Goal: Task Accomplishment & Management: Complete application form

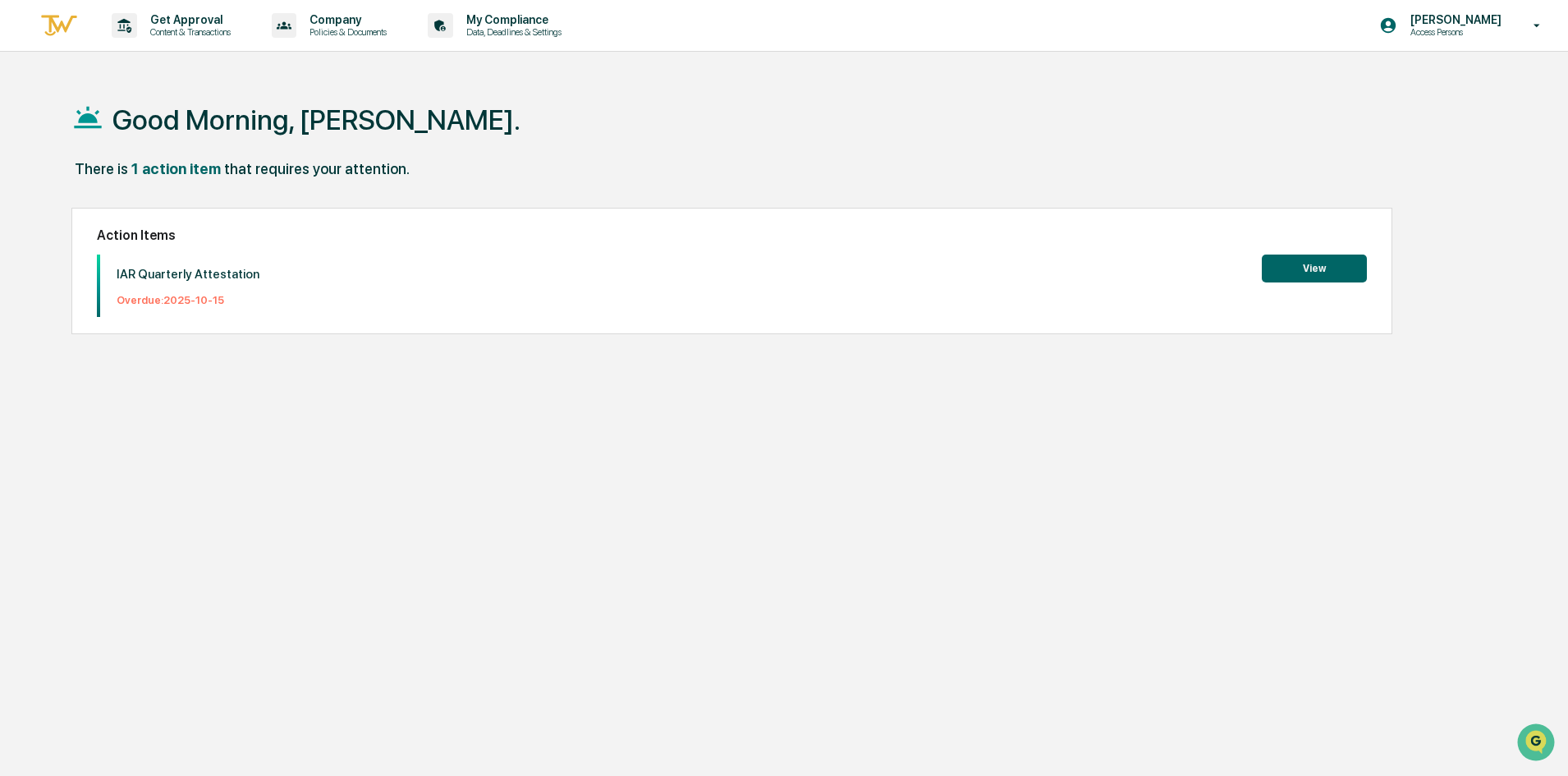
click at [1305, 268] on button "View" at bounding box center [1314, 269] width 105 height 28
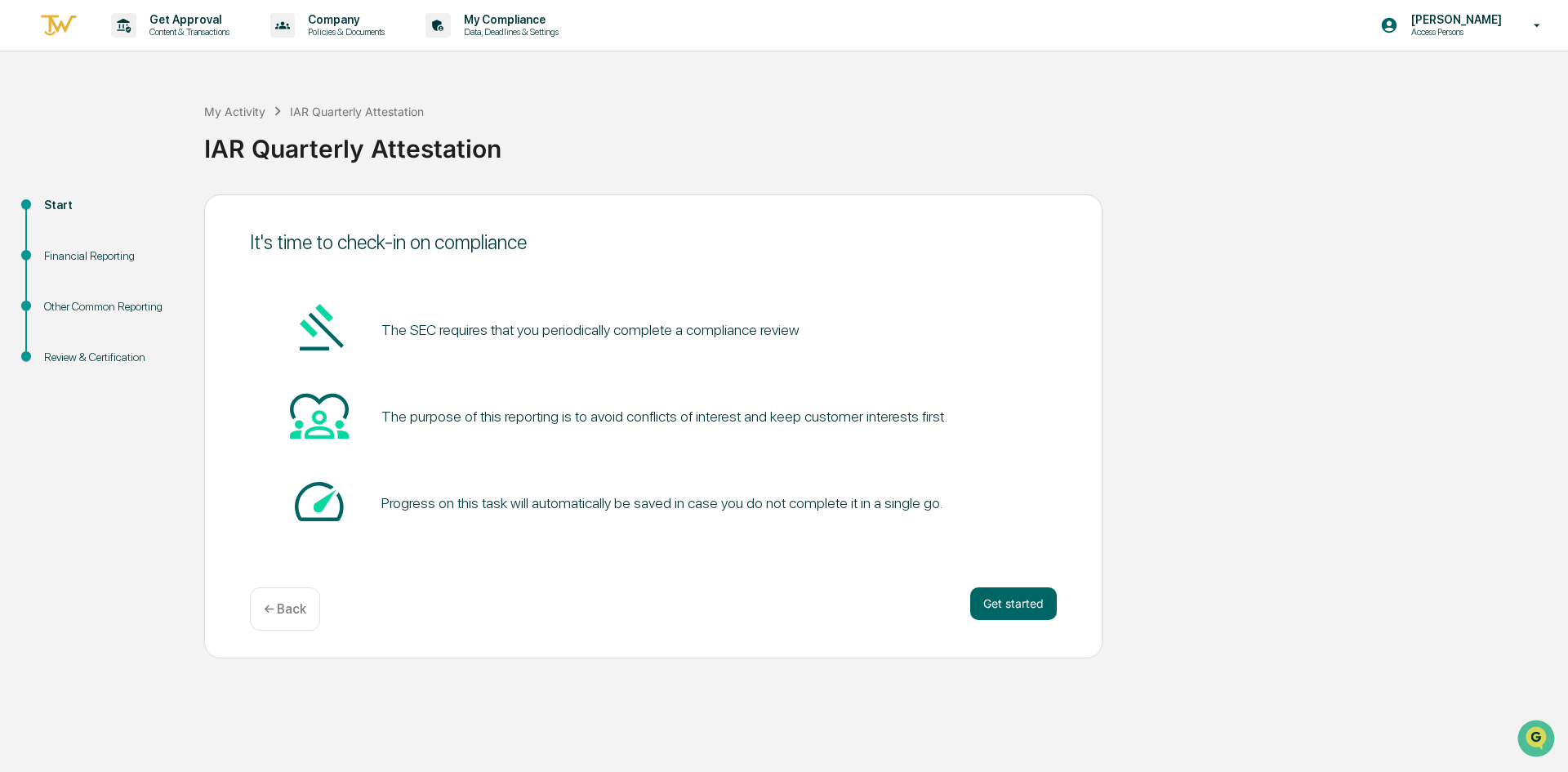
click at [1041, 601] on button "Get started" at bounding box center [1013, 604] width 87 height 33
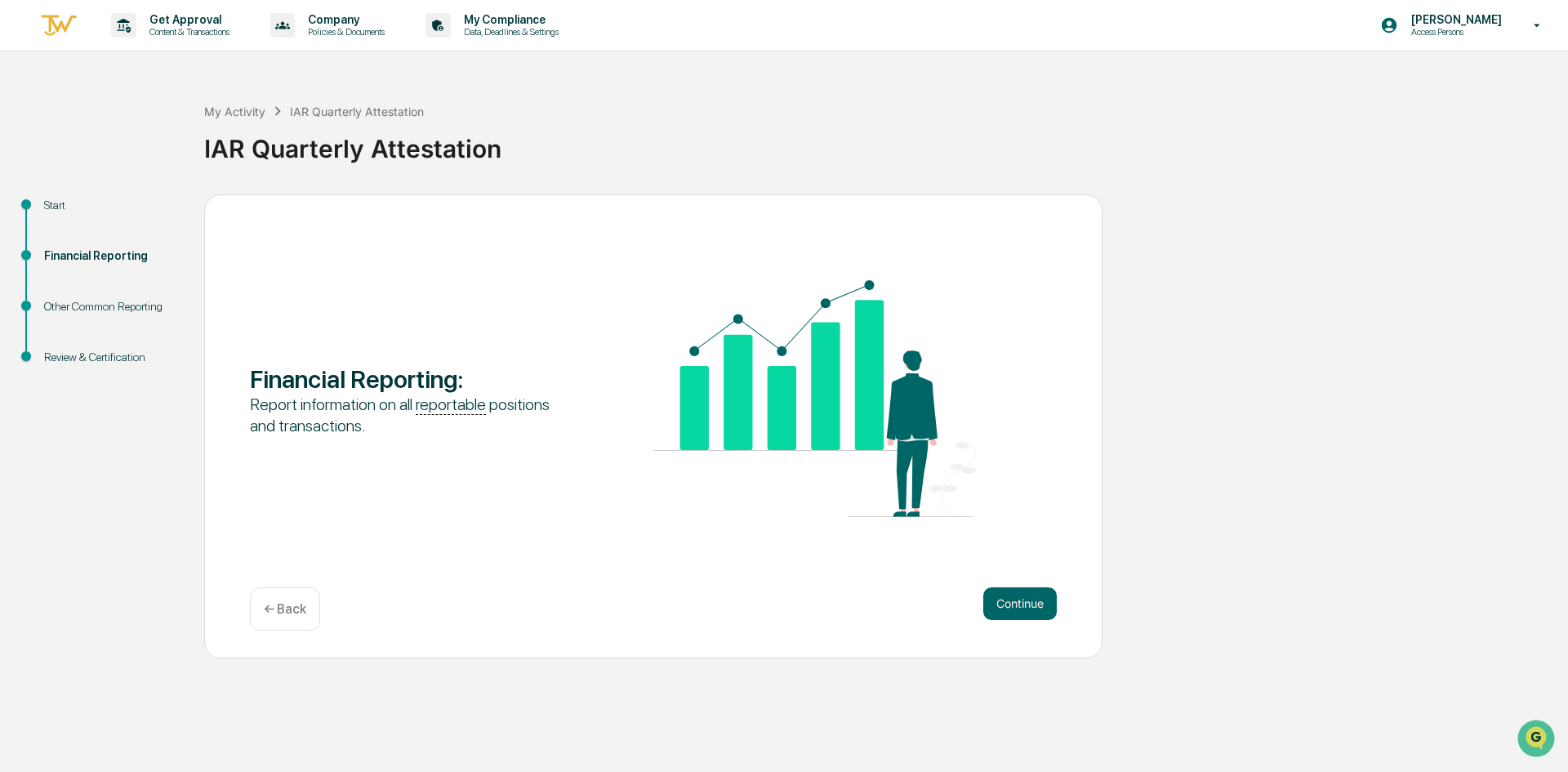
click at [1002, 596] on button "Continue" at bounding box center [1020, 604] width 74 height 33
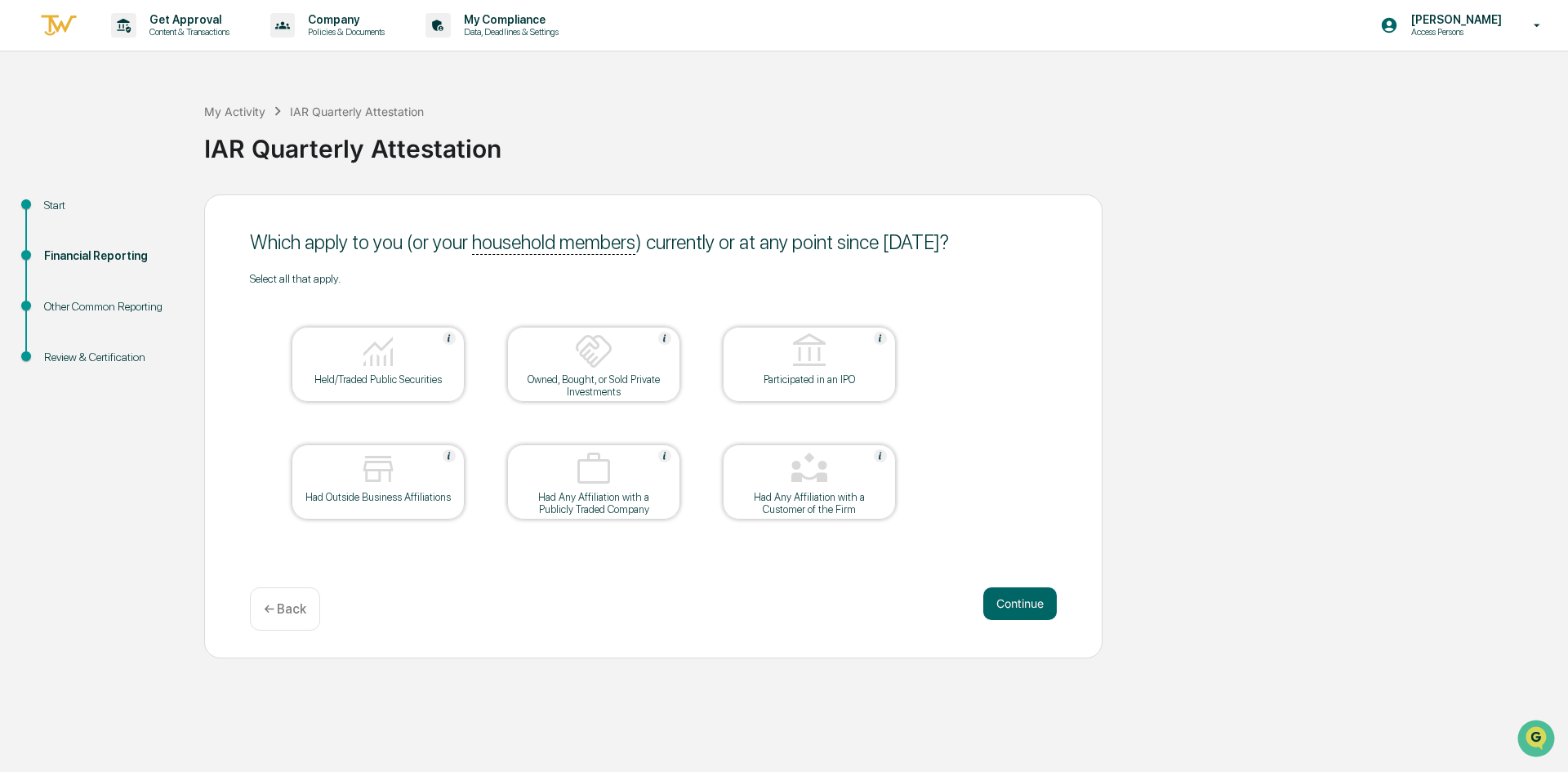
click at [345, 488] on div at bounding box center [377, 469] width 163 height 42
click at [1024, 605] on button "Continue" at bounding box center [1020, 604] width 74 height 33
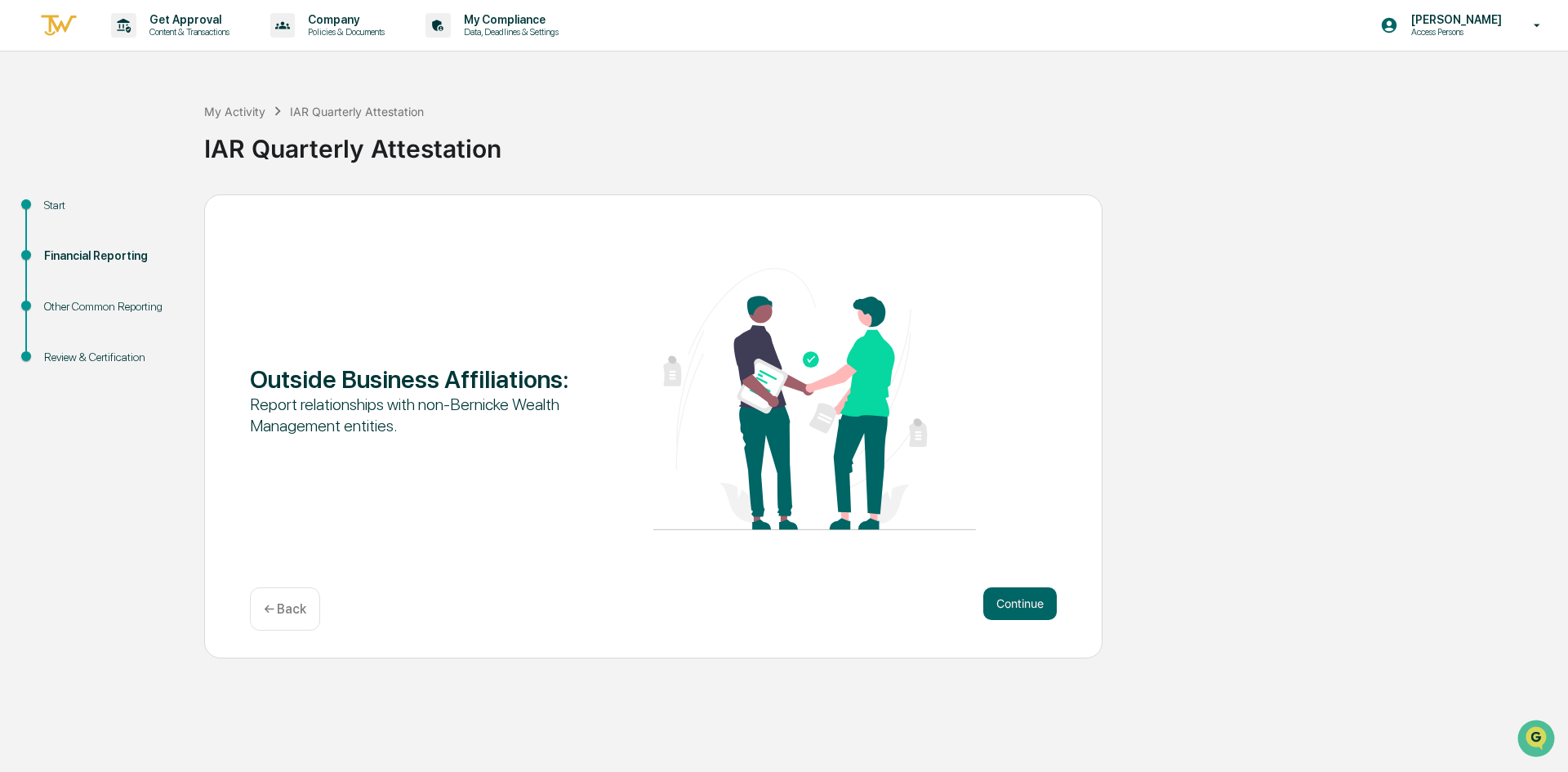
click at [401, 399] on div "Report relationships with non-Bernicke Wealth Management entities." at bounding box center [411, 415] width 322 height 43
click at [1004, 601] on button "Continue" at bounding box center [1020, 604] width 74 height 33
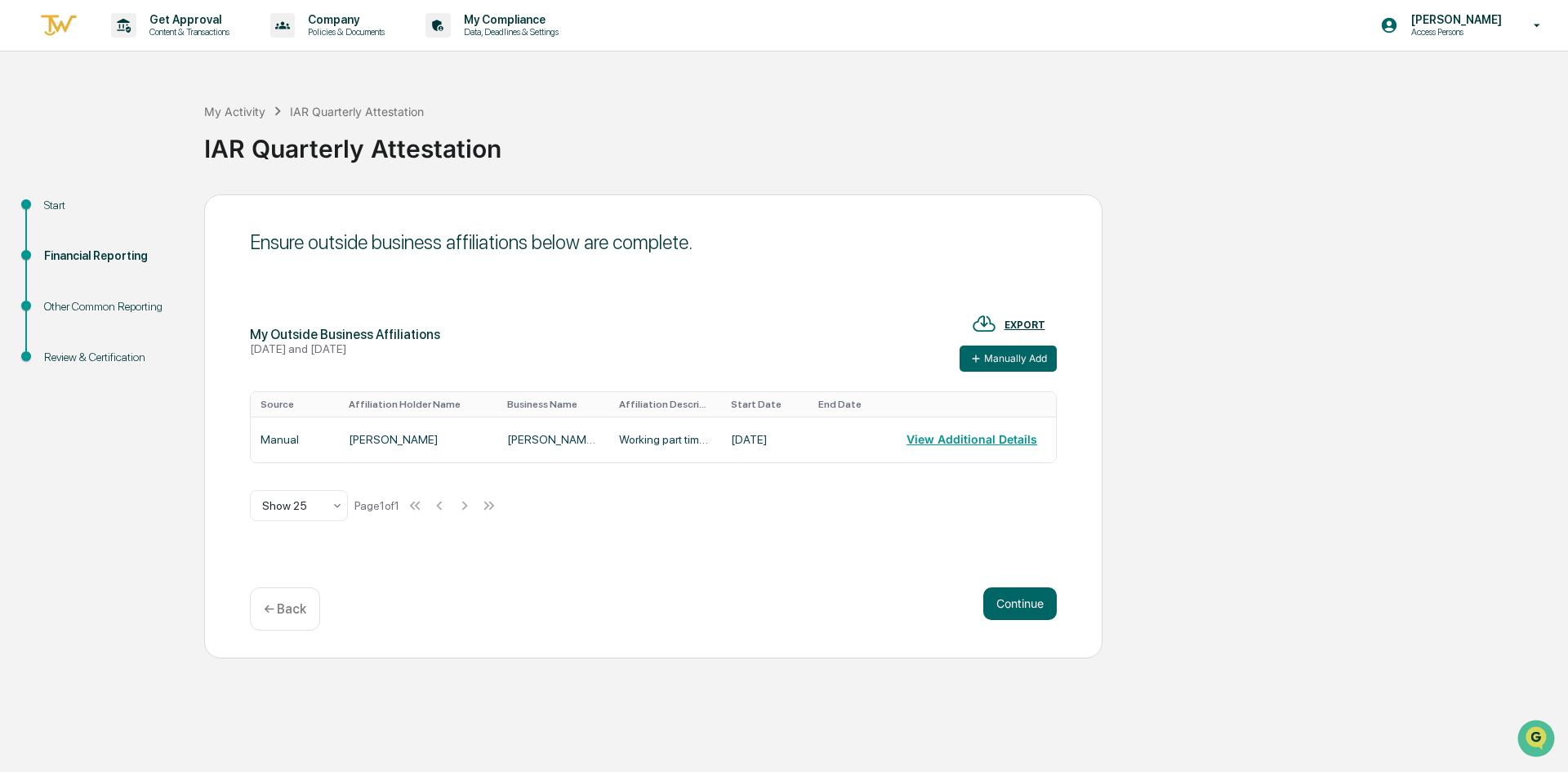
click at [1012, 602] on button "Continue" at bounding box center [1020, 604] width 74 height 33
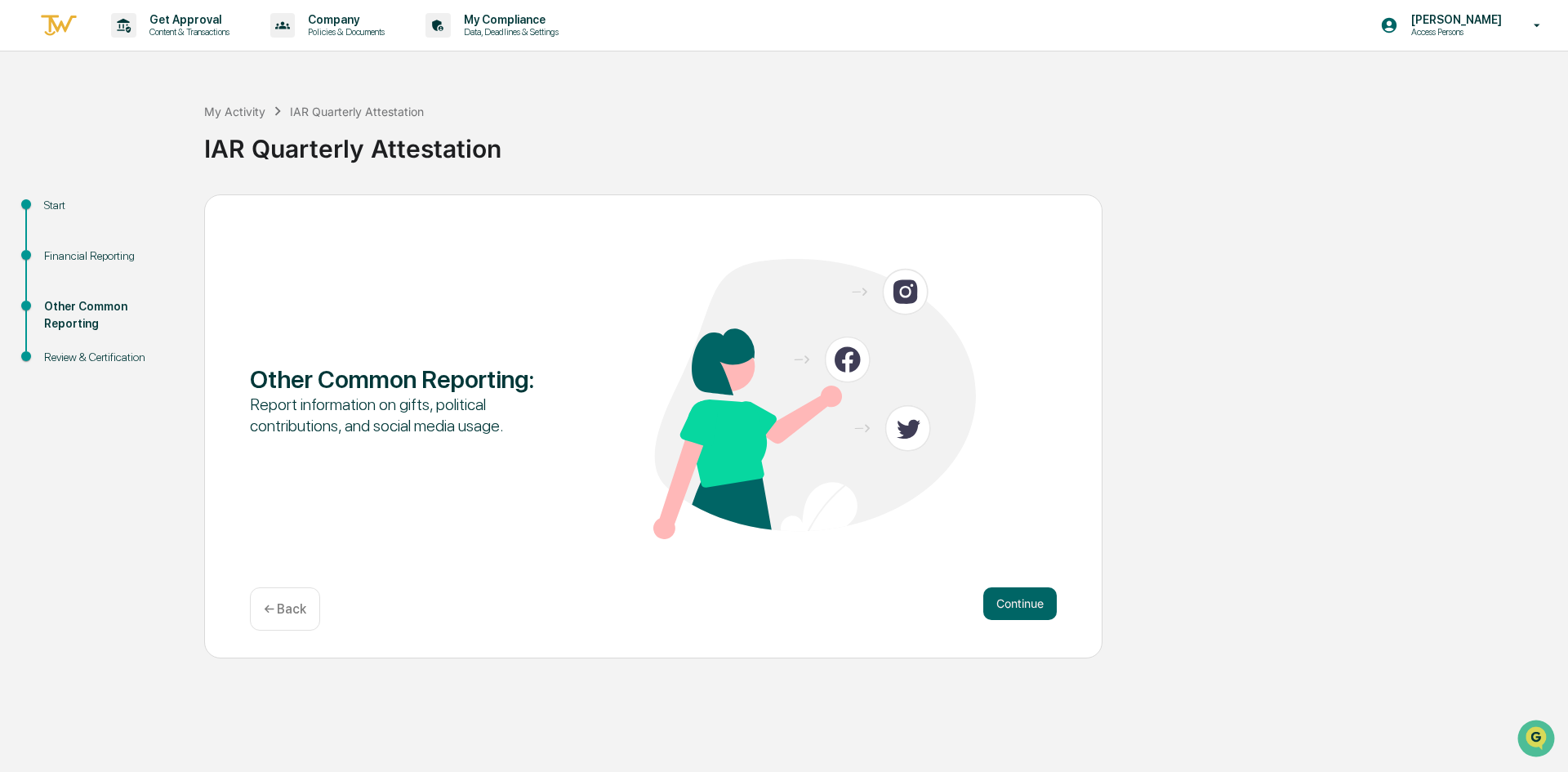
click at [112, 254] on div "Financial Reporting" at bounding box center [111, 256] width 134 height 17
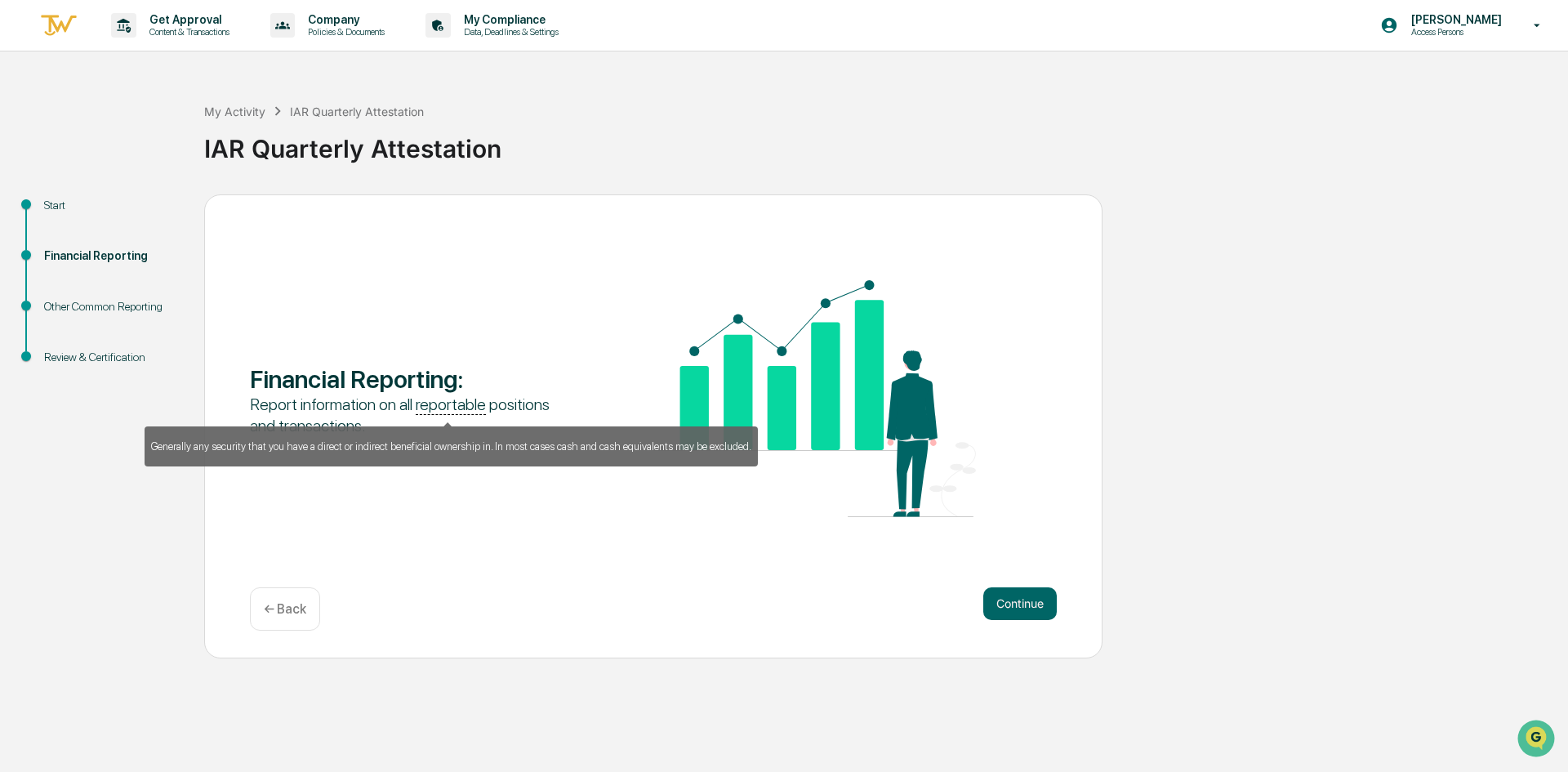
click at [452, 399] on u "reportable" at bounding box center [451, 404] width 71 height 21
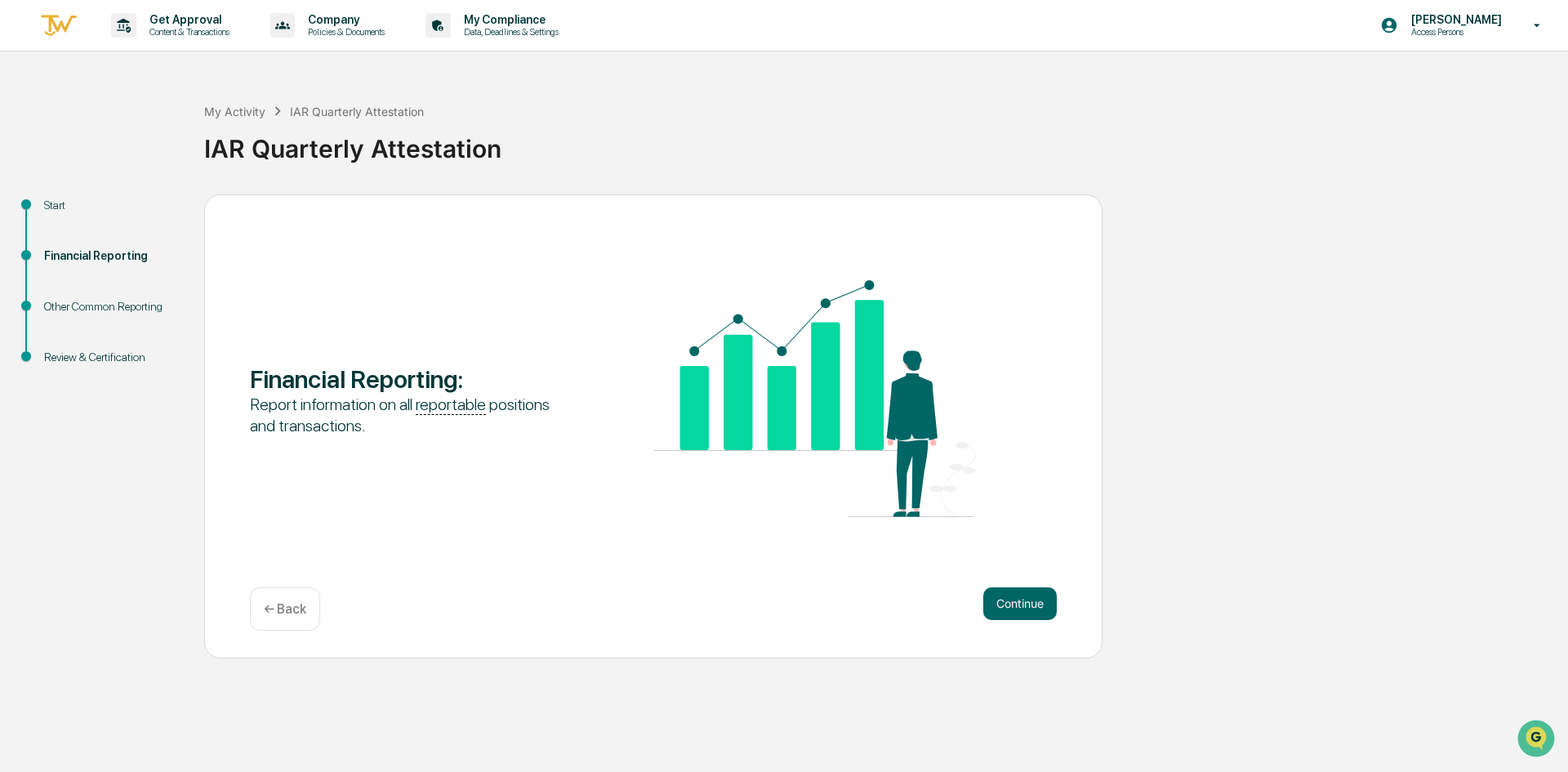
click at [715, 377] on img at bounding box center [814, 398] width 322 height 237
click at [1049, 608] on button "Continue" at bounding box center [1020, 604] width 74 height 33
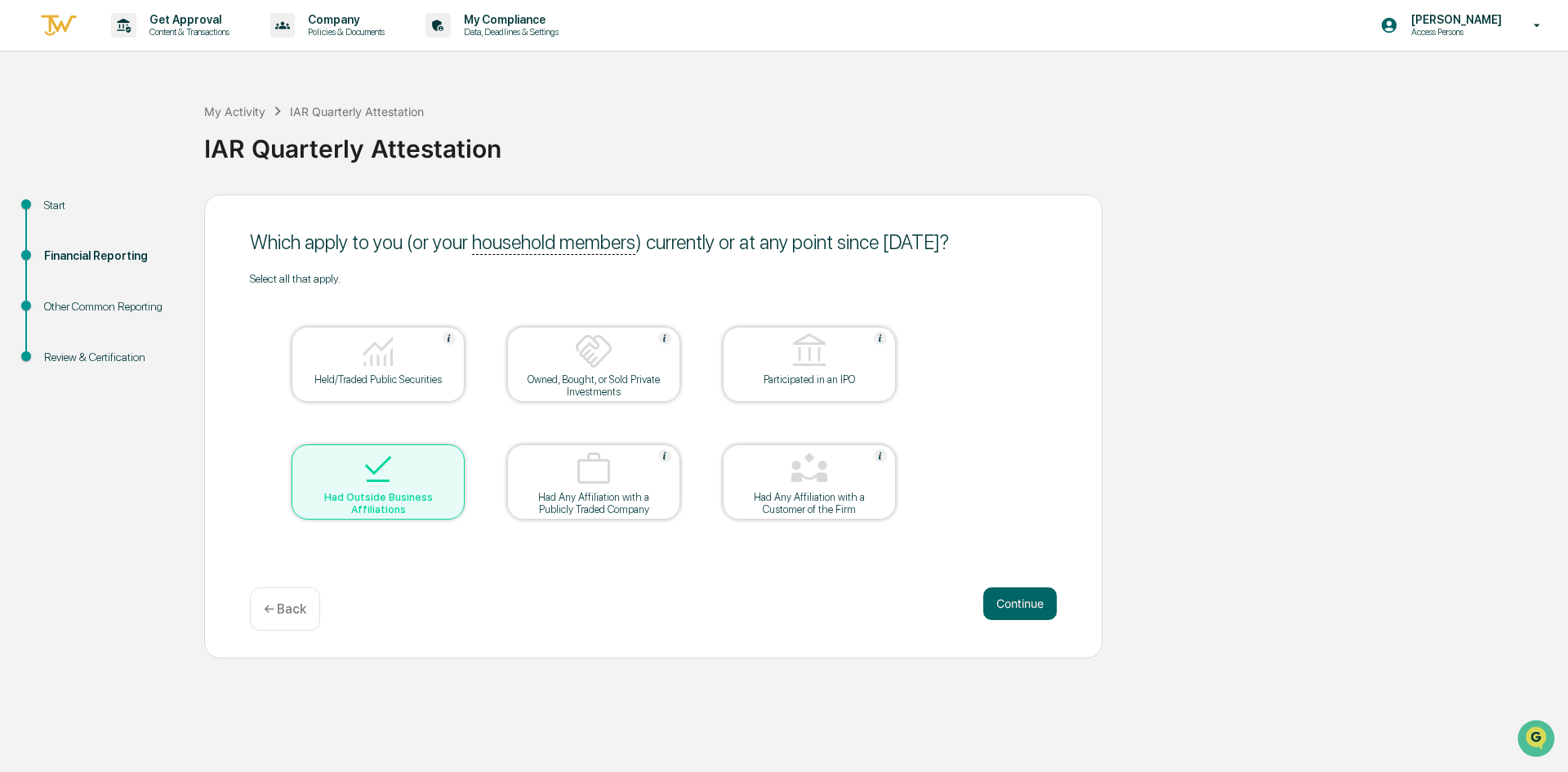
click at [1049, 608] on button "Continue" at bounding box center [1020, 604] width 74 height 33
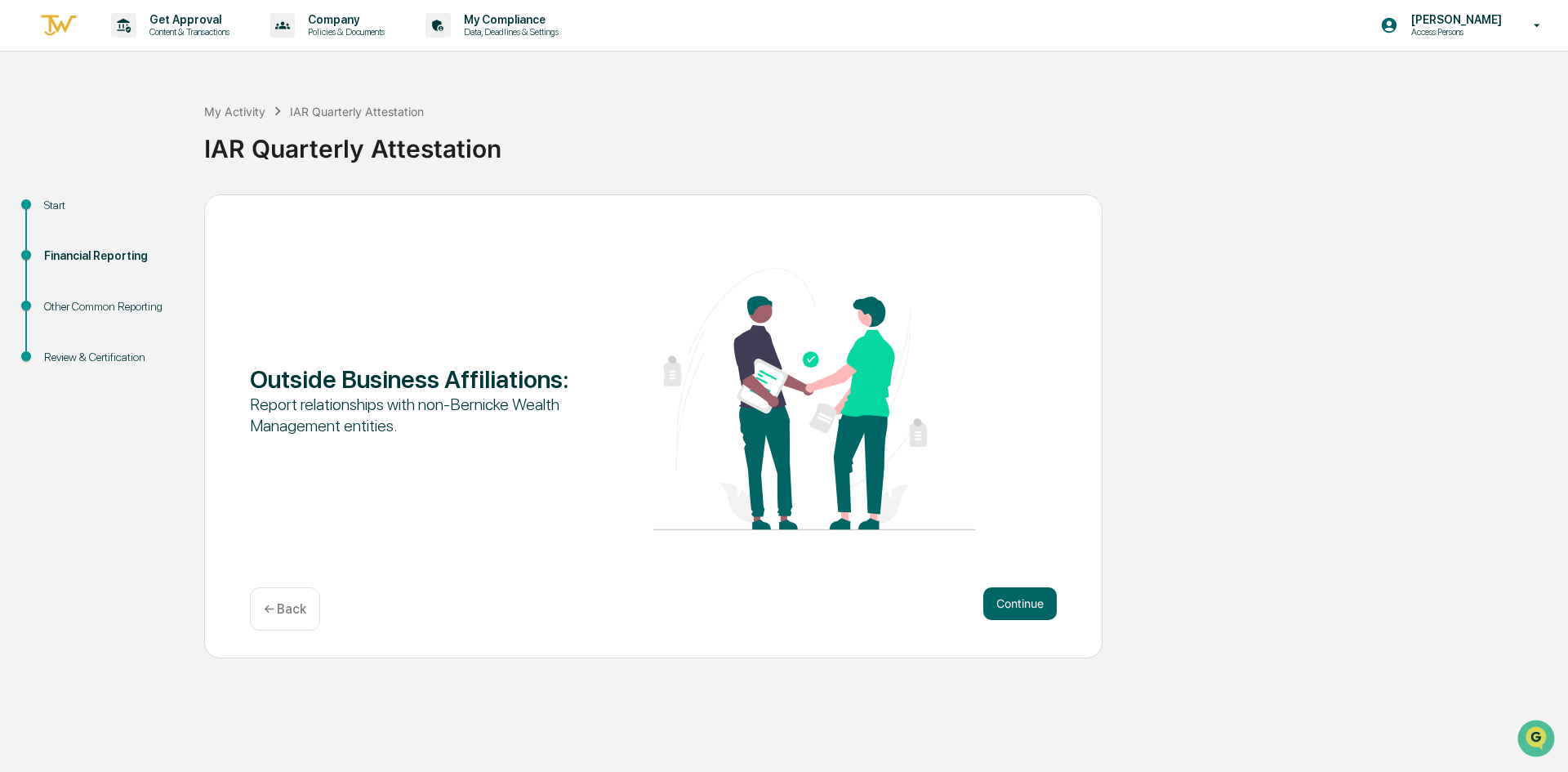
click at [1049, 608] on button "Continue" at bounding box center [1020, 604] width 74 height 33
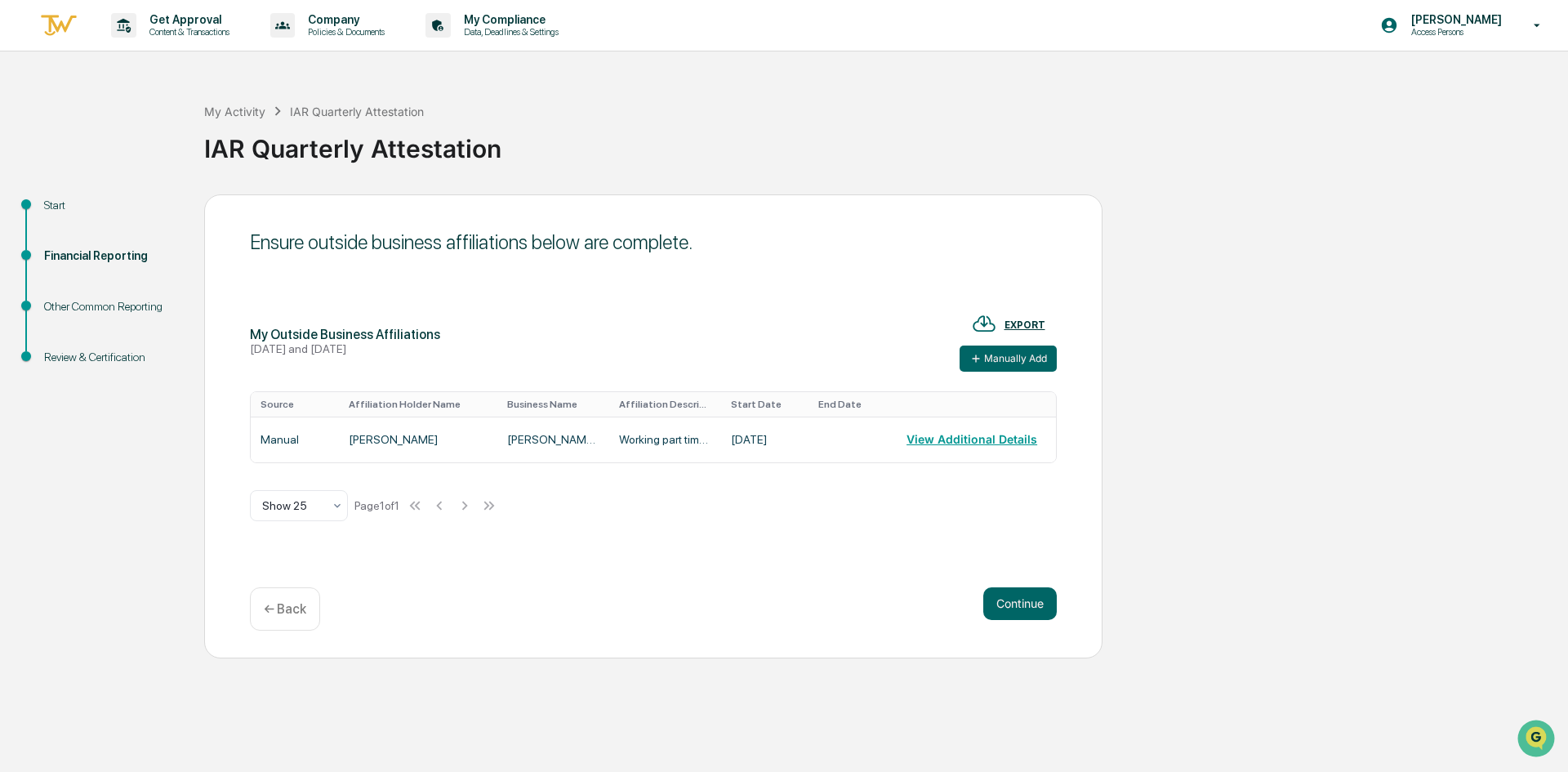
click at [1049, 608] on button "Continue" at bounding box center [1020, 604] width 74 height 33
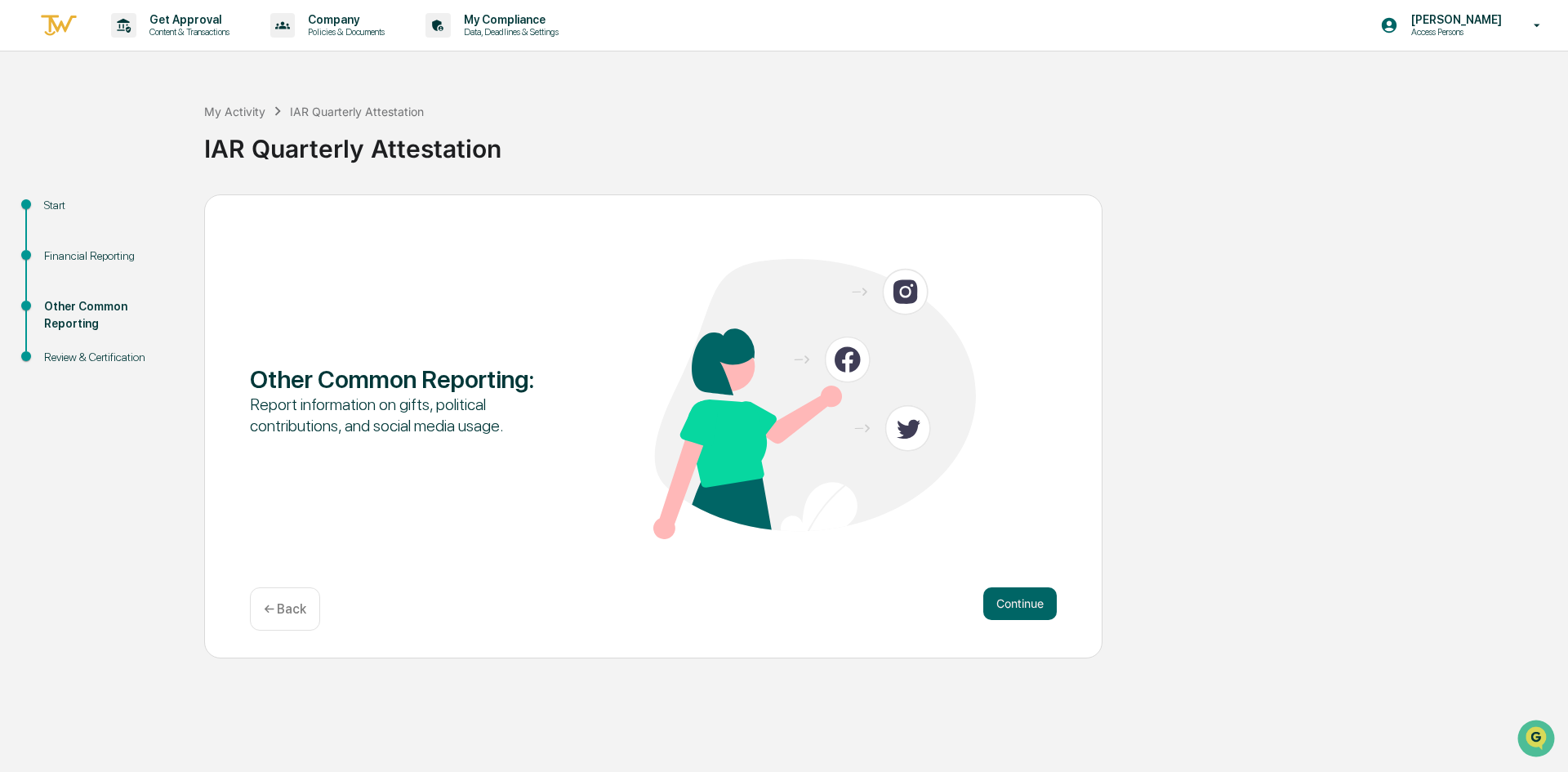
click at [1049, 608] on button "Continue" at bounding box center [1020, 604] width 74 height 33
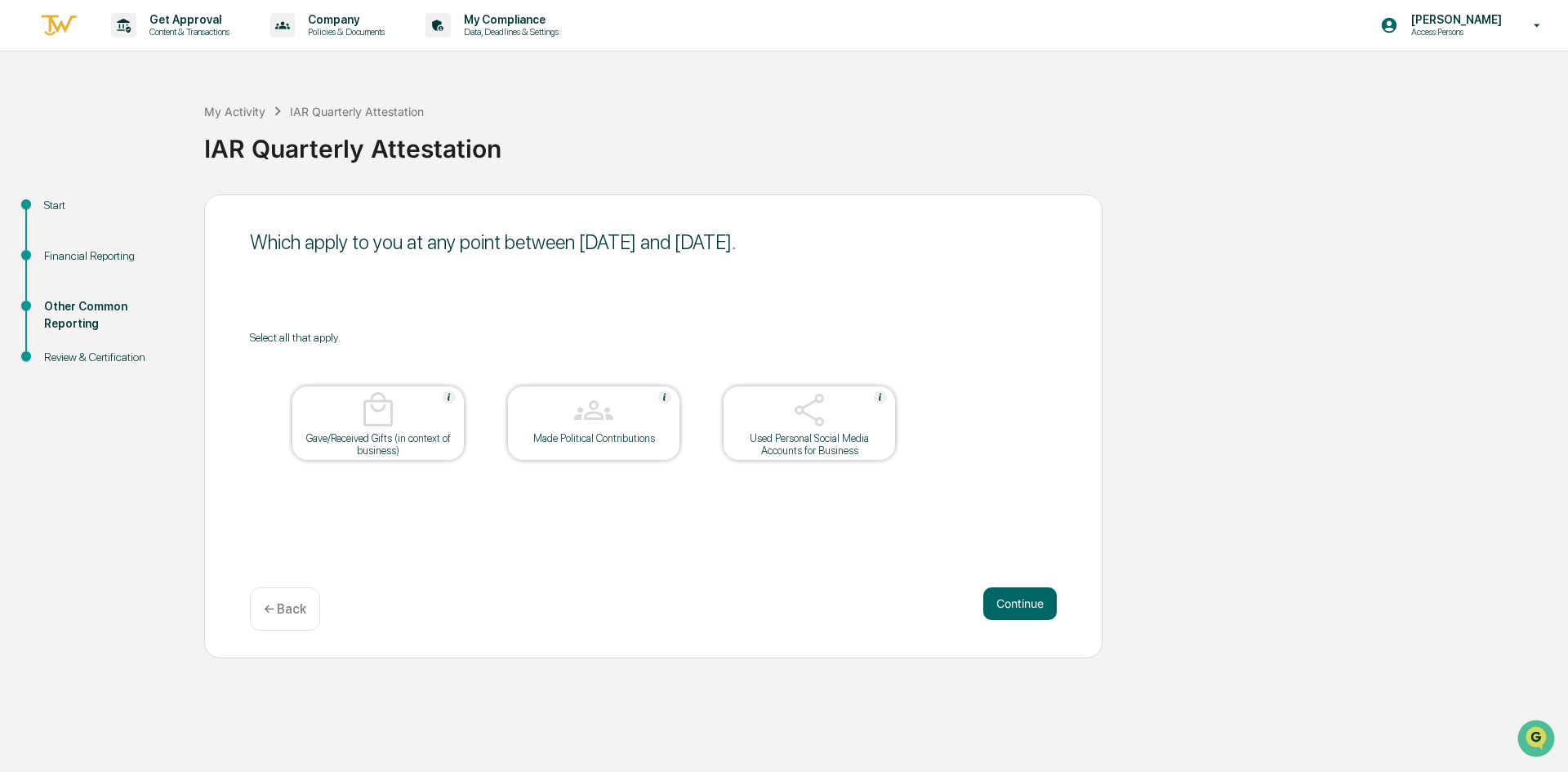
click at [1048, 609] on button "Continue" at bounding box center [1020, 604] width 74 height 33
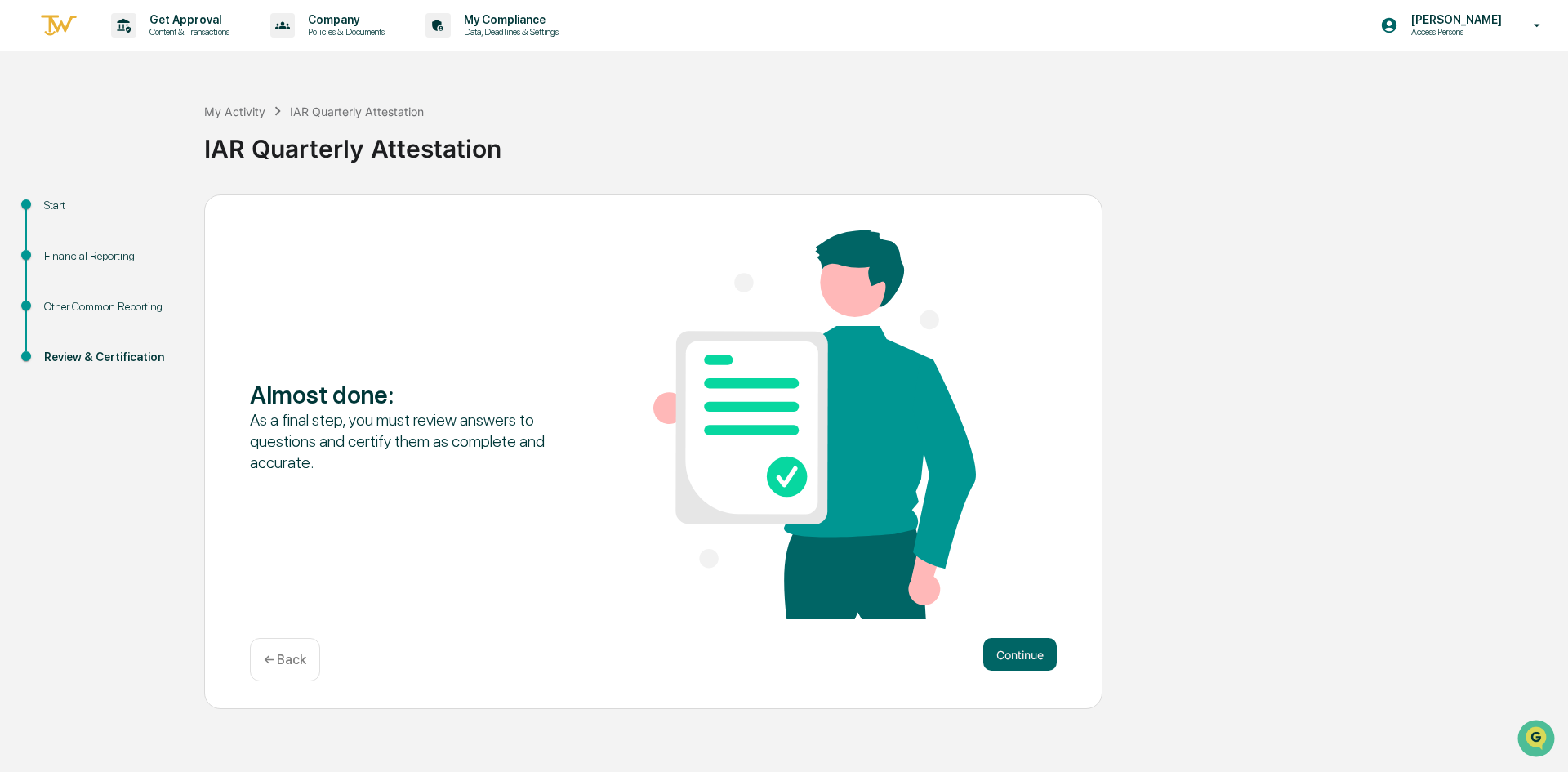
click at [1009, 654] on button "Continue" at bounding box center [1020, 654] width 74 height 33
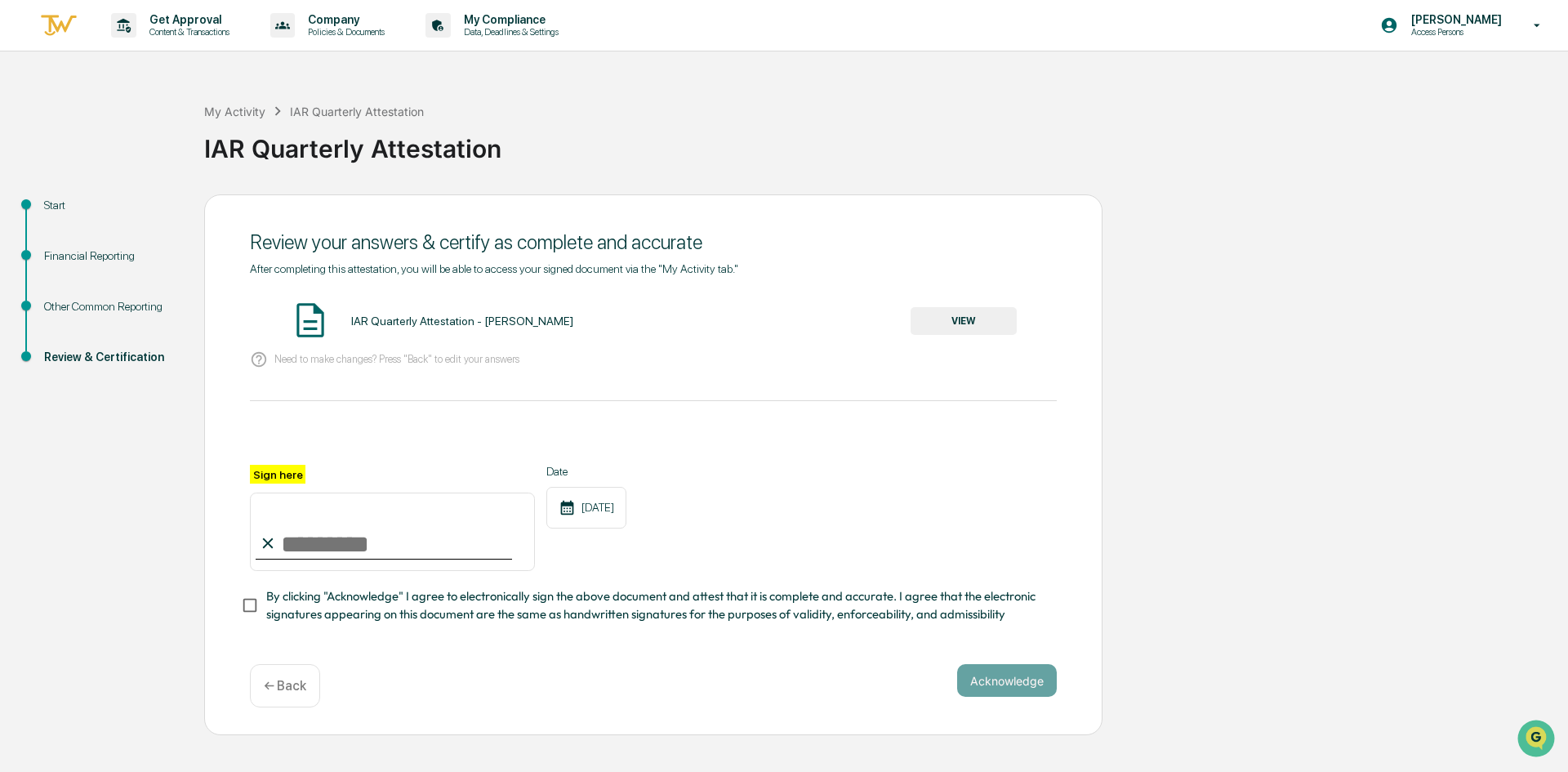
click at [317, 561] on input "Sign here" at bounding box center [392, 532] width 285 height 79
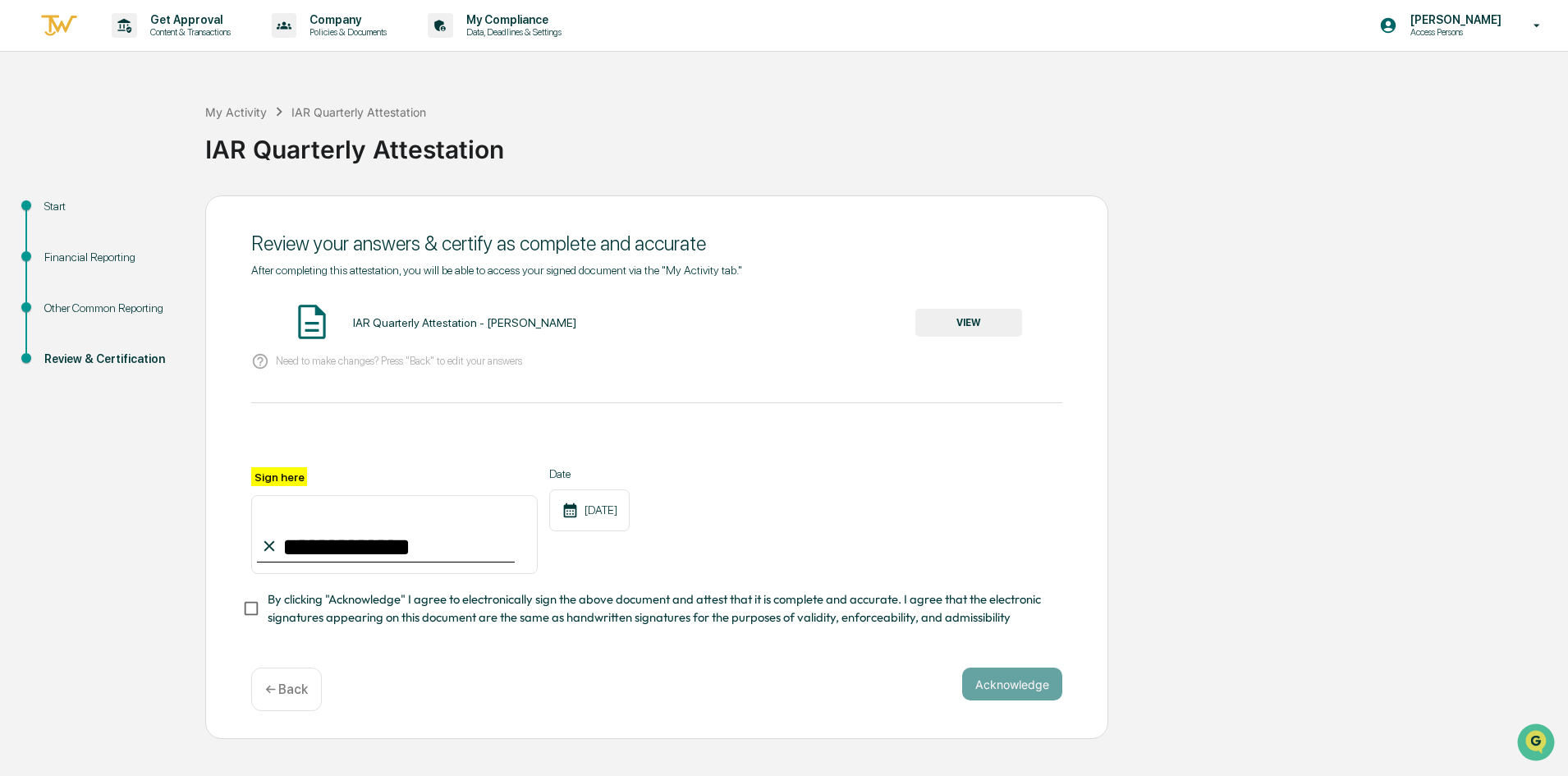
type input "**********"
click at [842, 531] on div "**********" at bounding box center [657, 520] width 811 height 106
click at [240, 608] on div "**********" at bounding box center [657, 468] width 903 height 544
click at [1003, 685] on button "Acknowledge" at bounding box center [1012, 684] width 100 height 33
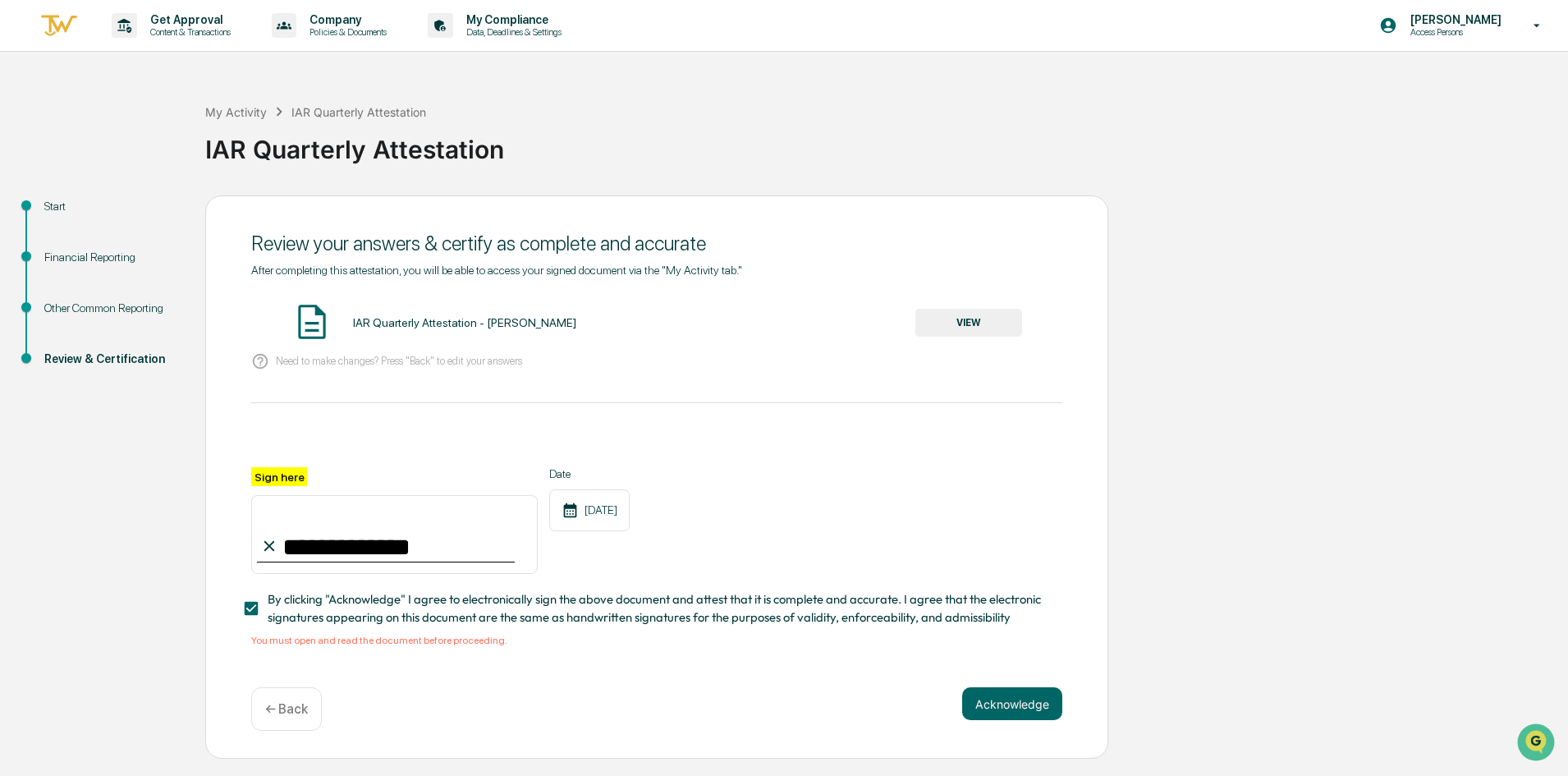
click at [443, 310] on div "IAR Quarterly Attestation - [PERSON_NAME] VIEW" at bounding box center [657, 322] width 811 height 44
click at [973, 314] on button "VIEW" at bounding box center [968, 322] width 106 height 28
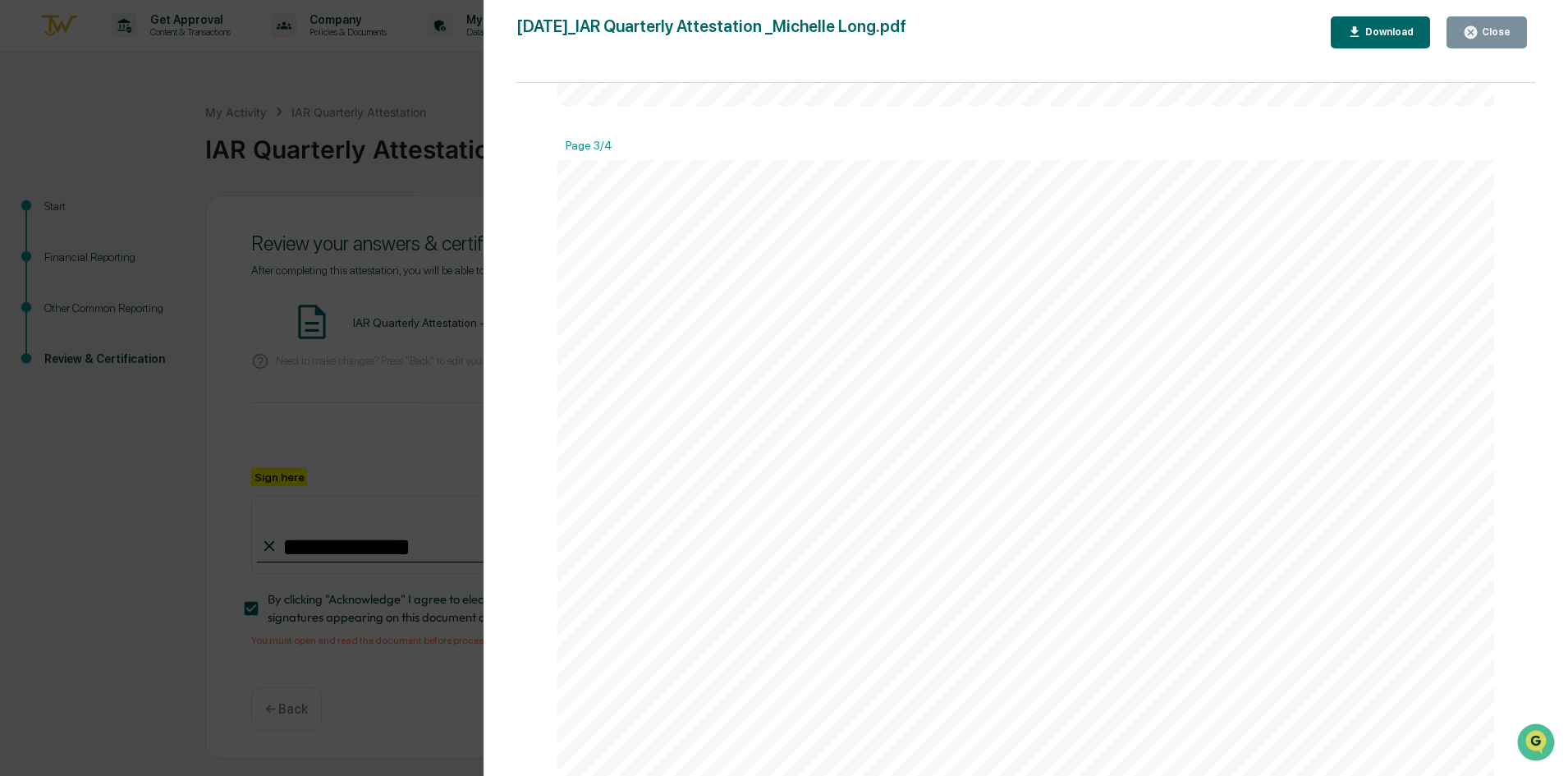
scroll to position [2462, 0]
click at [1489, 38] on div "Close" at bounding box center [1495, 32] width 32 height 12
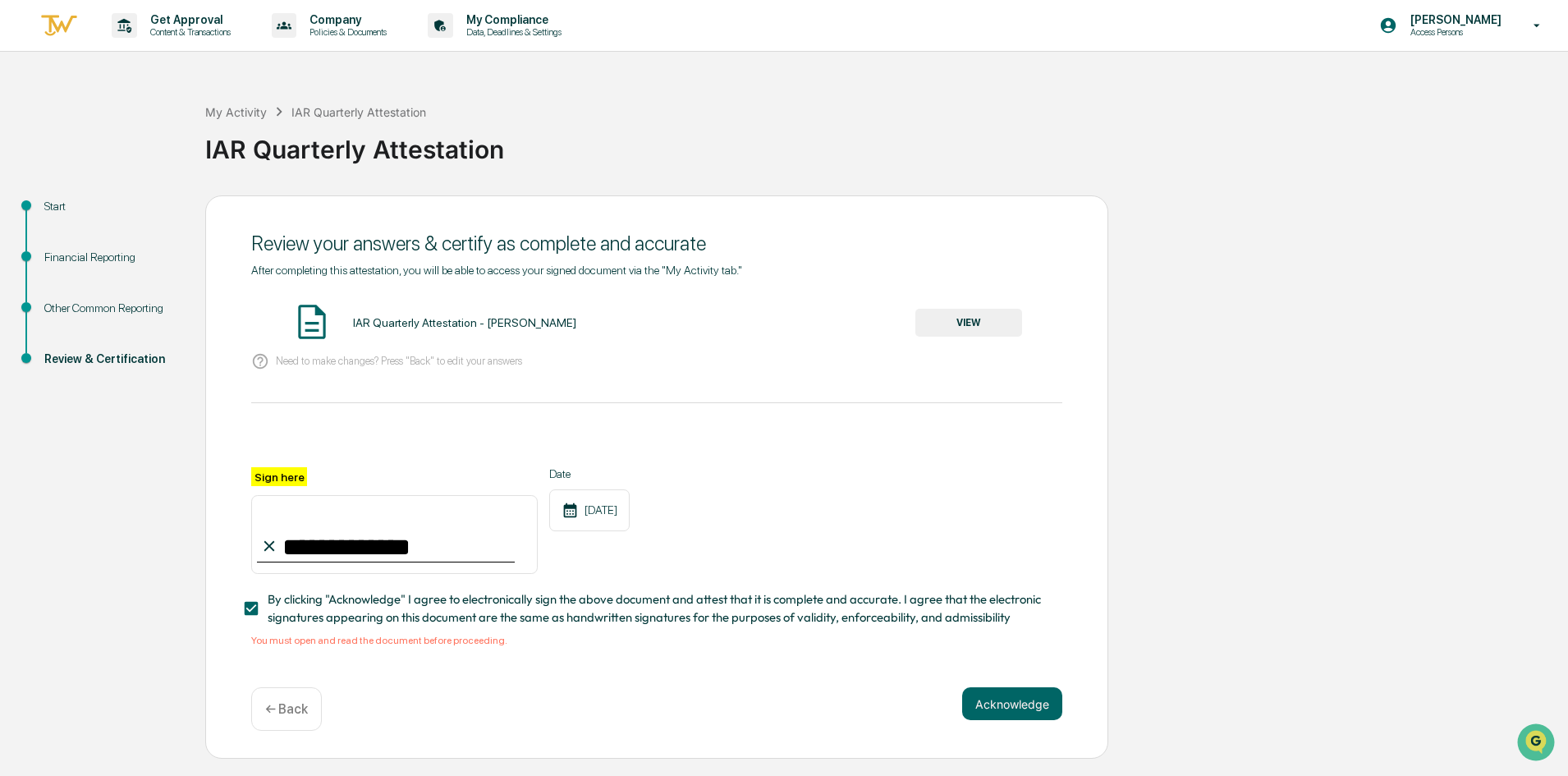
click at [111, 257] on div "Financial Reporting" at bounding box center [111, 257] width 134 height 17
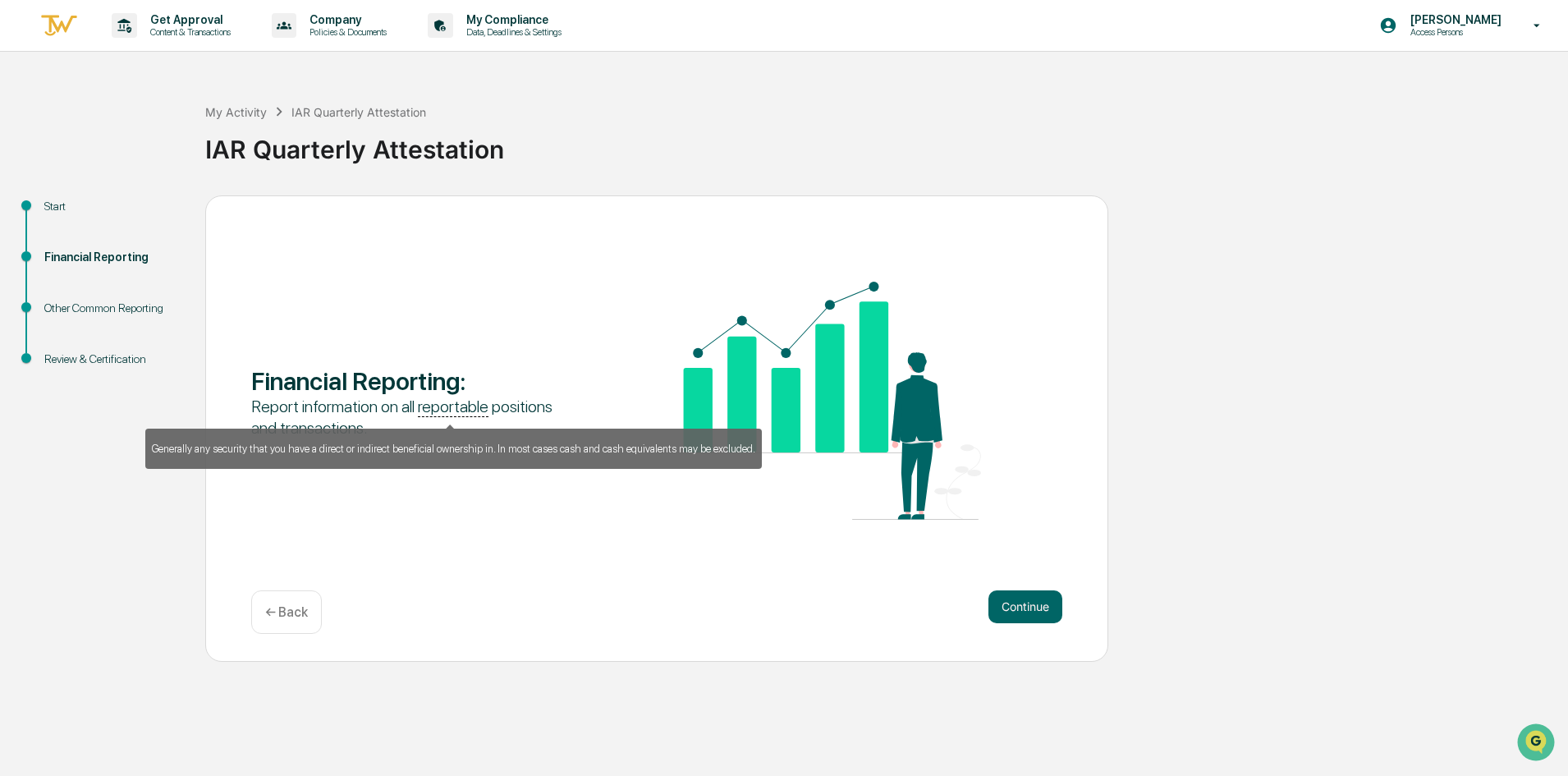
click at [450, 403] on u "reportable" at bounding box center [454, 407] width 71 height 21
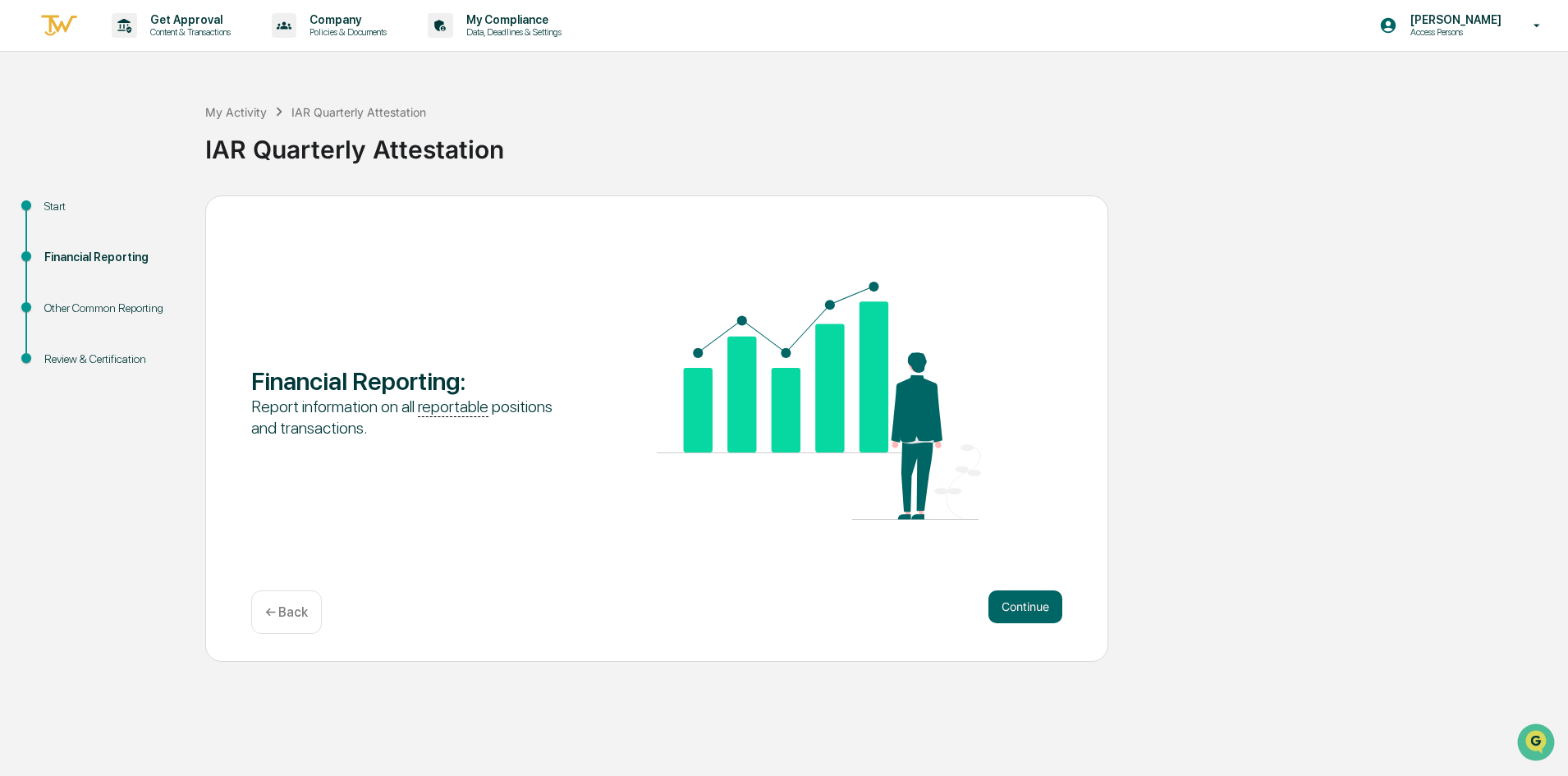
click at [768, 382] on img at bounding box center [818, 400] width 324 height 238
click at [917, 515] on img at bounding box center [818, 400] width 324 height 238
click at [266, 376] on div "Financial Reporting :" at bounding box center [413, 381] width 324 height 30
click at [357, 435] on div "Report information on all reportable positions and transactions." at bounding box center [413, 417] width 324 height 43
click at [1002, 600] on button "Continue" at bounding box center [1025, 607] width 74 height 33
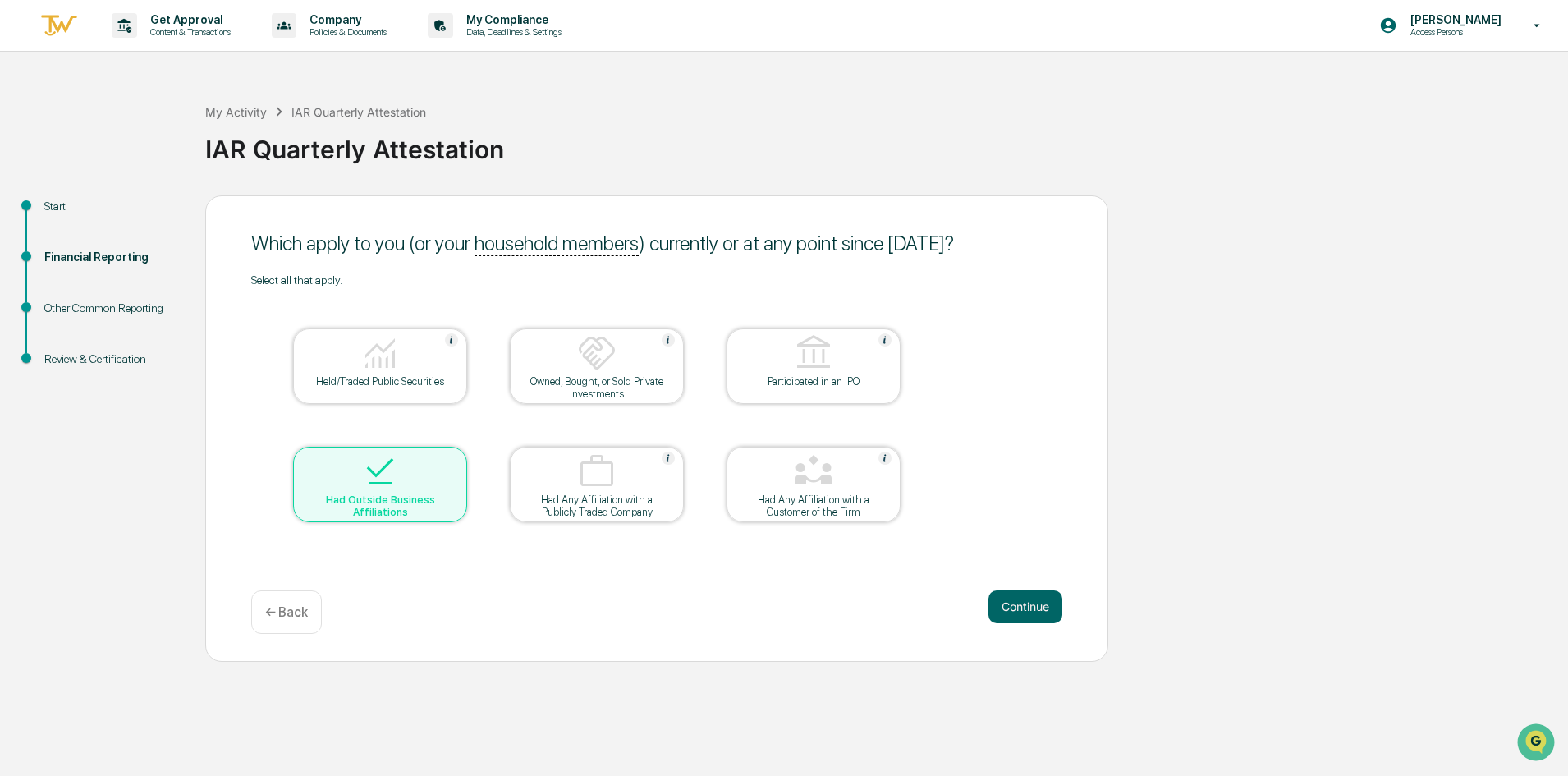
click at [544, 375] on div "Owned, Bought, or Sold Private Investments" at bounding box center [596, 388] width 148 height 25
click at [1060, 613] on button "Continue" at bounding box center [1025, 607] width 74 height 33
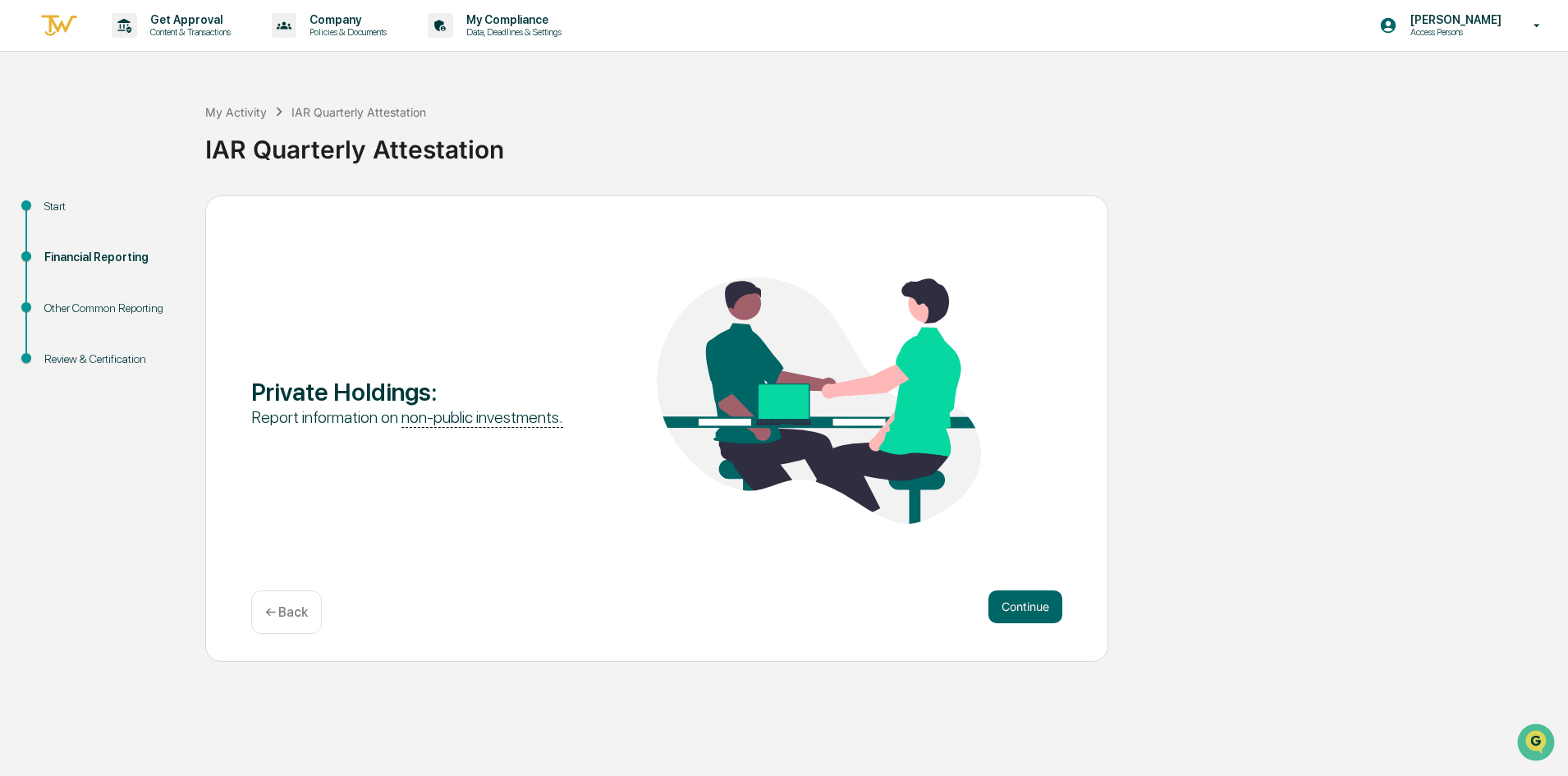
click at [1013, 600] on button "Continue" at bounding box center [1025, 607] width 74 height 33
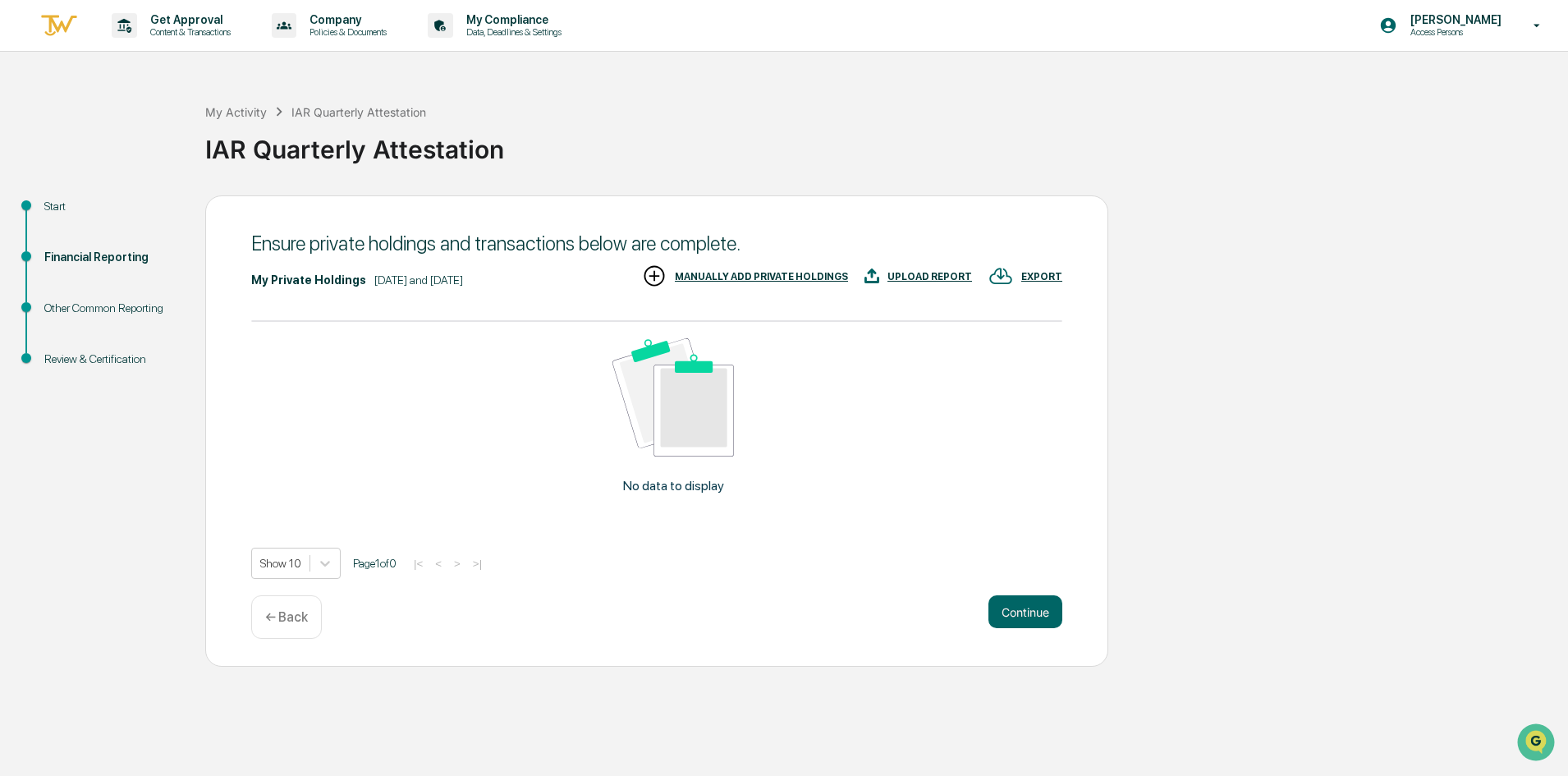
click at [268, 617] on p "← Back" at bounding box center [286, 617] width 43 height 16
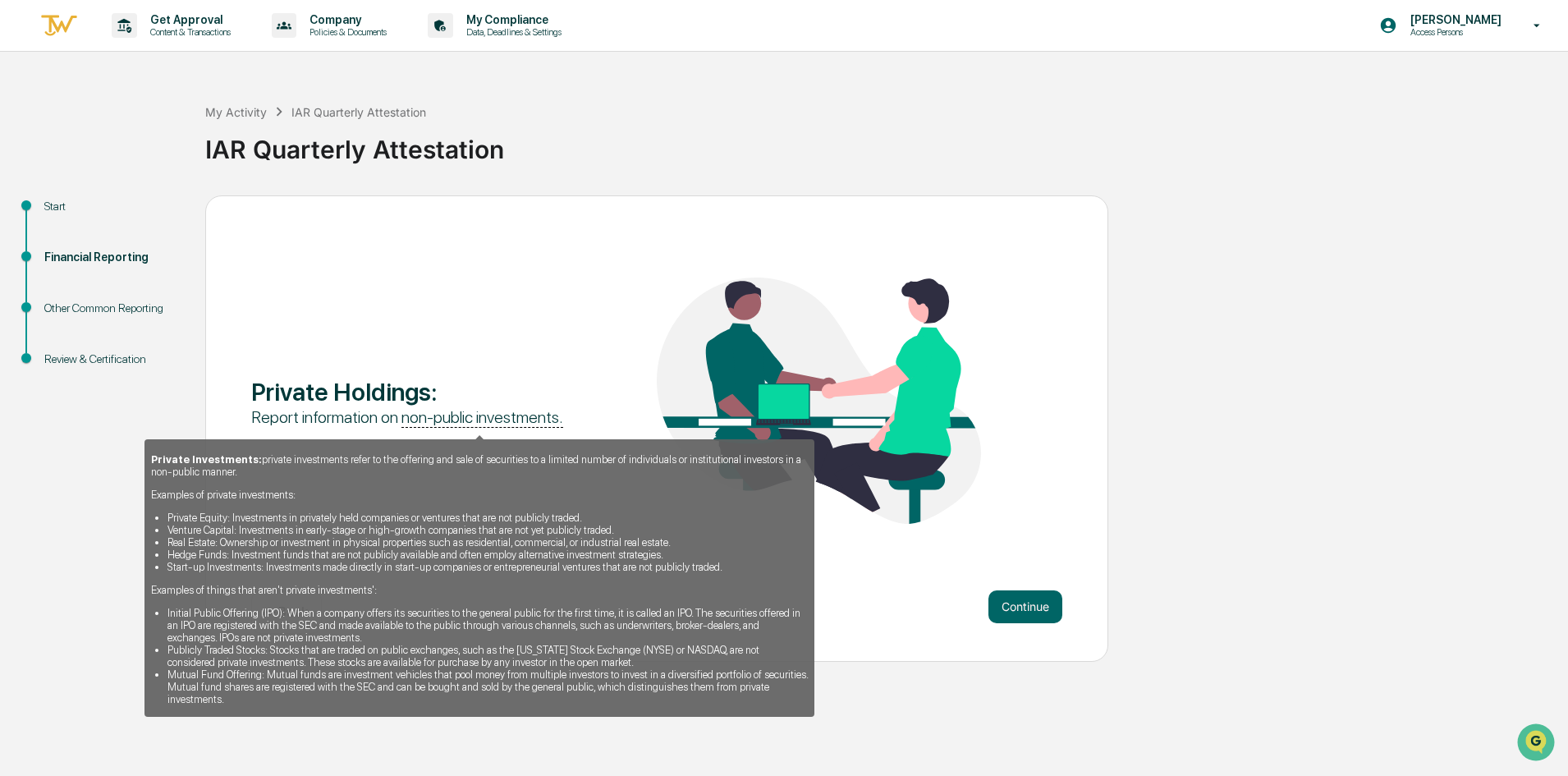
click at [493, 419] on u "non-public investments." at bounding box center [483, 417] width 162 height 21
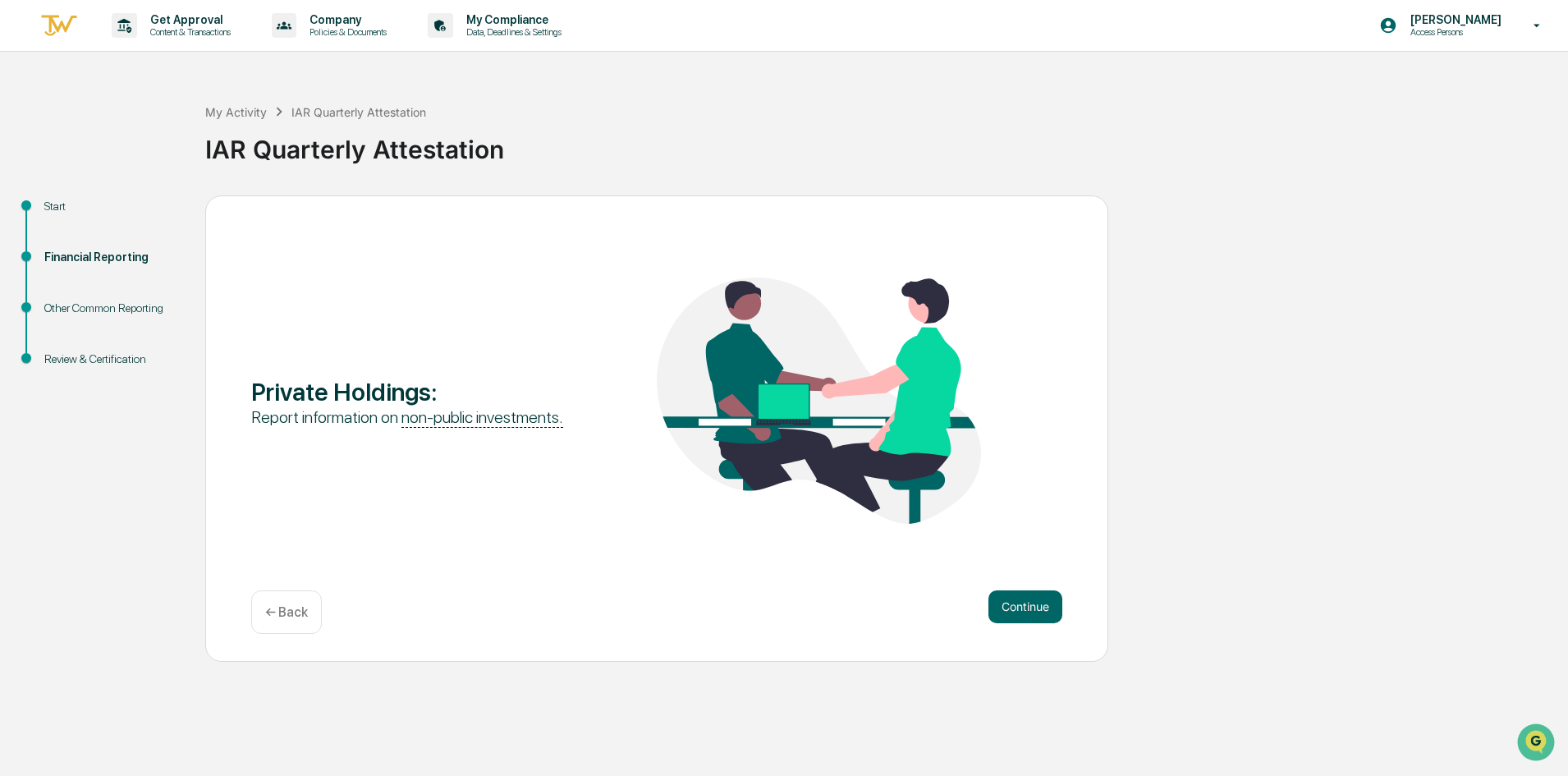
click at [1019, 461] on div "Private Holdings : Report information on non-public investments." at bounding box center [657, 402] width 811 height 250
click at [1044, 649] on div "Private Holdings : Report information on non-public investments. Continue ← Back" at bounding box center [657, 428] width 903 height 466
click at [1047, 611] on button "Continue" at bounding box center [1025, 607] width 74 height 33
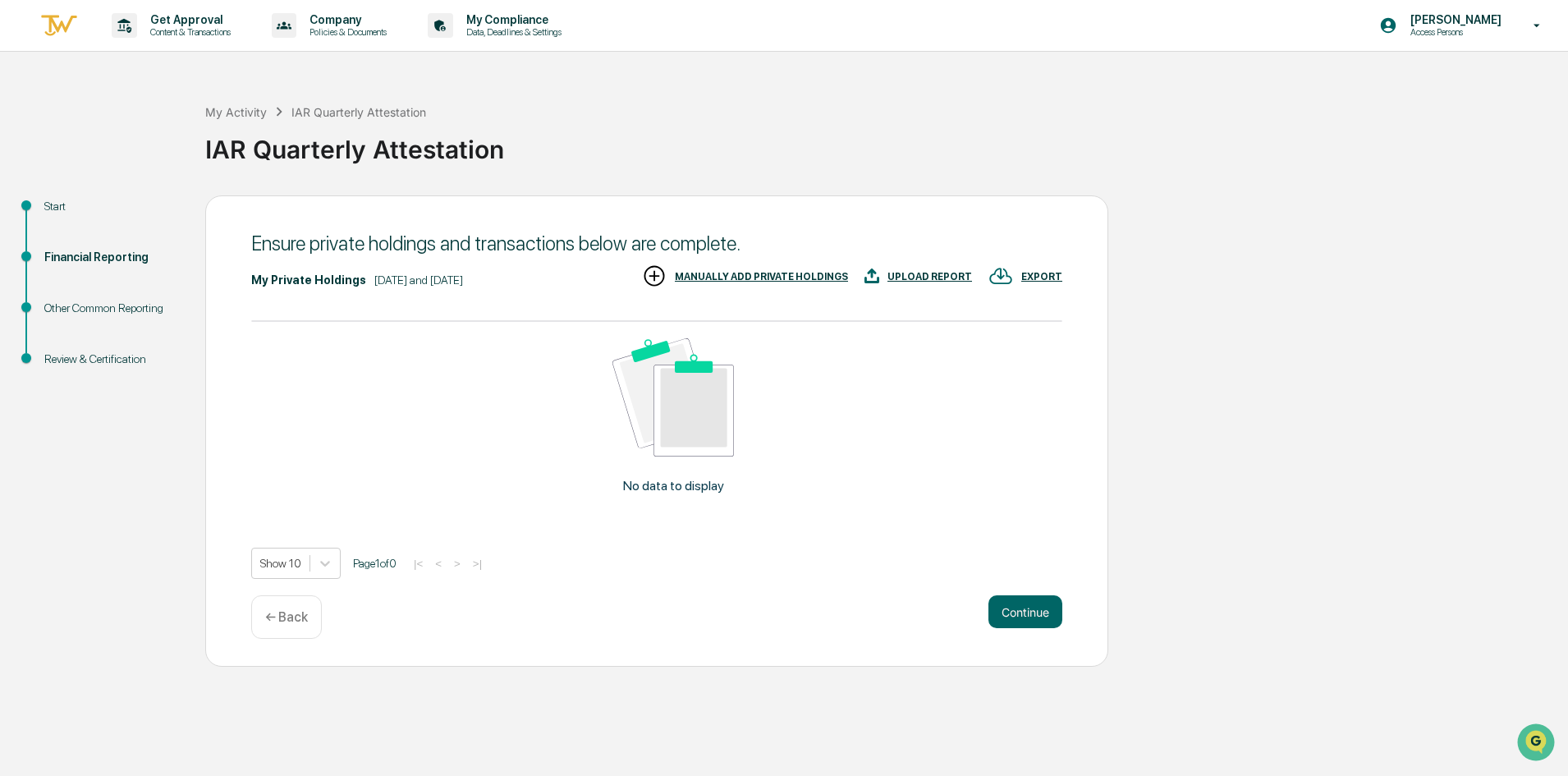
click at [951, 271] on div "UPLOAD REPORT" at bounding box center [930, 276] width 85 height 12
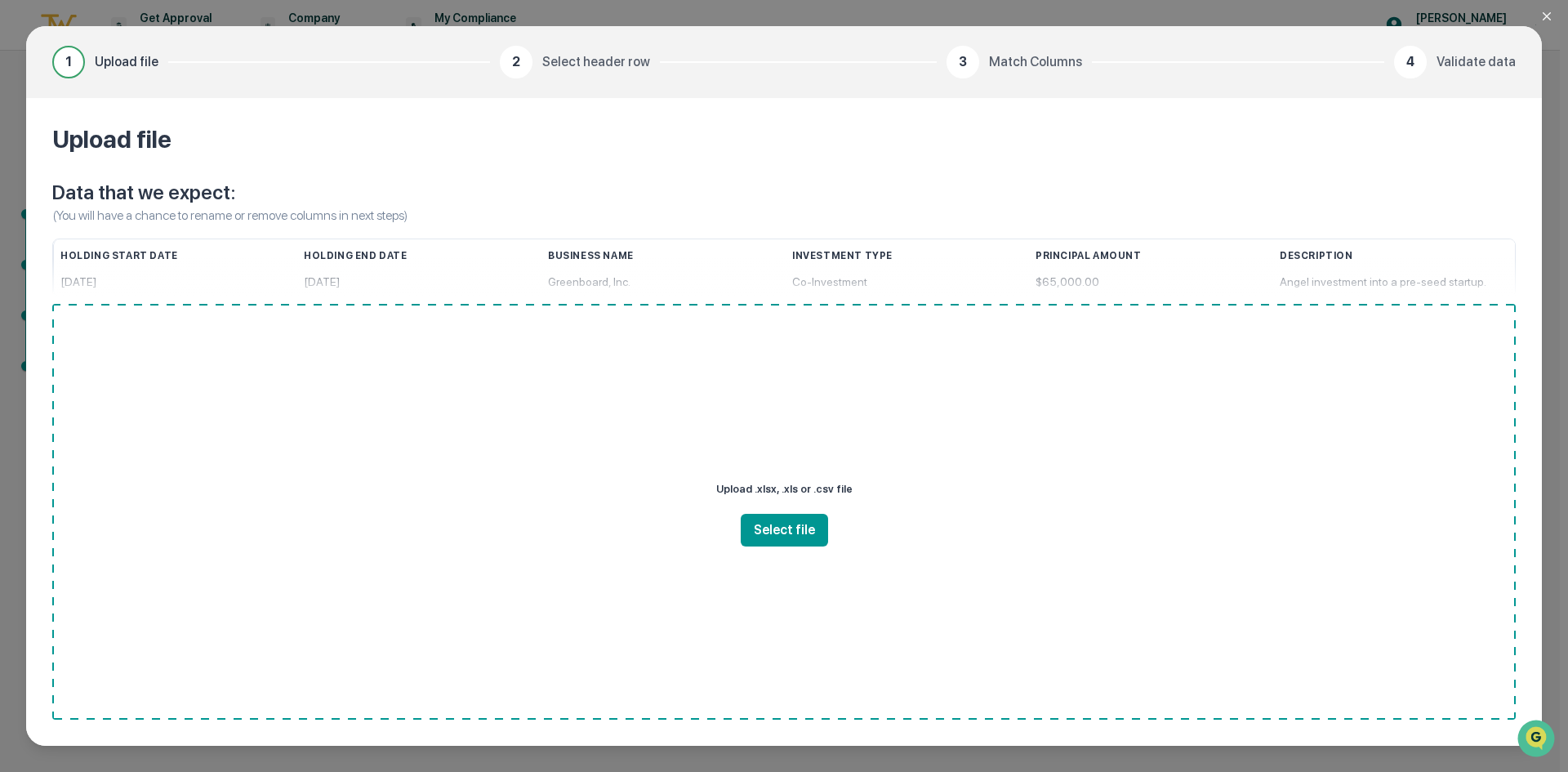
click at [804, 527] on button "Select file" at bounding box center [784, 530] width 88 height 33
click at [1549, 14] on icon "Close modal" at bounding box center [1547, 16] width 8 height 8
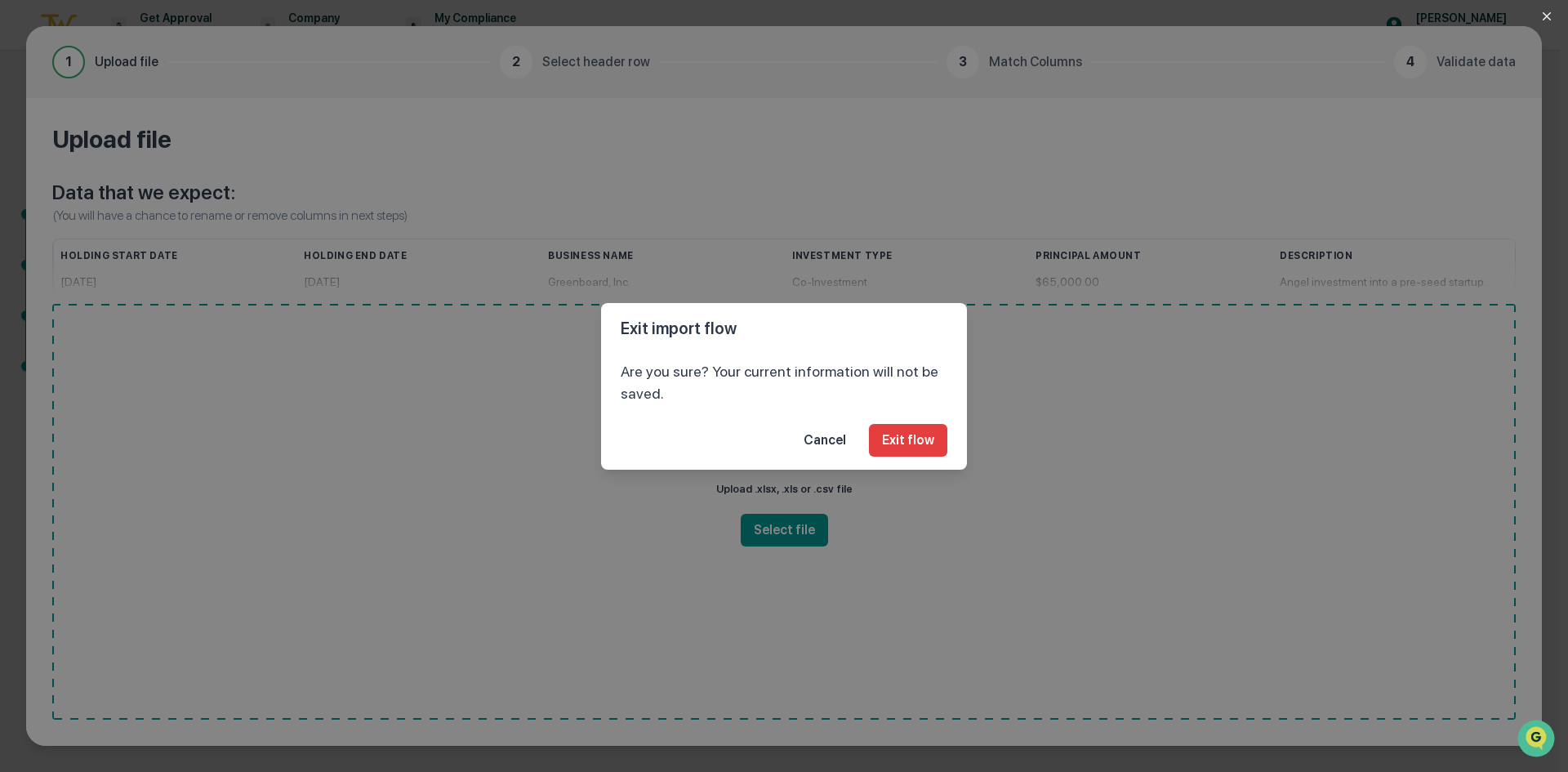
click at [908, 438] on button "Exit flow" at bounding box center [908, 441] width 79 height 33
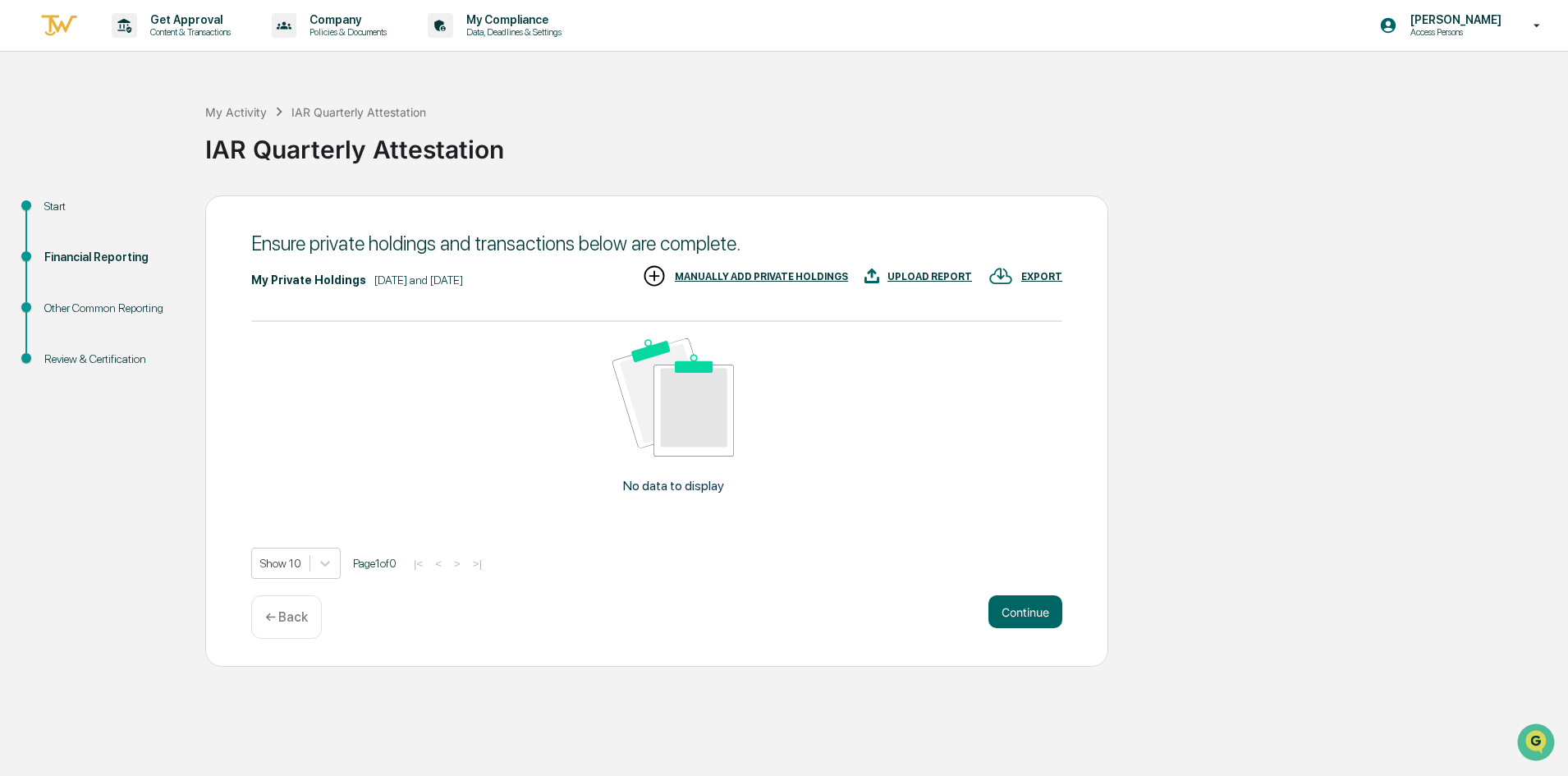
scroll to position [1, 0]
click at [928, 270] on div "UPLOAD REPORT" at bounding box center [930, 275] width 85 height 12
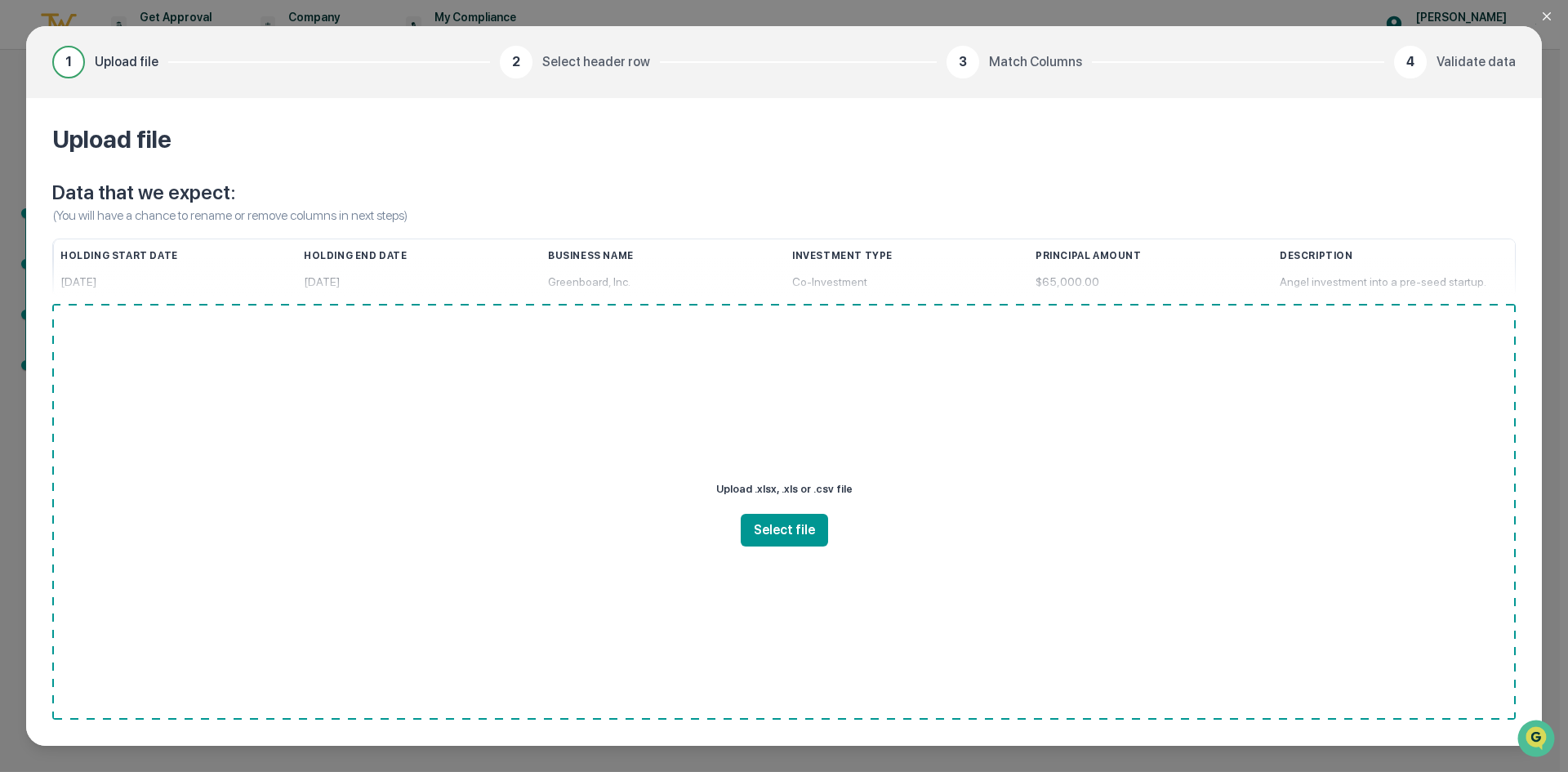
click at [1550, 4] on button "Close modal" at bounding box center [1557, 16] width 33 height 33
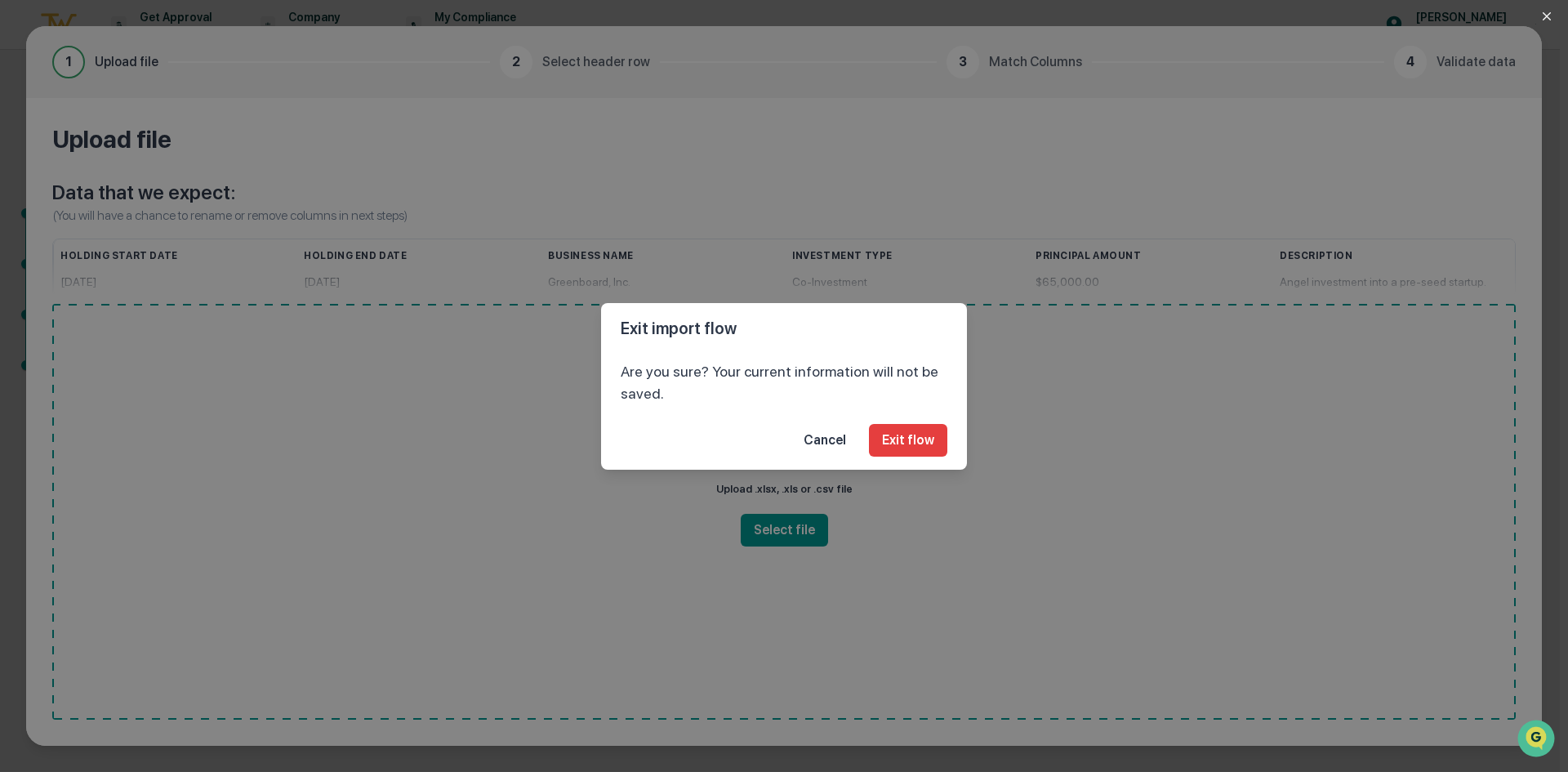
click at [941, 432] on button "Exit flow" at bounding box center [908, 441] width 79 height 33
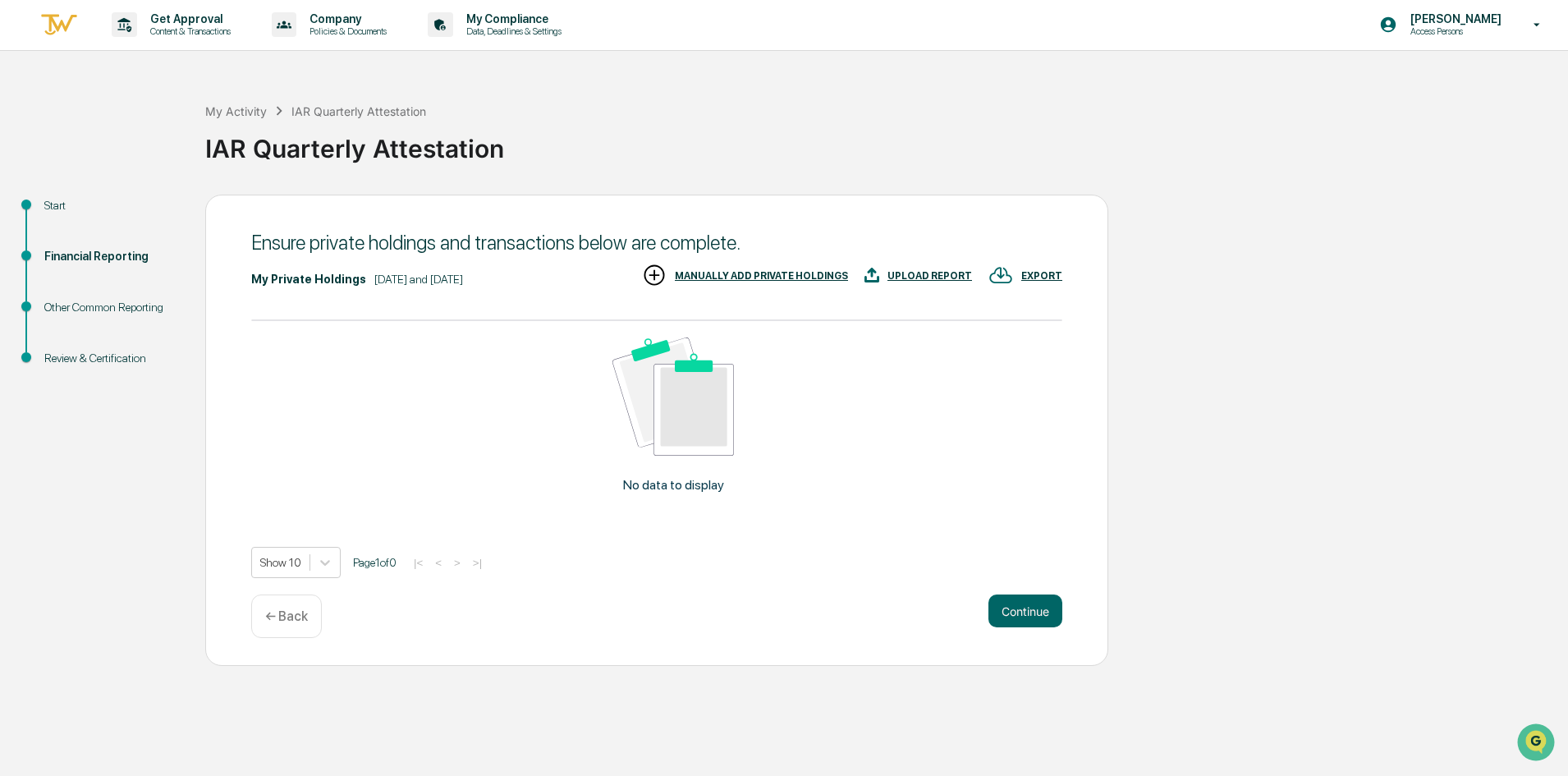
click at [75, 258] on div "Financial Reporting" at bounding box center [111, 256] width 134 height 17
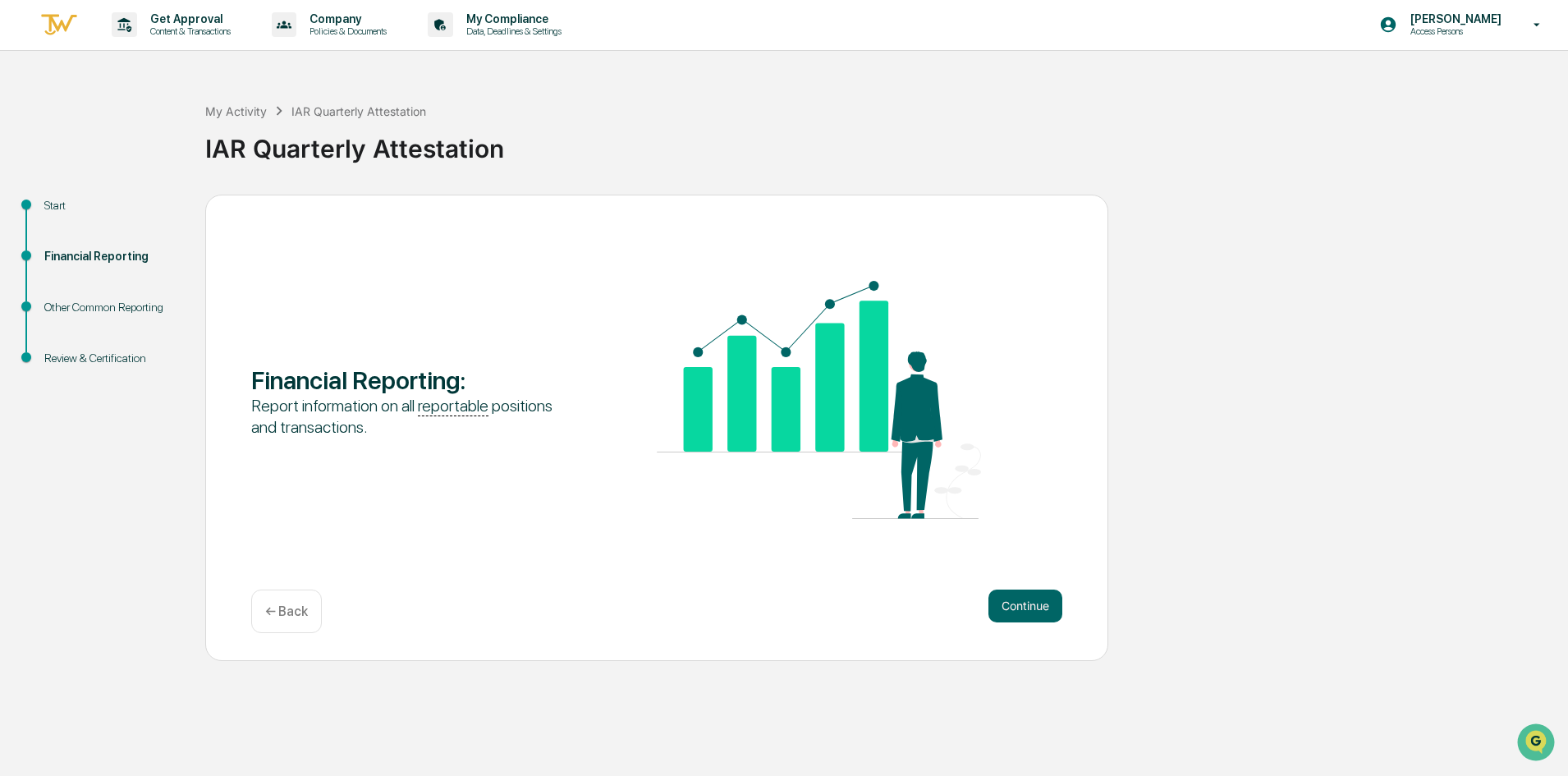
click at [1032, 609] on button "Continue" at bounding box center [1025, 606] width 74 height 33
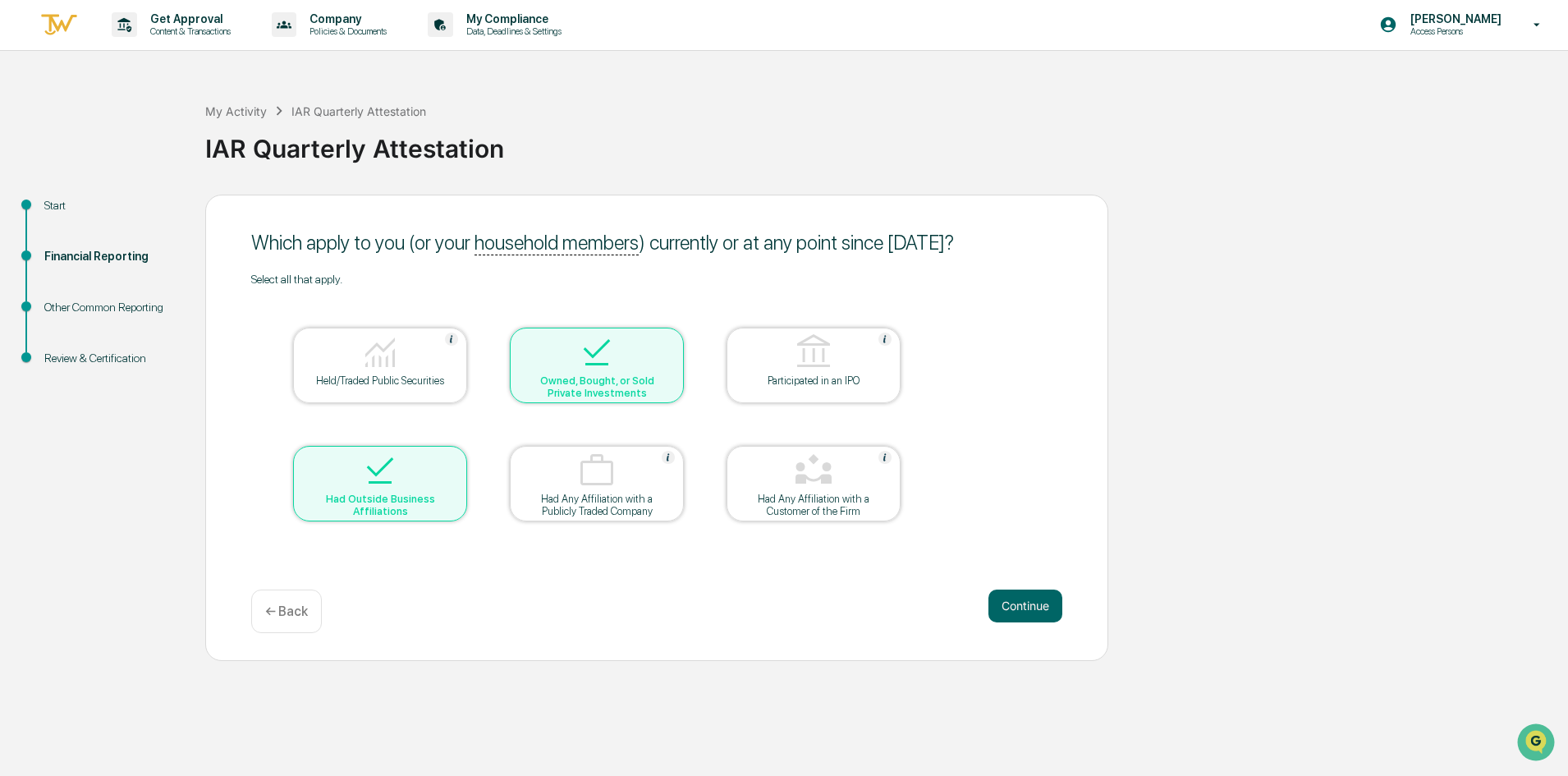
click at [549, 383] on div "Owned, Bought, or Sold Private Investments" at bounding box center [596, 387] width 148 height 25
click at [411, 383] on div "Held/Traded Public Securities" at bounding box center [379, 380] width 148 height 12
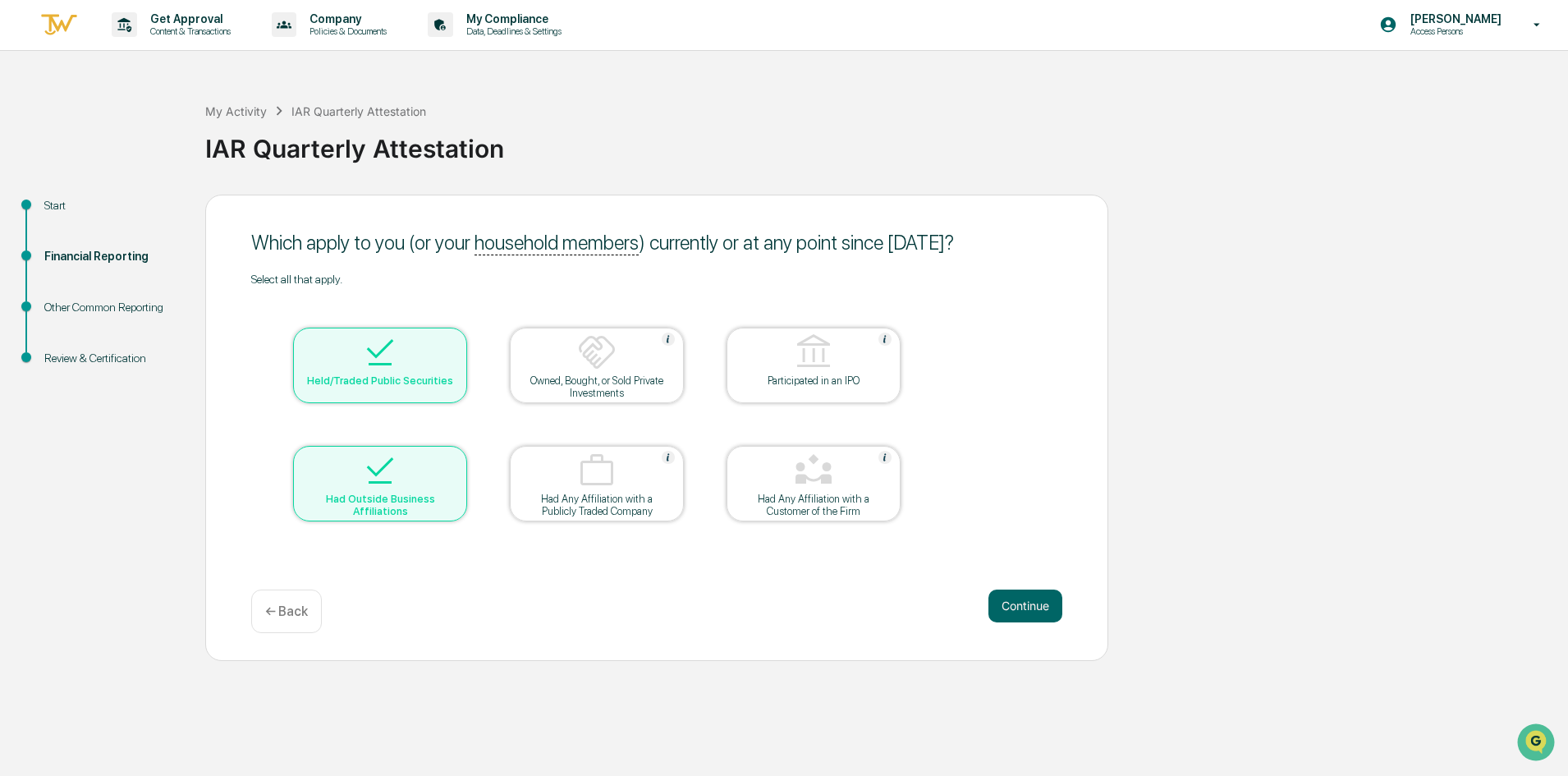
click at [1015, 601] on button "Continue" at bounding box center [1025, 606] width 74 height 33
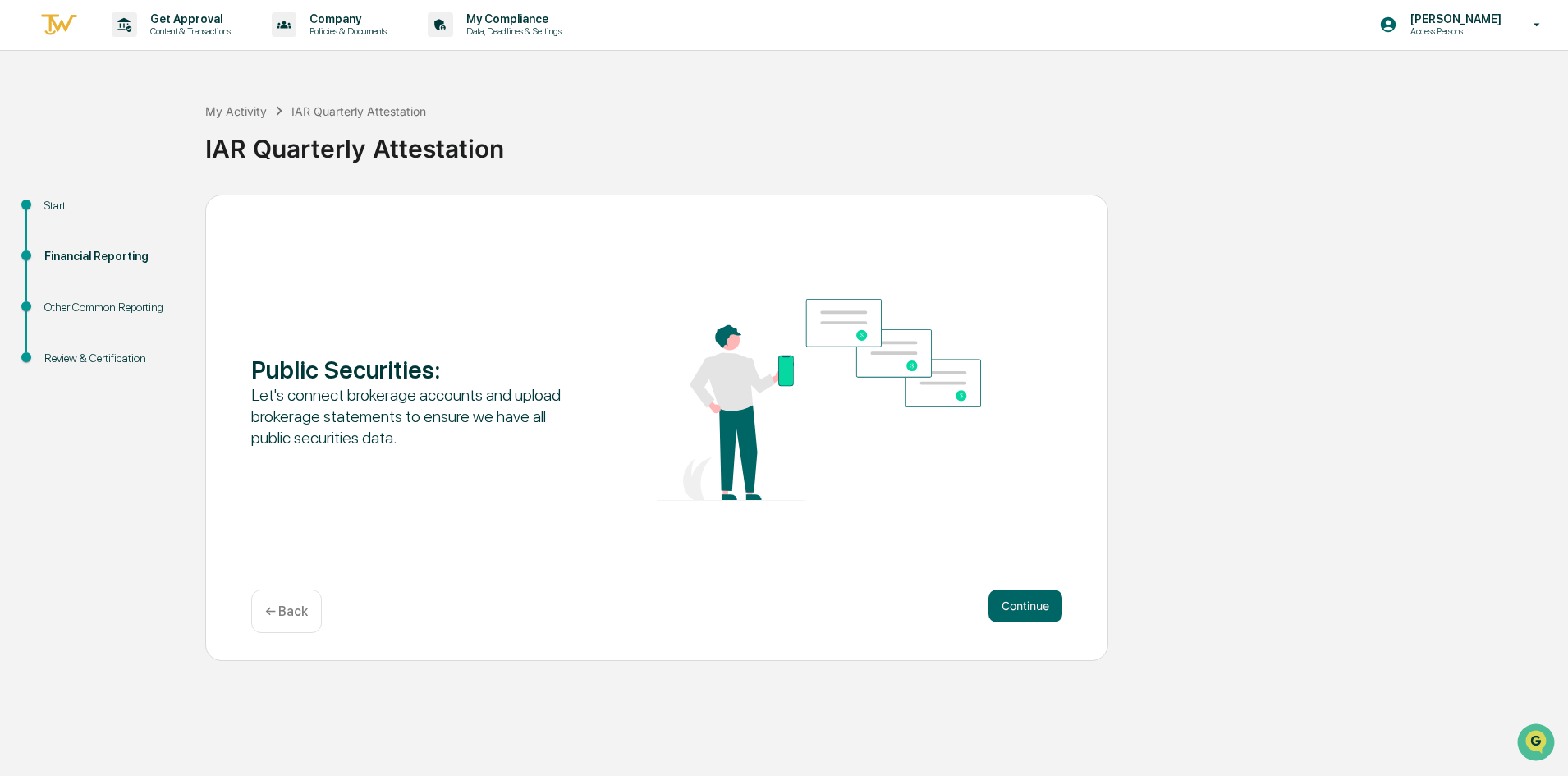
click at [1015, 601] on button "Continue" at bounding box center [1025, 606] width 74 height 33
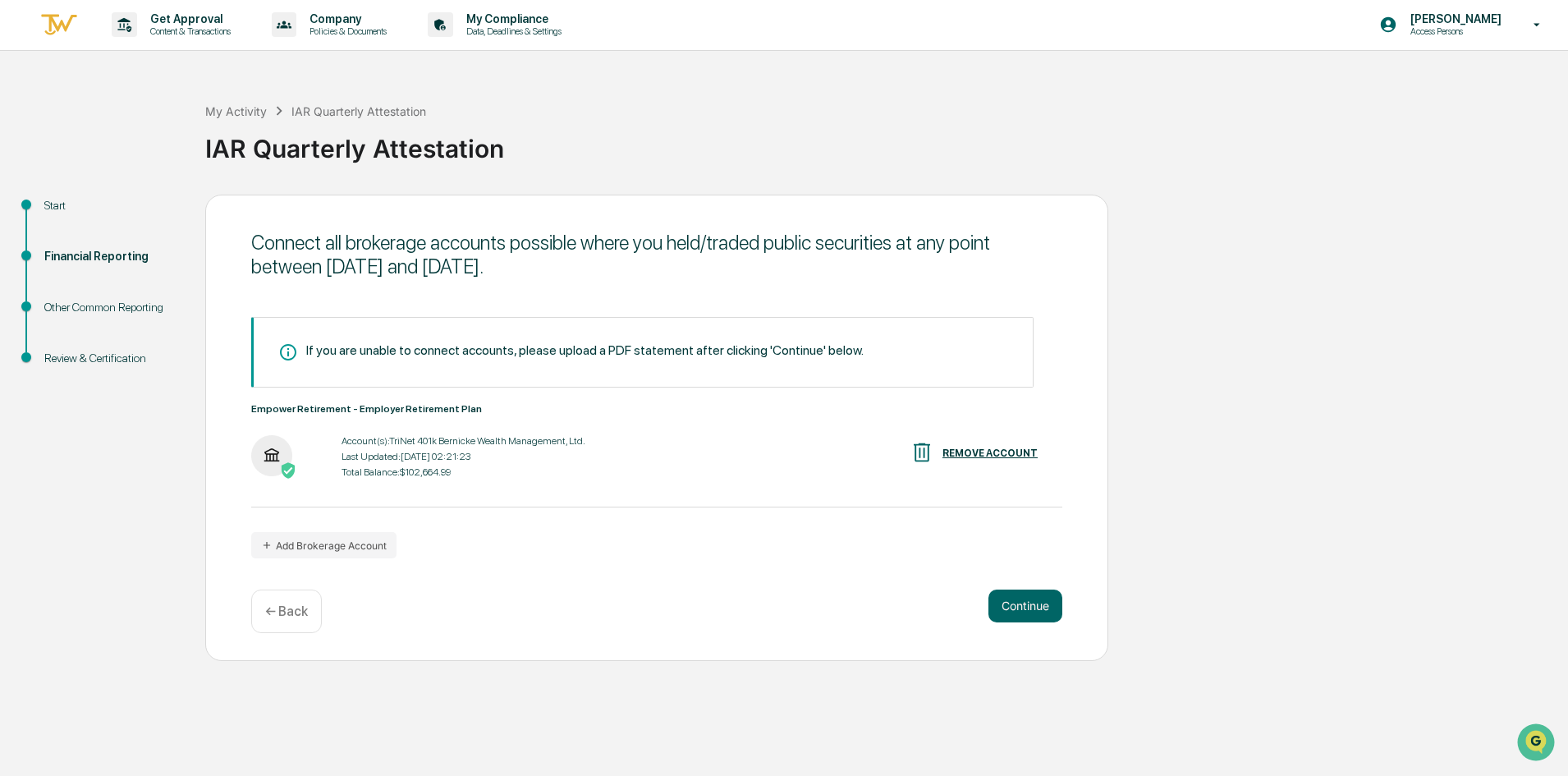
click at [1038, 610] on button "Continue" at bounding box center [1025, 606] width 74 height 33
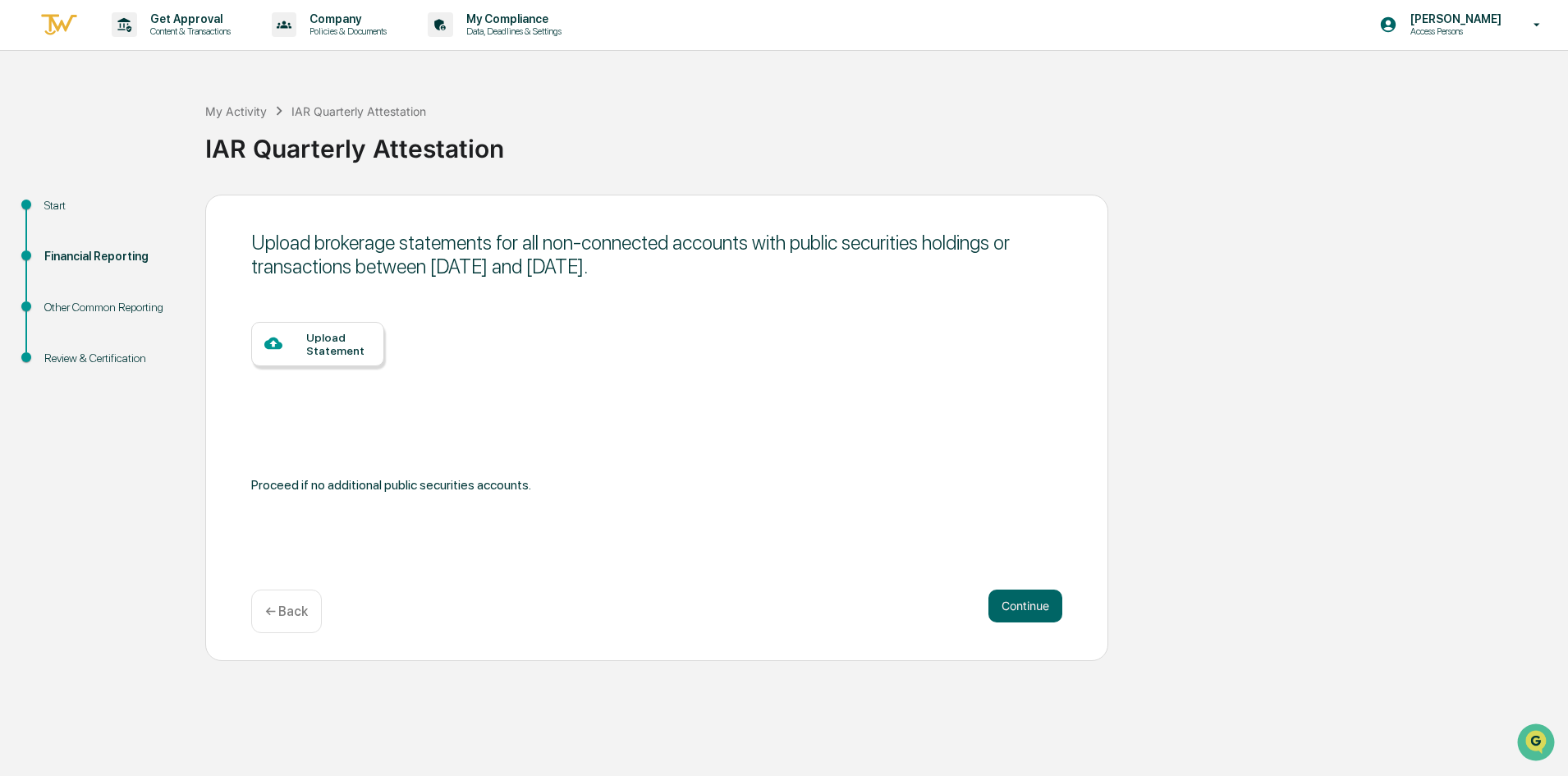
click at [313, 346] on div "Upload Statement" at bounding box center [338, 344] width 65 height 26
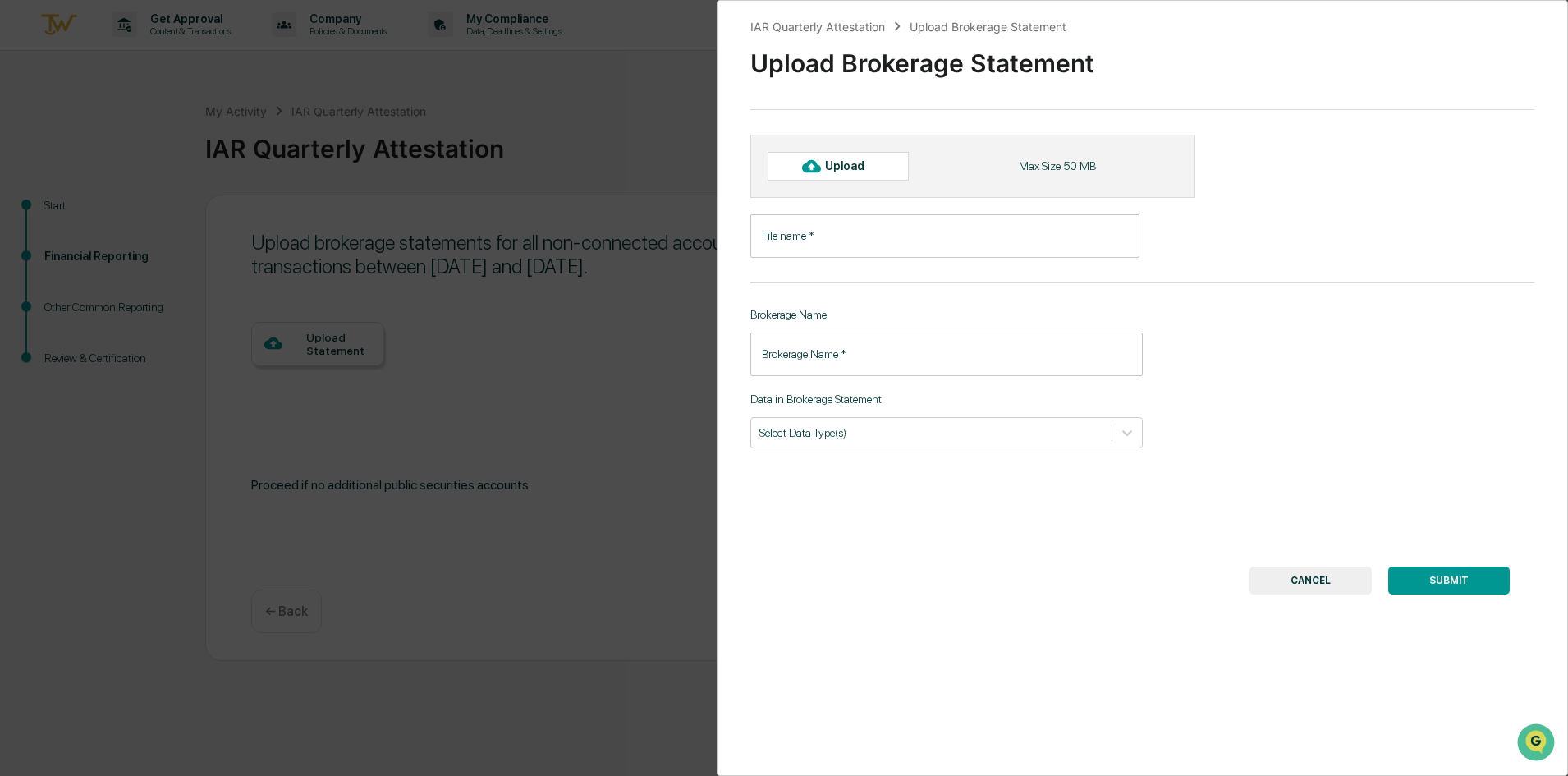
click at [858, 166] on div "Upload" at bounding box center [851, 166] width 54 height 13
type input "*********"
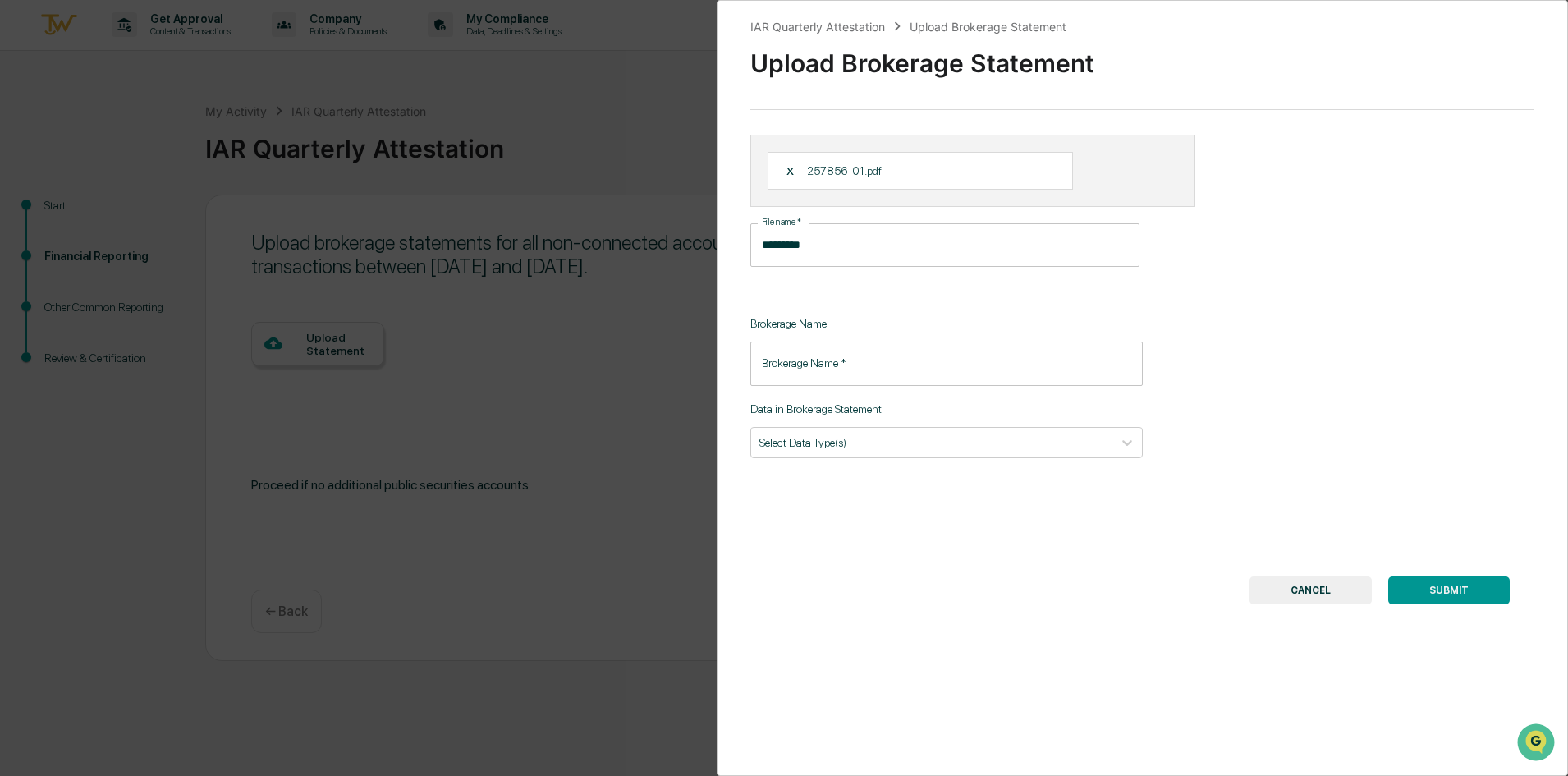
click at [814, 355] on input "Brokerage Name   *" at bounding box center [947, 363] width 393 height 44
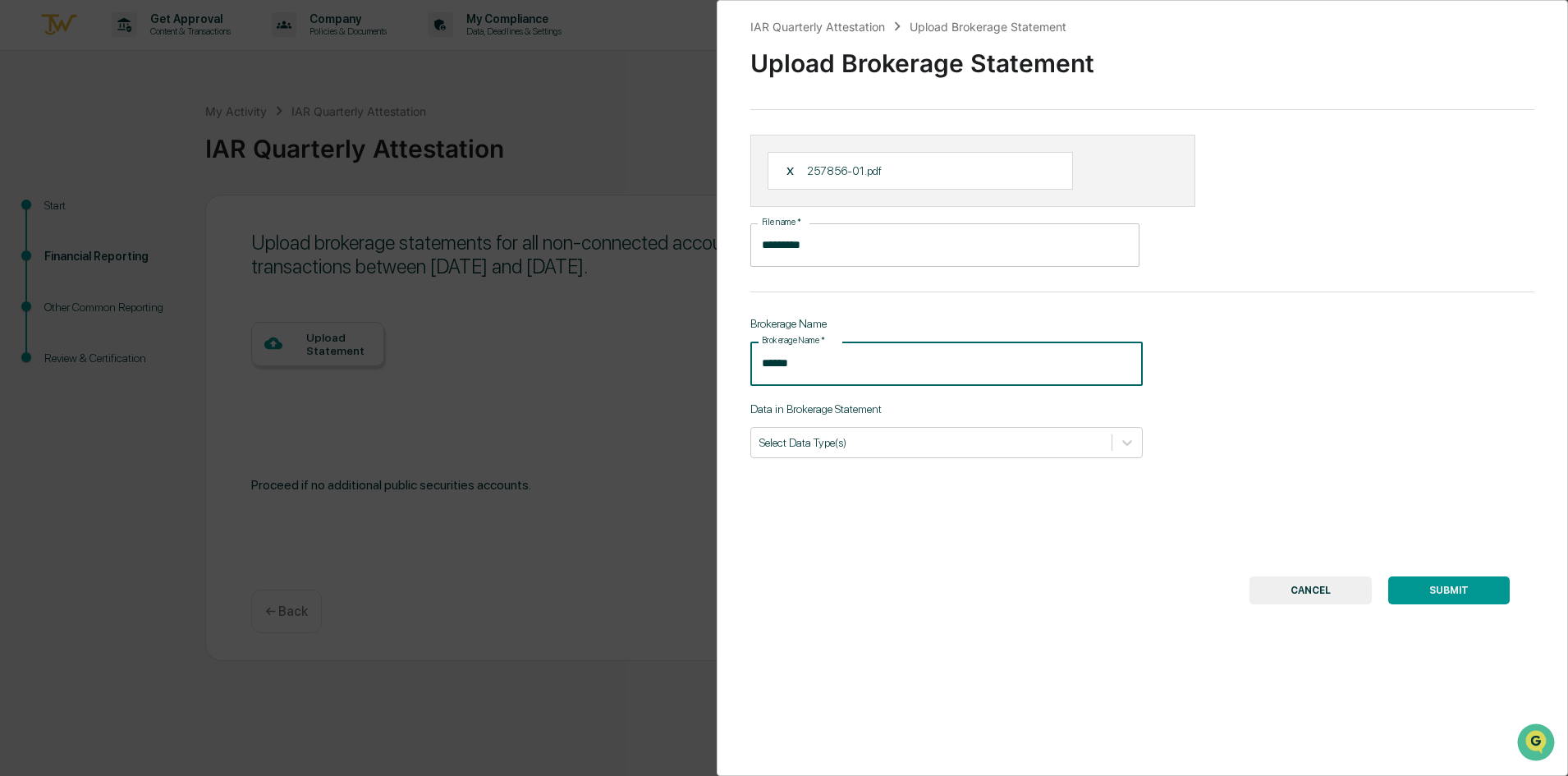
type input "******"
click at [953, 418] on div "Data in Brokerage Statement Select Data Type(s)" at bounding box center [947, 430] width 393 height 56
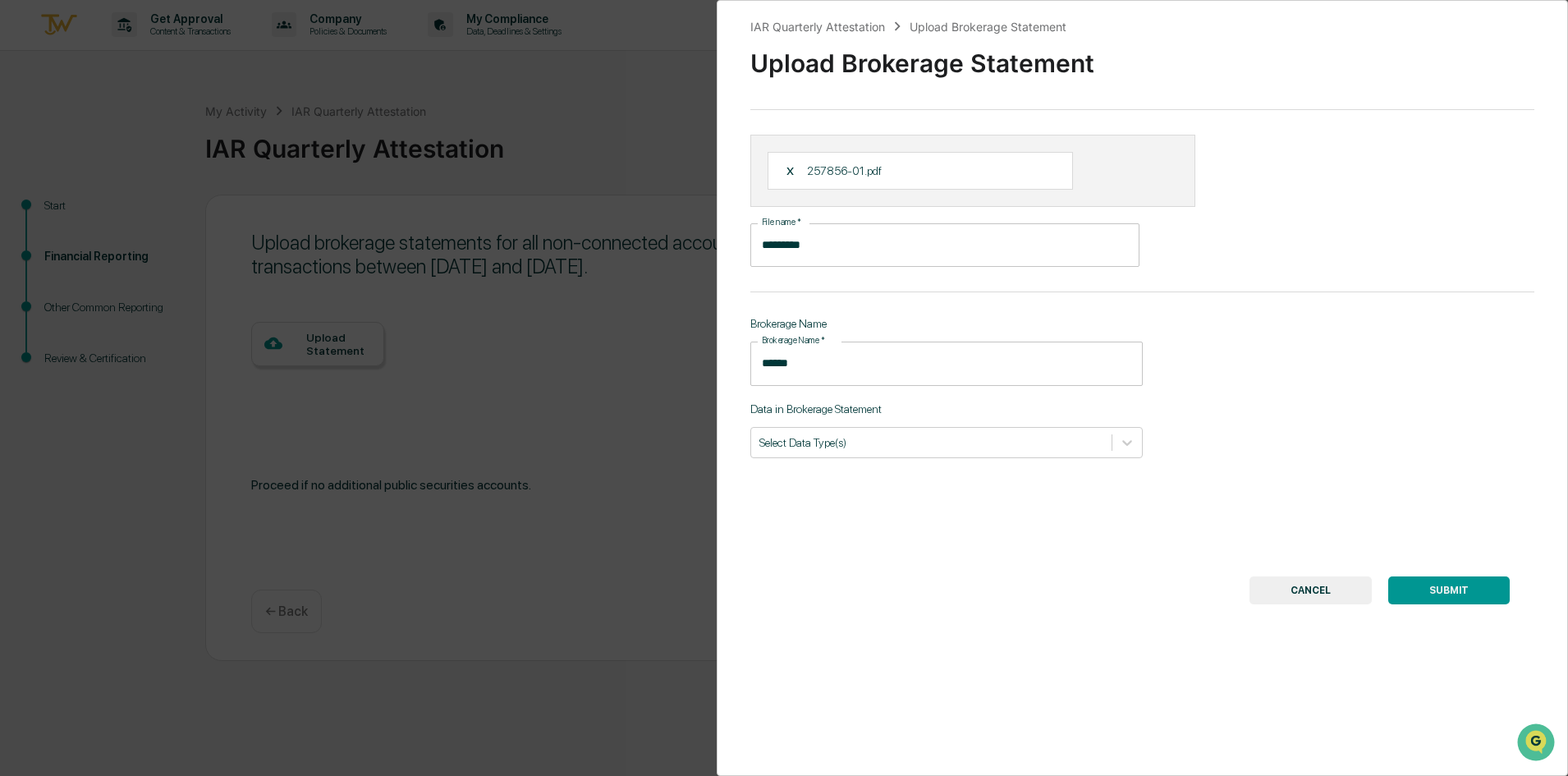
click at [921, 449] on div at bounding box center [931, 442] width 344 height 16
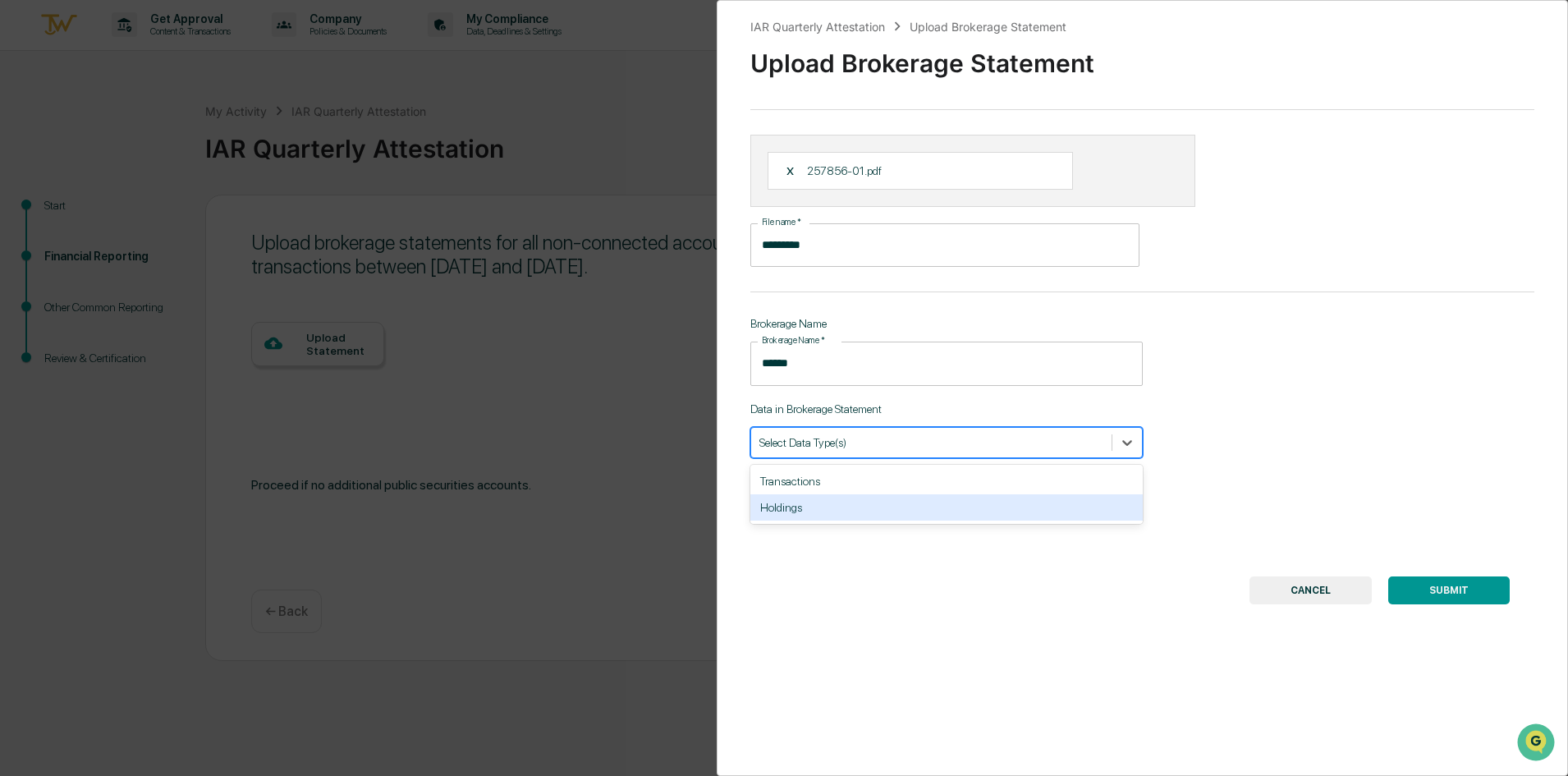
click at [864, 501] on div "Holdings" at bounding box center [947, 507] width 393 height 26
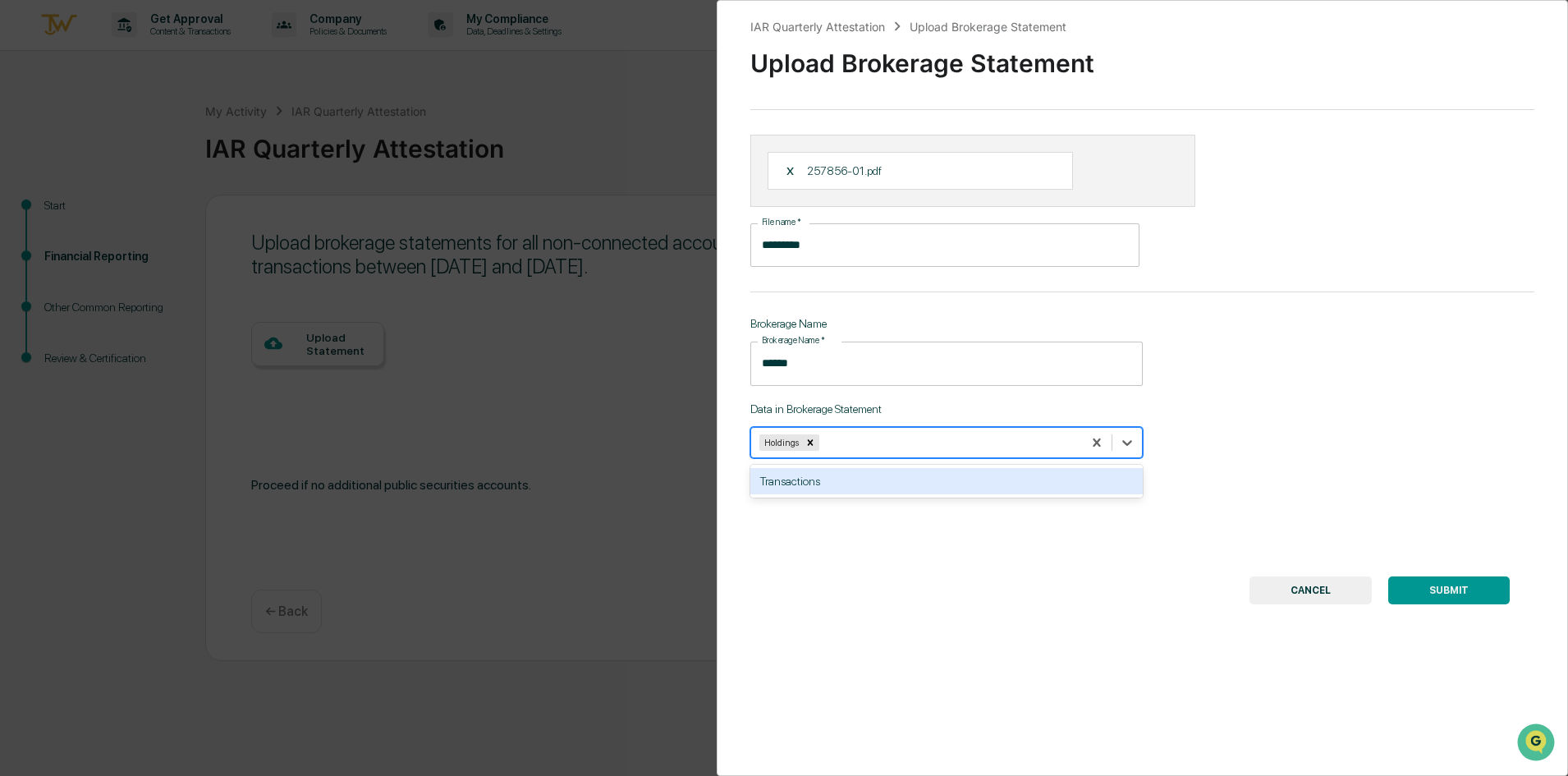
click at [916, 609] on div "IAR Quarterly Attestation Upload Brokerage Statement Upload Brokerage Statement…" at bounding box center [1142, 388] width 851 height 776
click at [873, 449] on div at bounding box center [948, 442] width 252 height 16
click at [861, 487] on div "Transactions" at bounding box center [947, 481] width 393 height 26
click at [897, 636] on div "IAR Quarterly Attestation Upload Brokerage Statement Upload Brokerage Statement…" at bounding box center [1142, 388] width 851 height 776
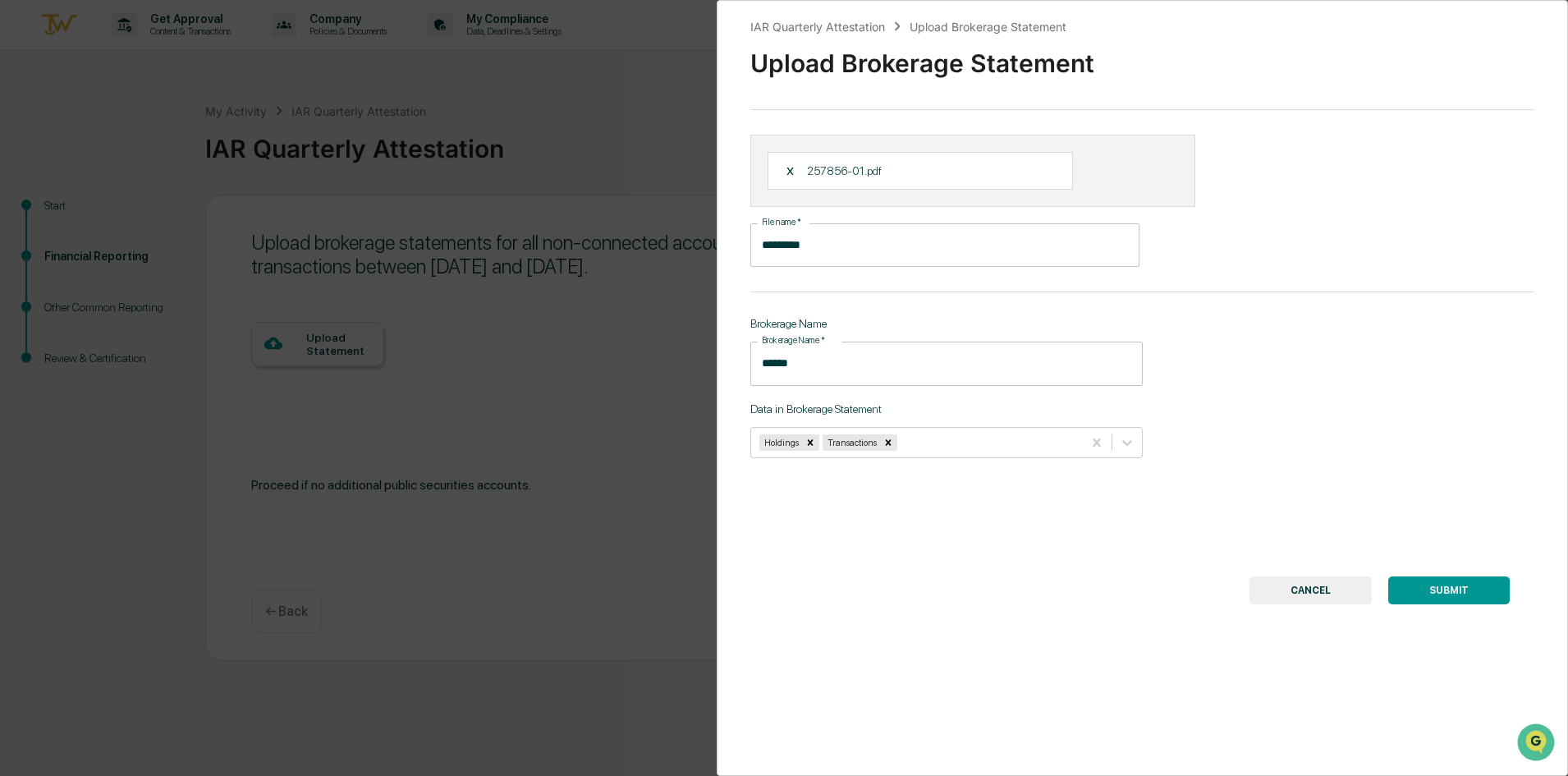
click at [1423, 586] on button "SUBMIT" at bounding box center [1448, 590] width 121 height 28
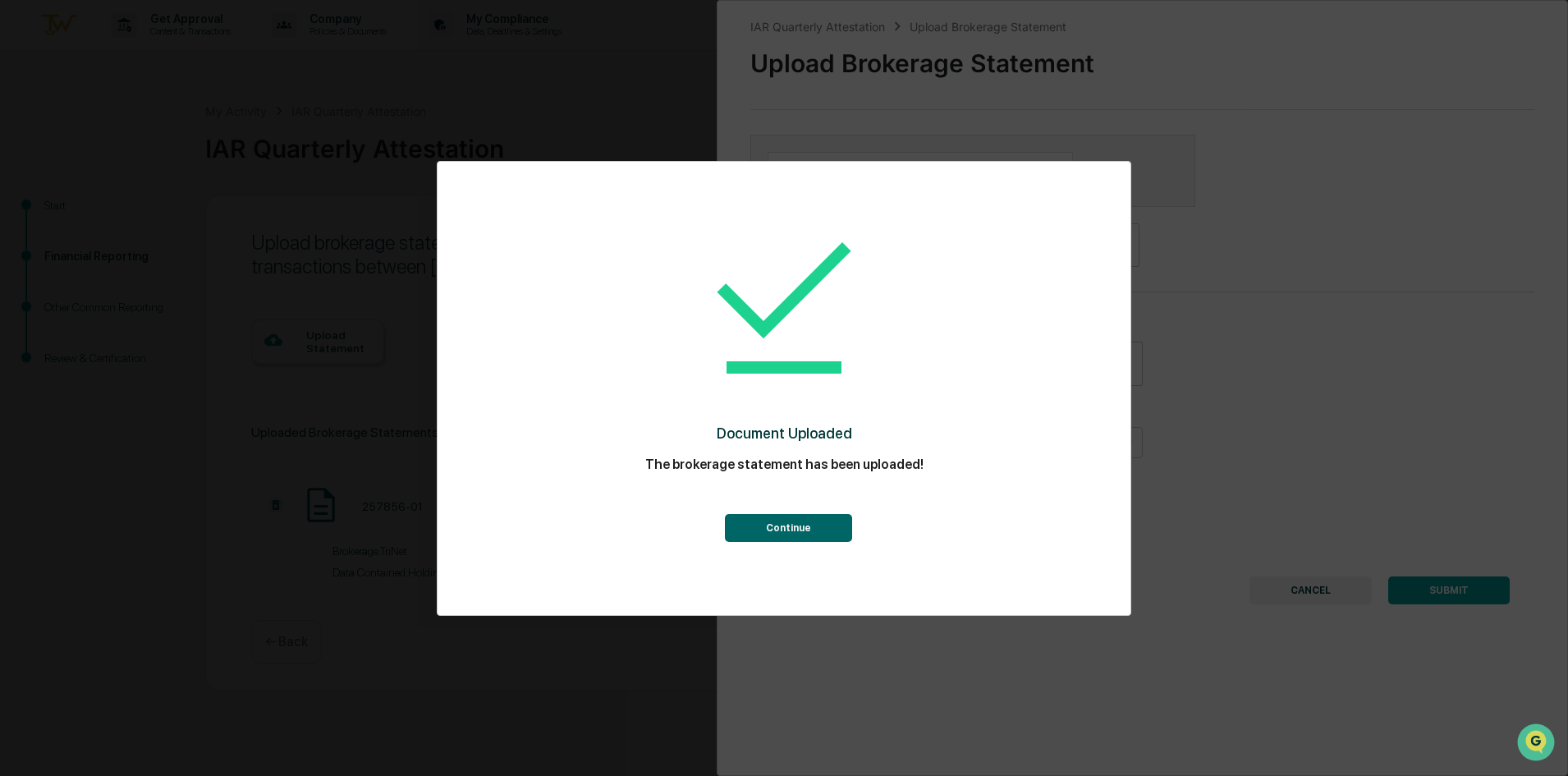
click at [768, 519] on button "Continue" at bounding box center [789, 528] width 127 height 28
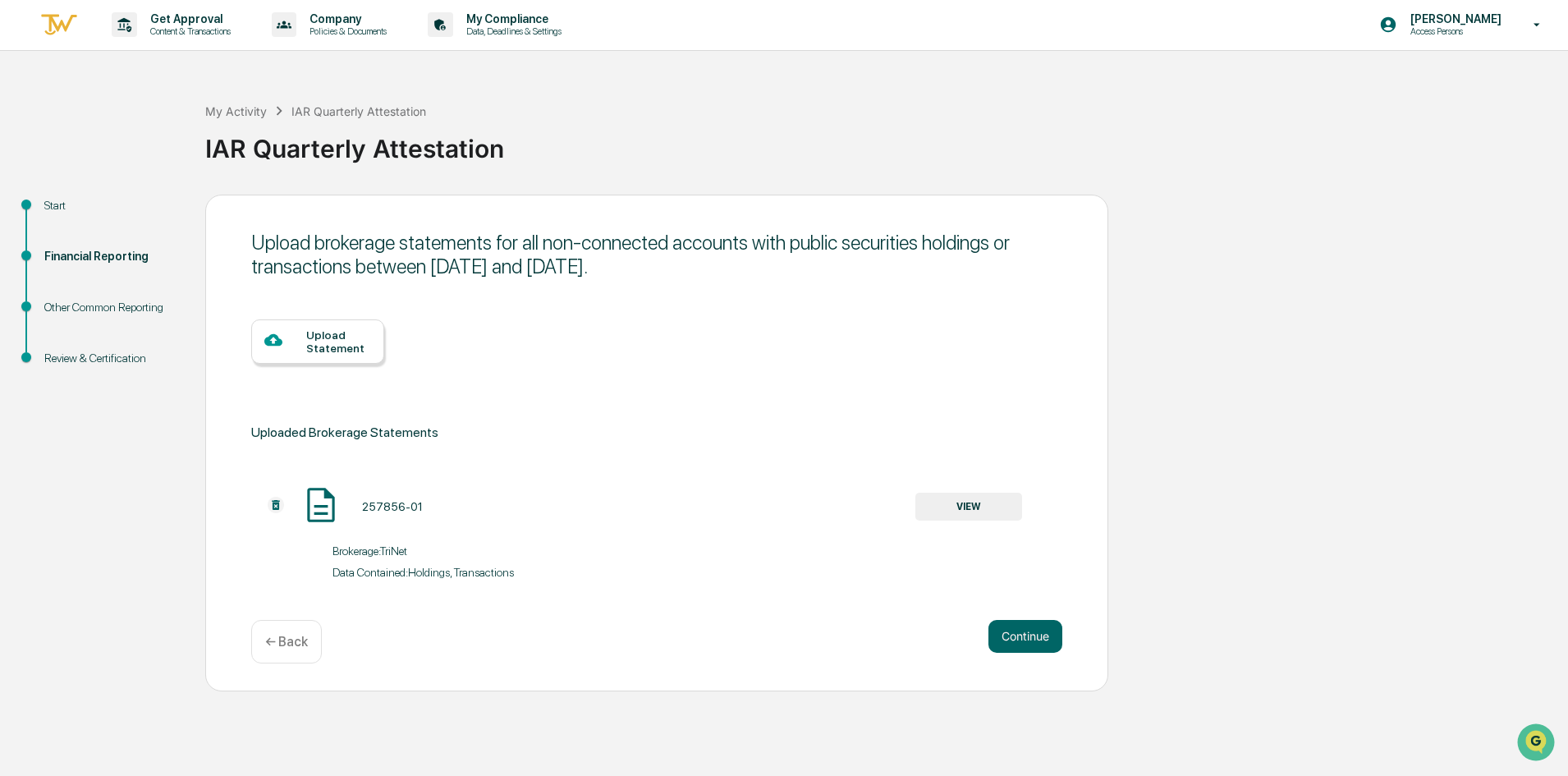
click at [986, 618] on div "Upload brokerage statements for all non-connected accounts with public securiti…" at bounding box center [657, 443] width 903 height 496
click at [1013, 630] on button "Continue" at bounding box center [1025, 636] width 74 height 33
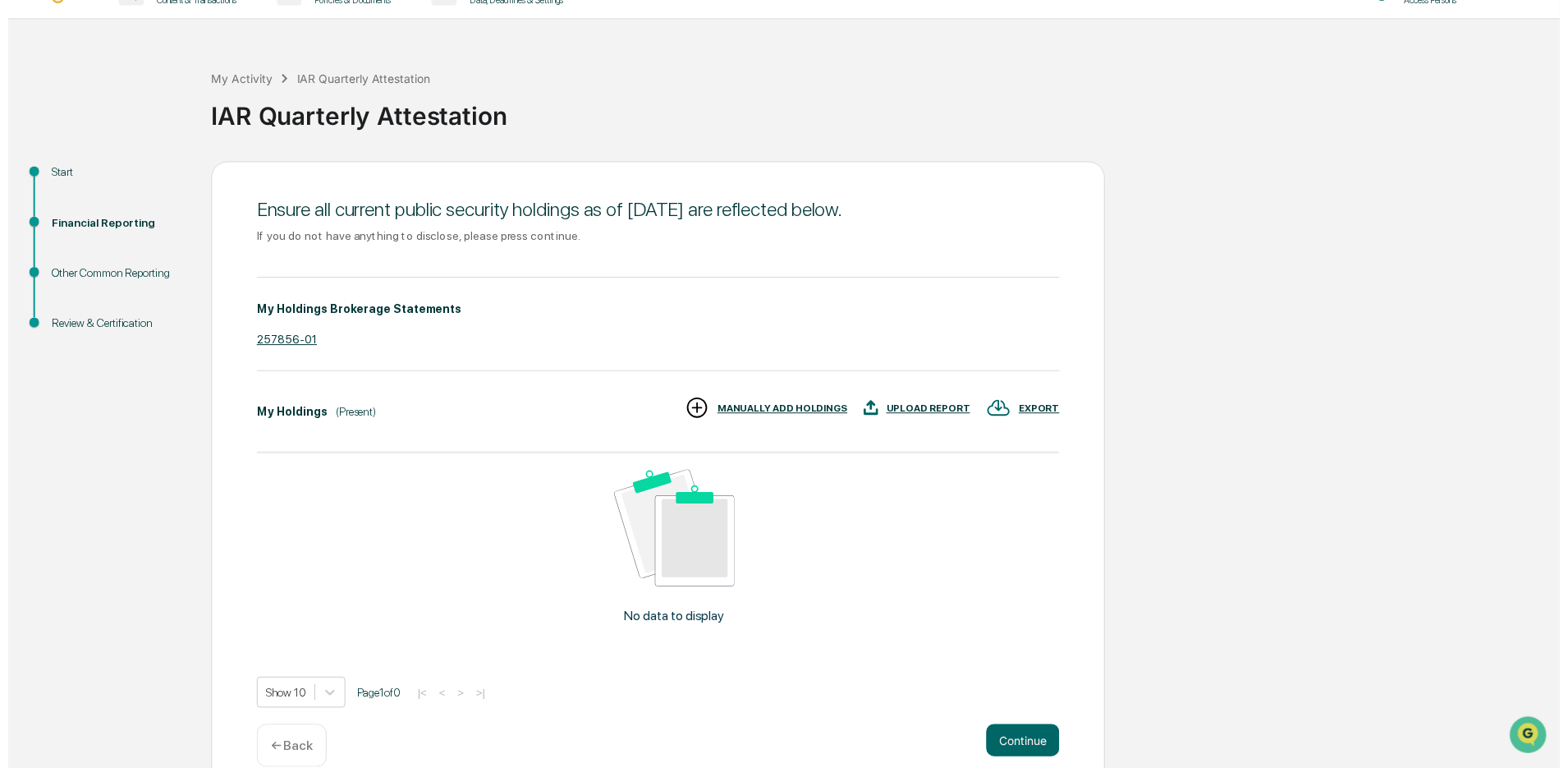
scroll to position [60, 0]
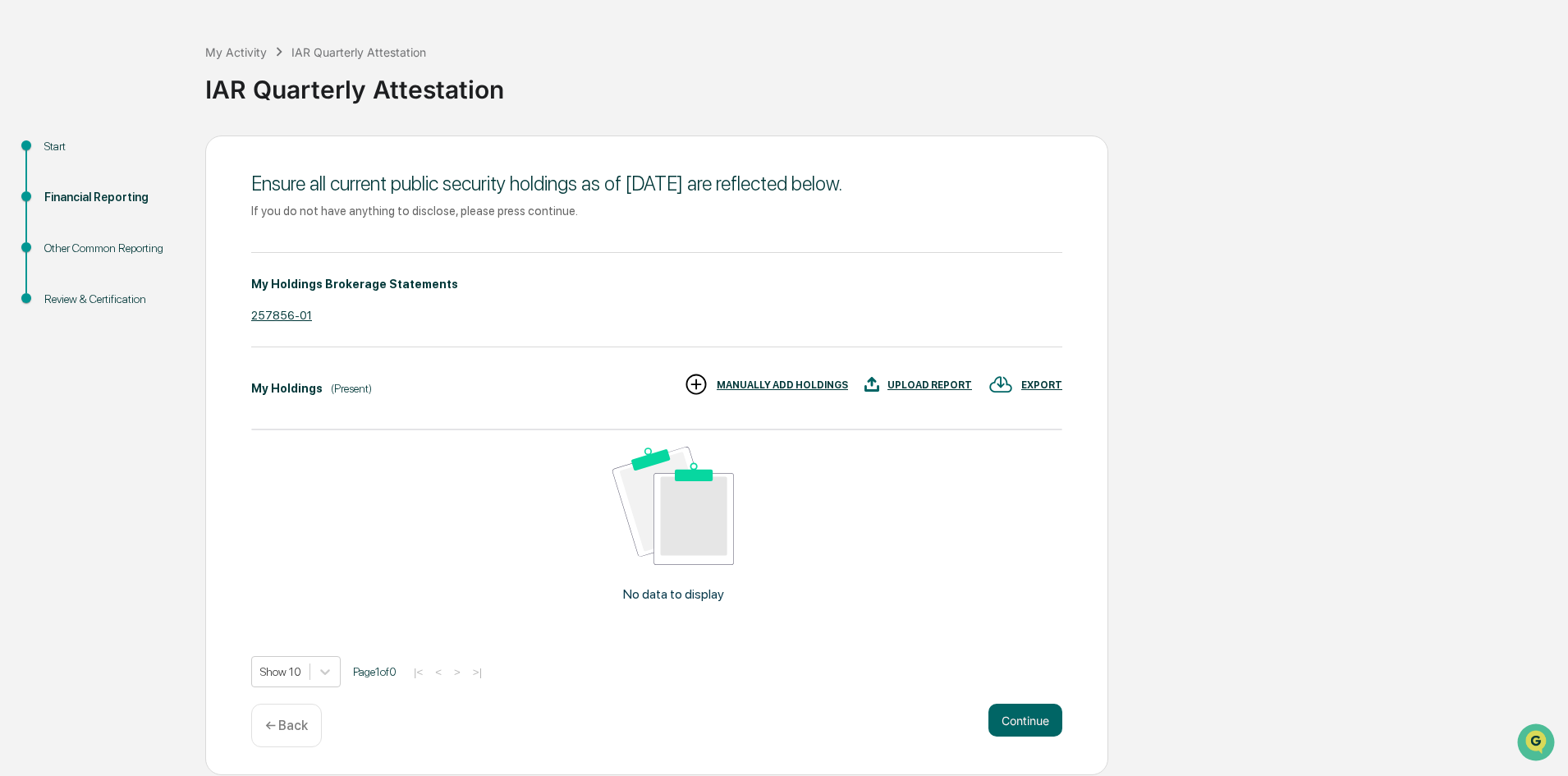
click at [1024, 731] on button "Continue" at bounding box center [1025, 720] width 74 height 33
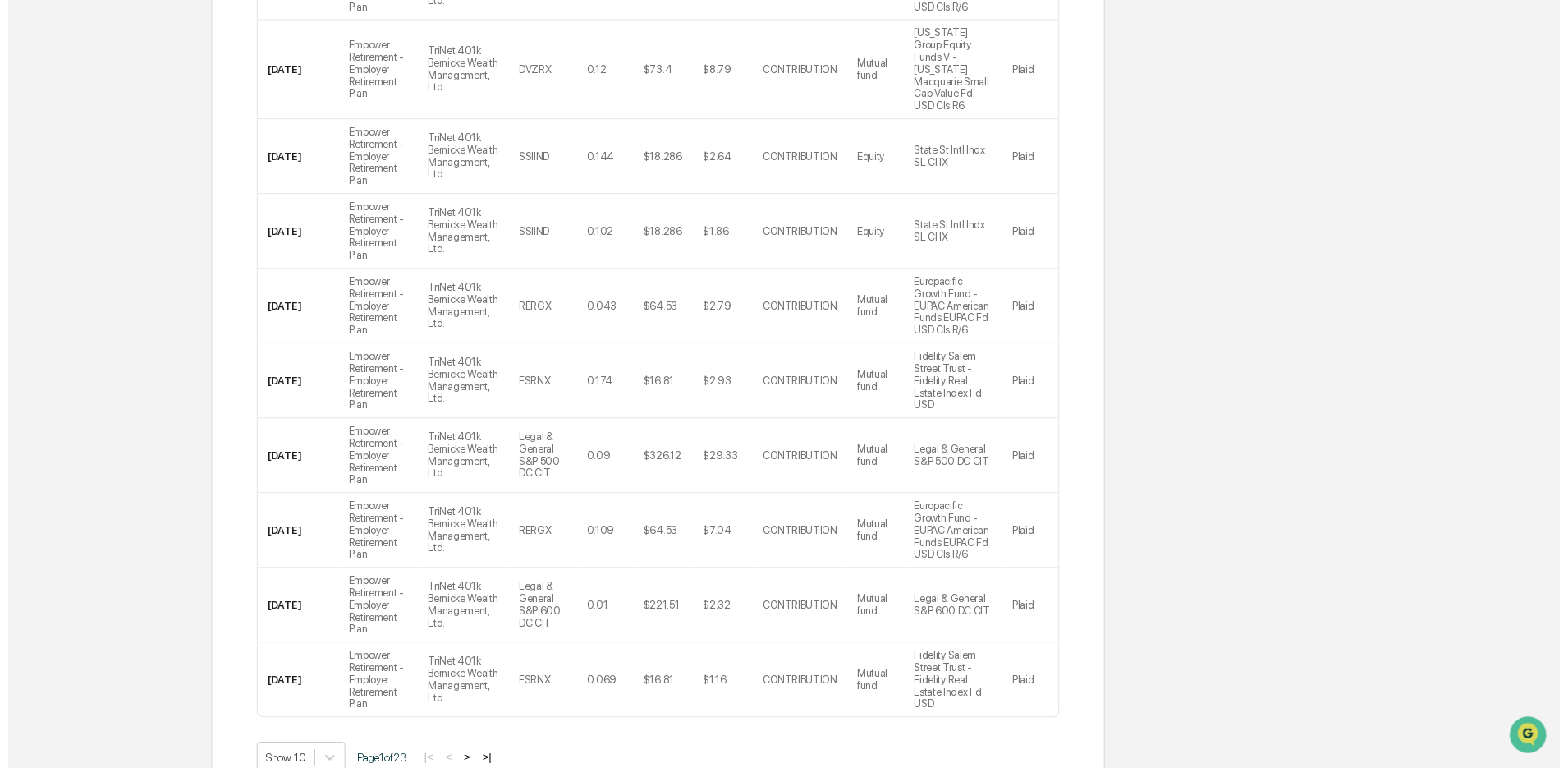
scroll to position [662, 0]
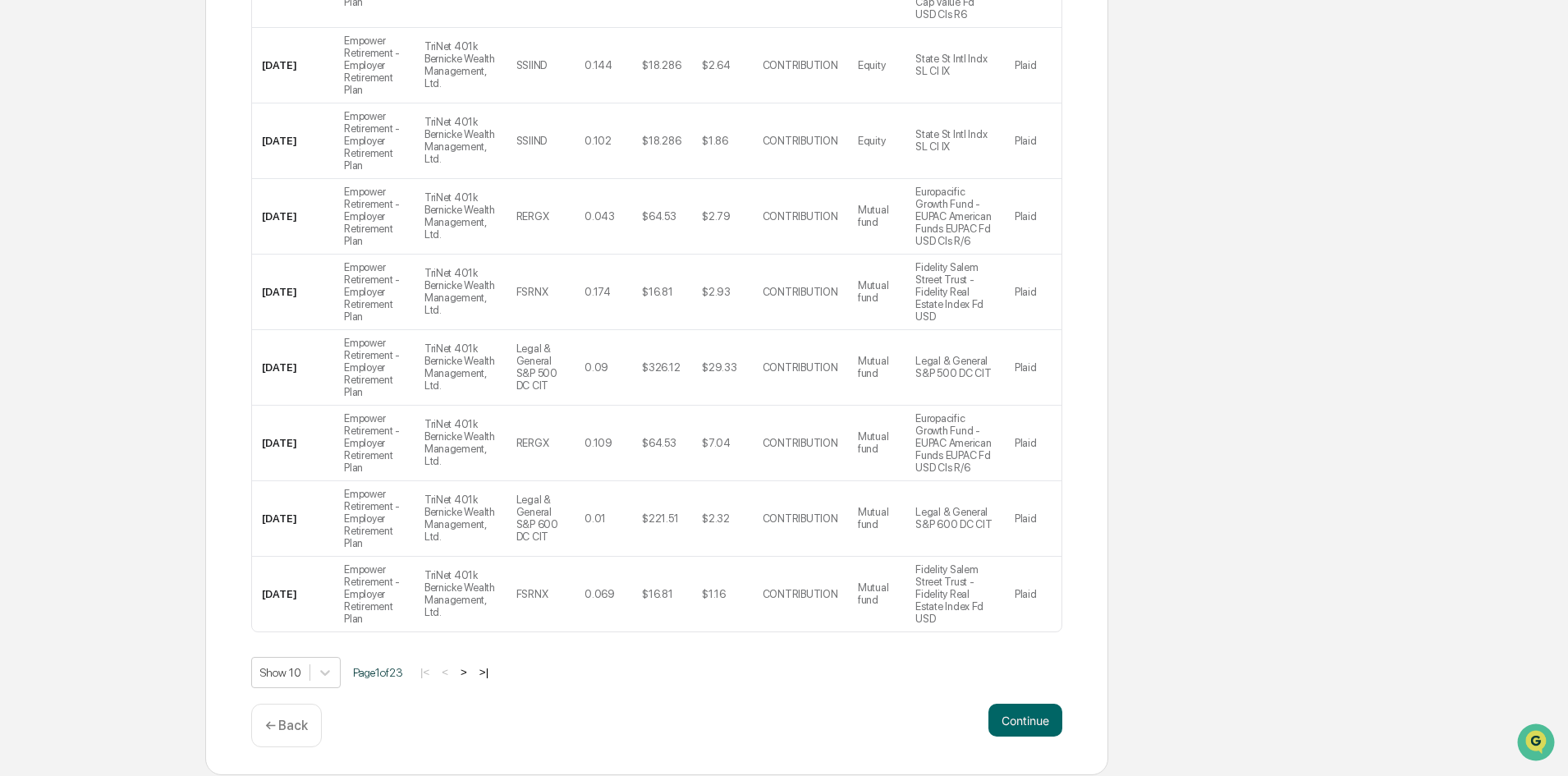
click at [1018, 724] on button "Continue" at bounding box center [1025, 720] width 74 height 33
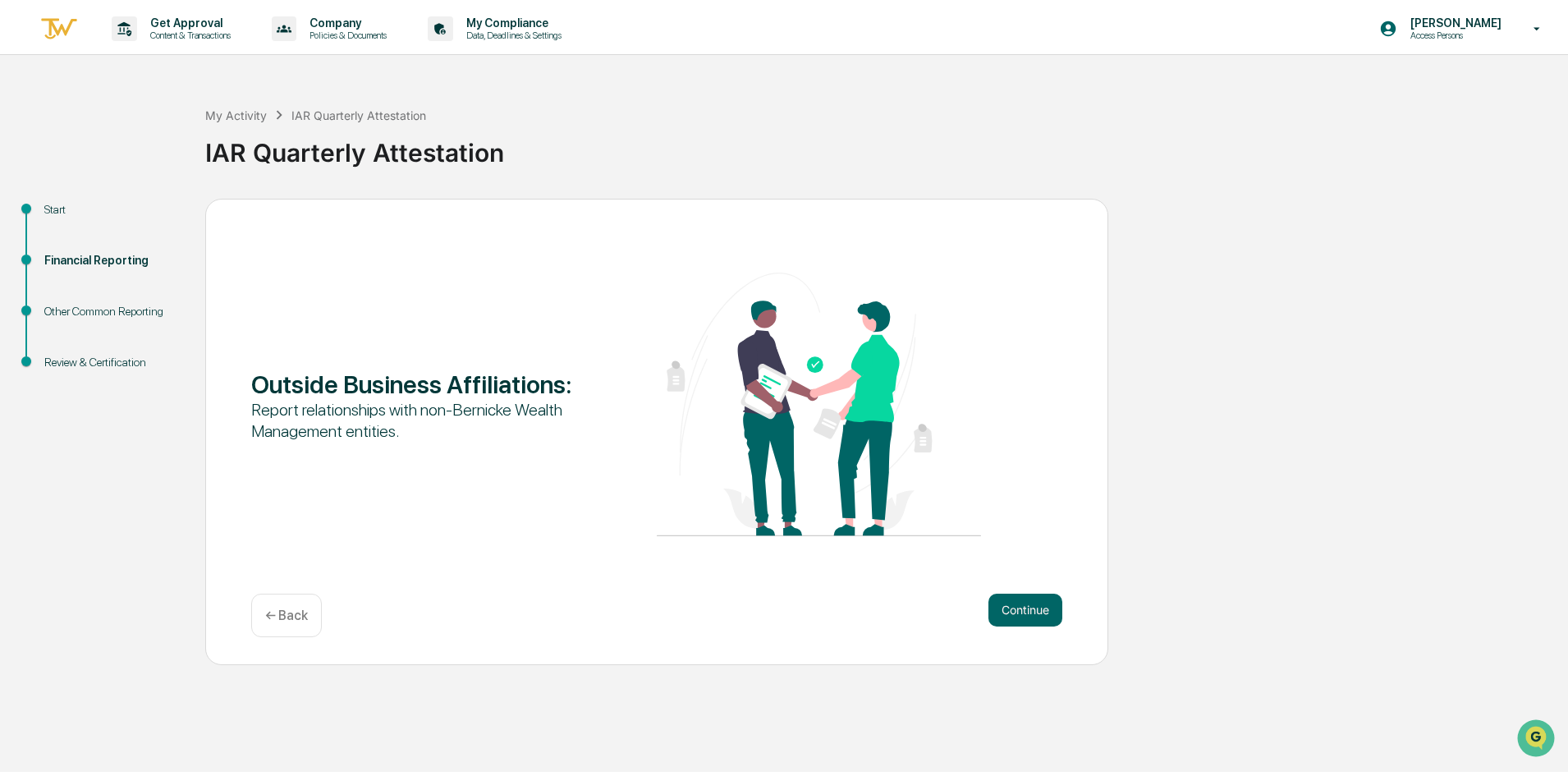
scroll to position [1, 0]
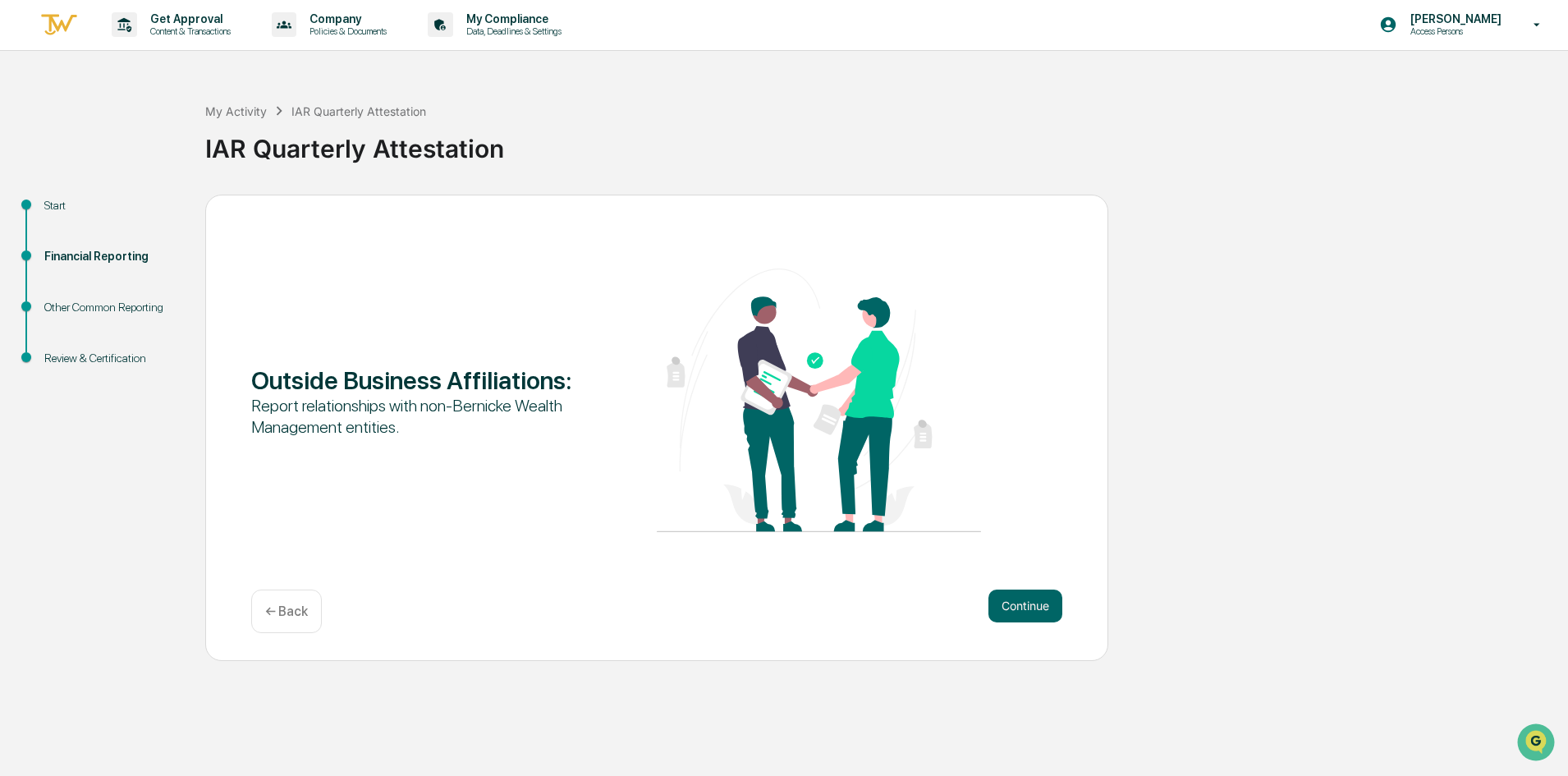
click at [1024, 604] on button "Continue" at bounding box center [1025, 606] width 74 height 33
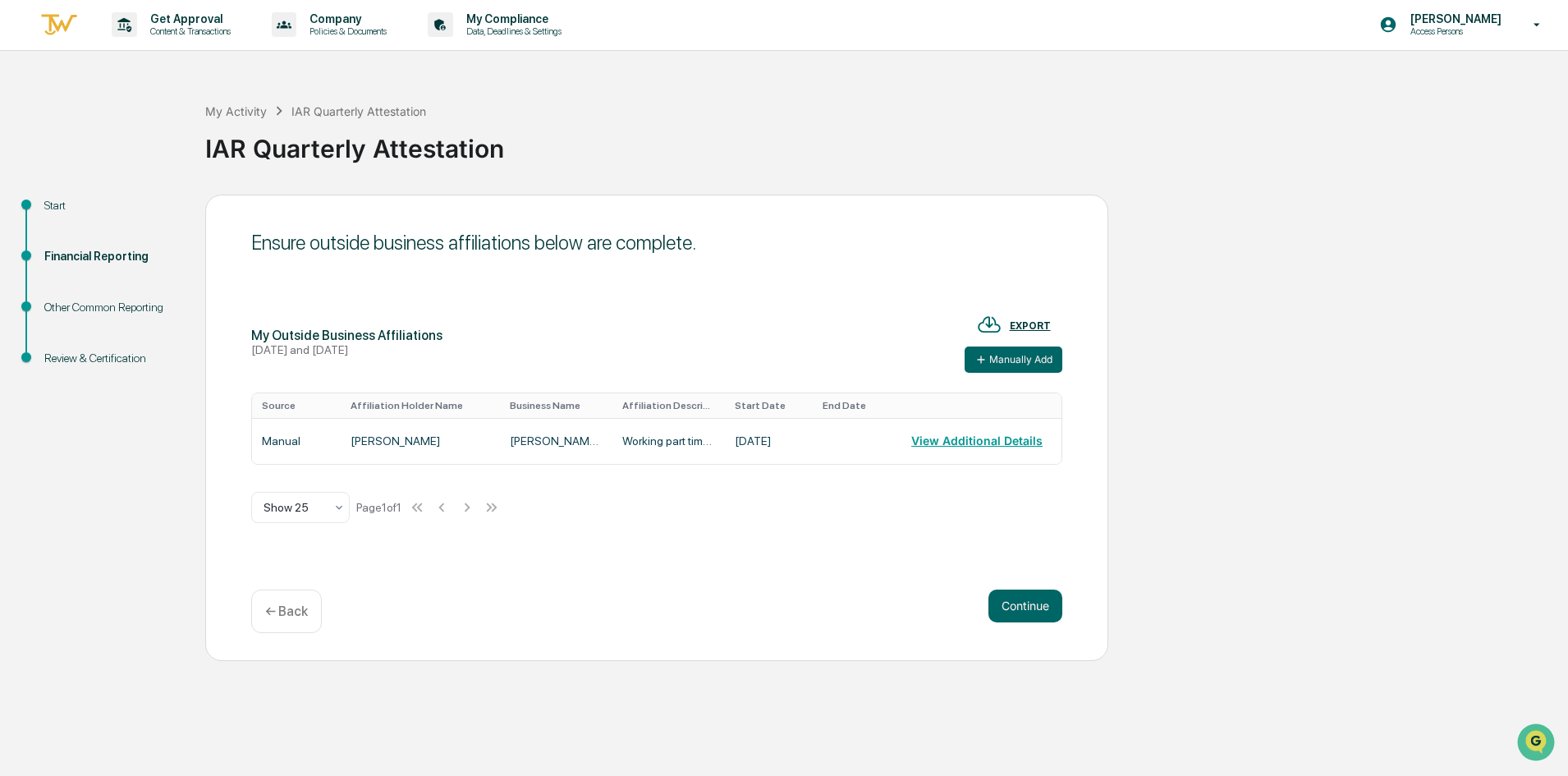
click at [1026, 603] on button "Continue" at bounding box center [1025, 606] width 74 height 33
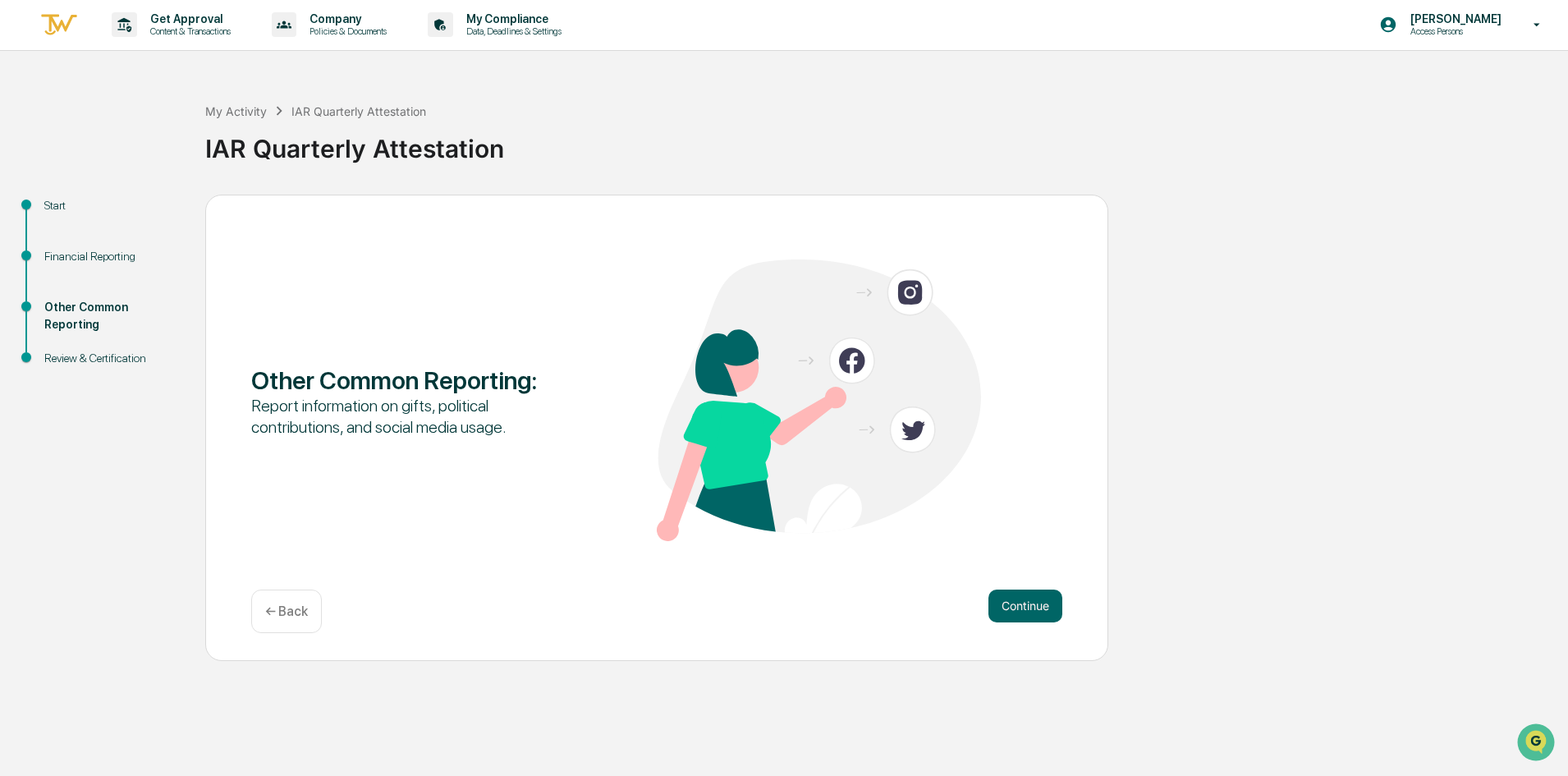
click at [1026, 603] on button "Continue" at bounding box center [1025, 606] width 74 height 33
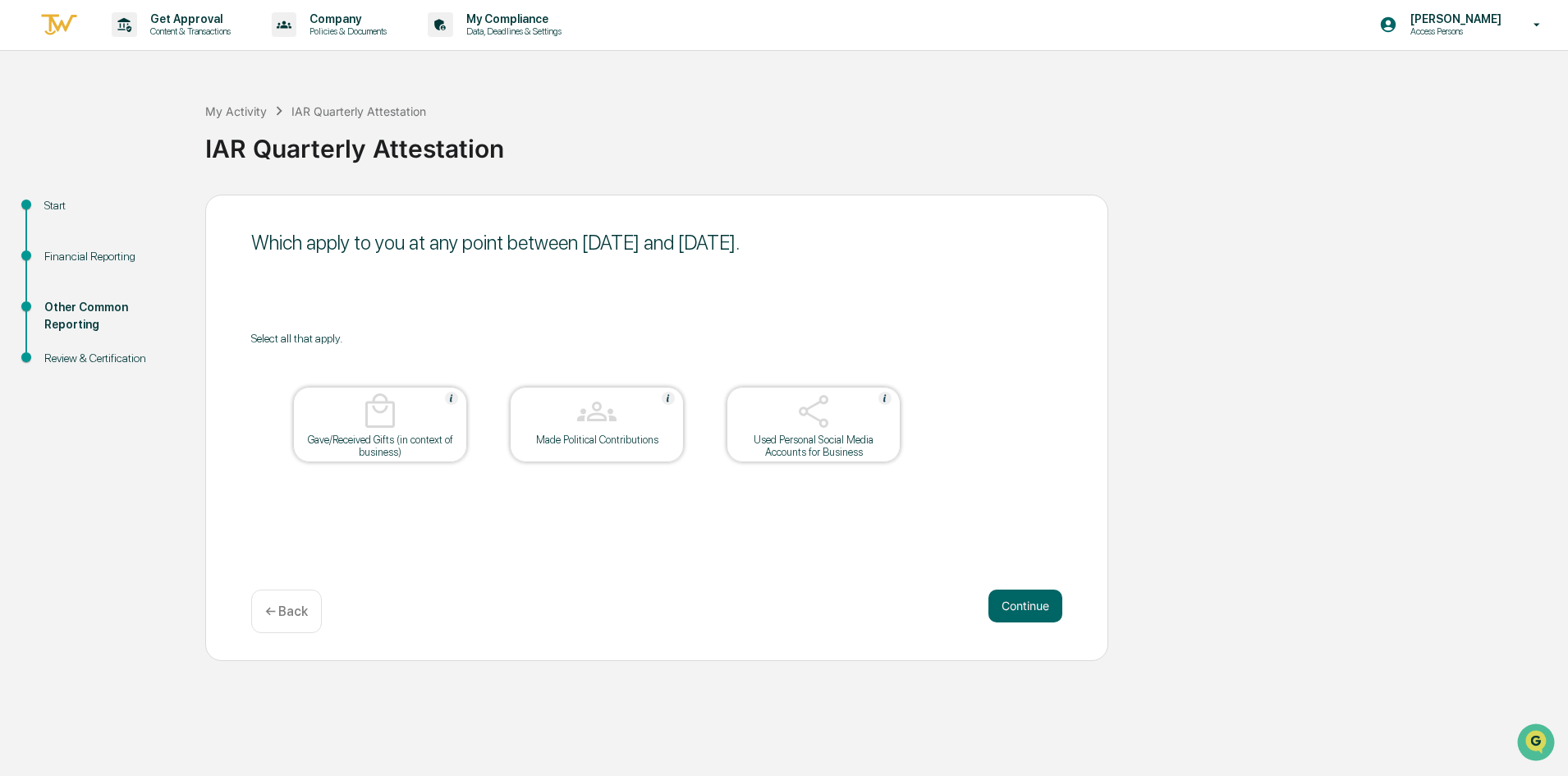
click at [1026, 603] on button "Continue" at bounding box center [1025, 606] width 74 height 33
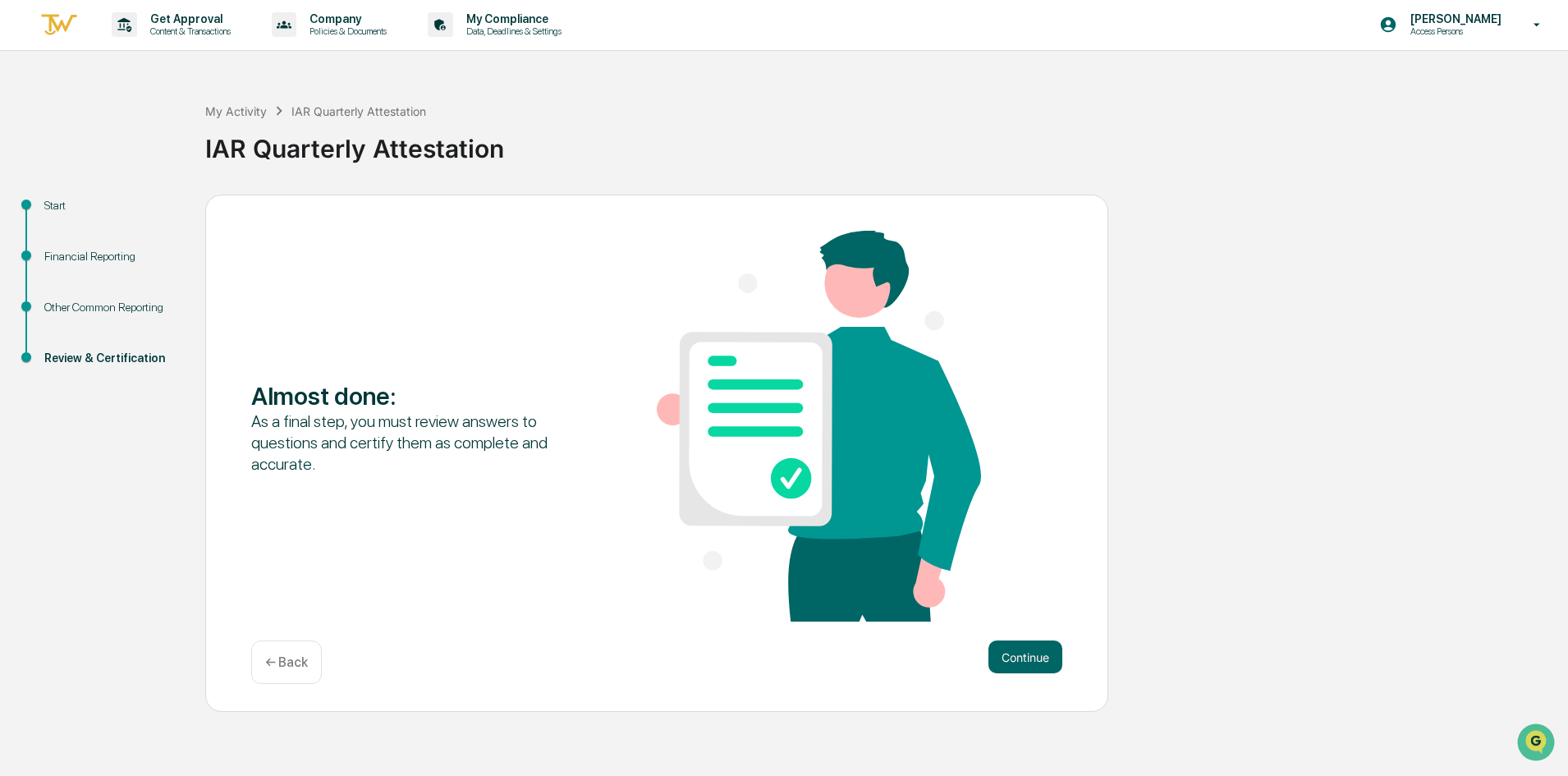
click at [1038, 645] on button "Continue" at bounding box center [1025, 656] width 74 height 33
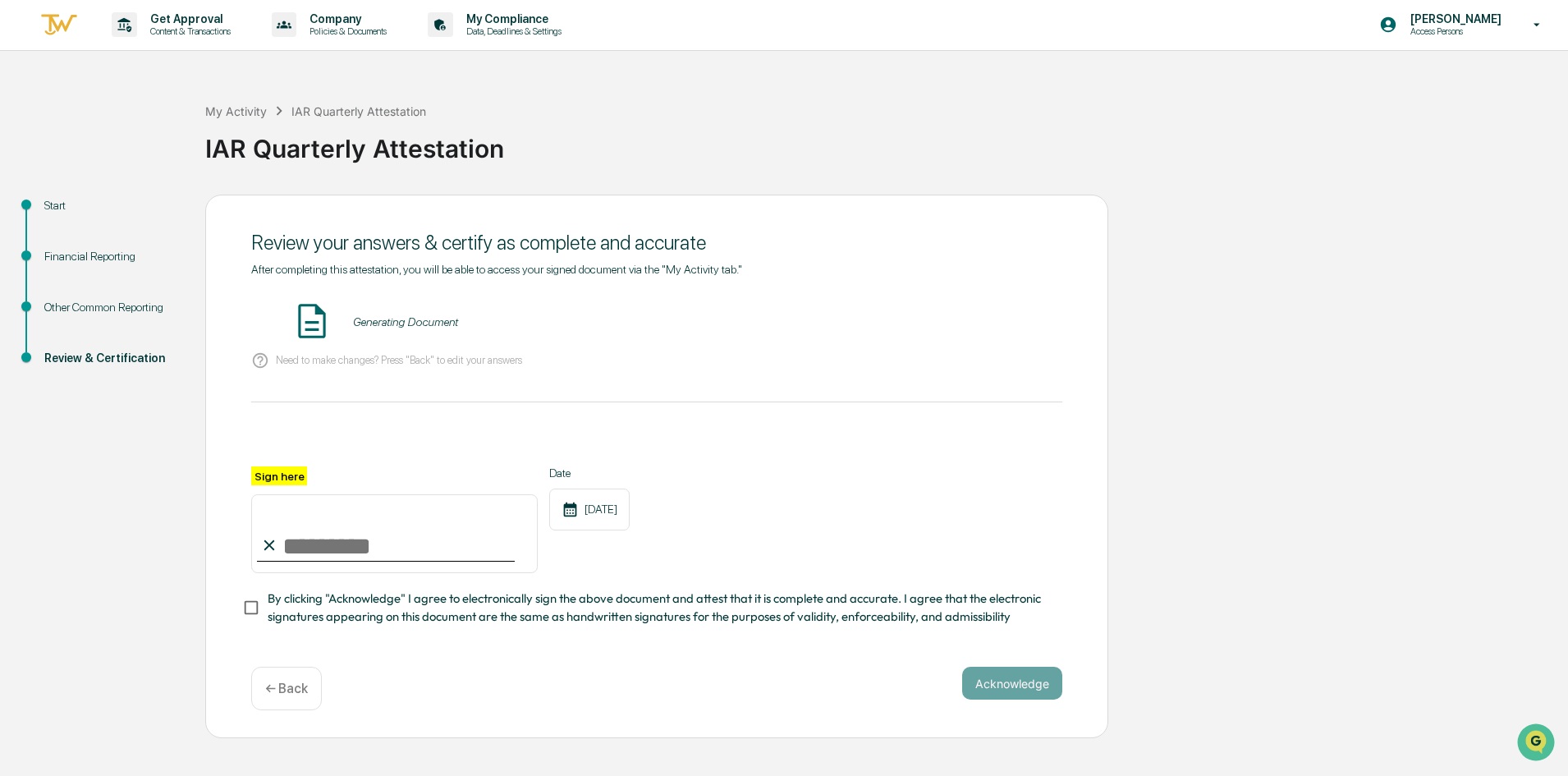
click at [391, 302] on div "Generating Document" at bounding box center [657, 322] width 811 height 44
click at [511, 322] on div "IAR Quarterly Attestation - [PERSON_NAME]" at bounding box center [464, 322] width 224 height 13
click at [937, 318] on button "VIEW" at bounding box center [968, 322] width 106 height 28
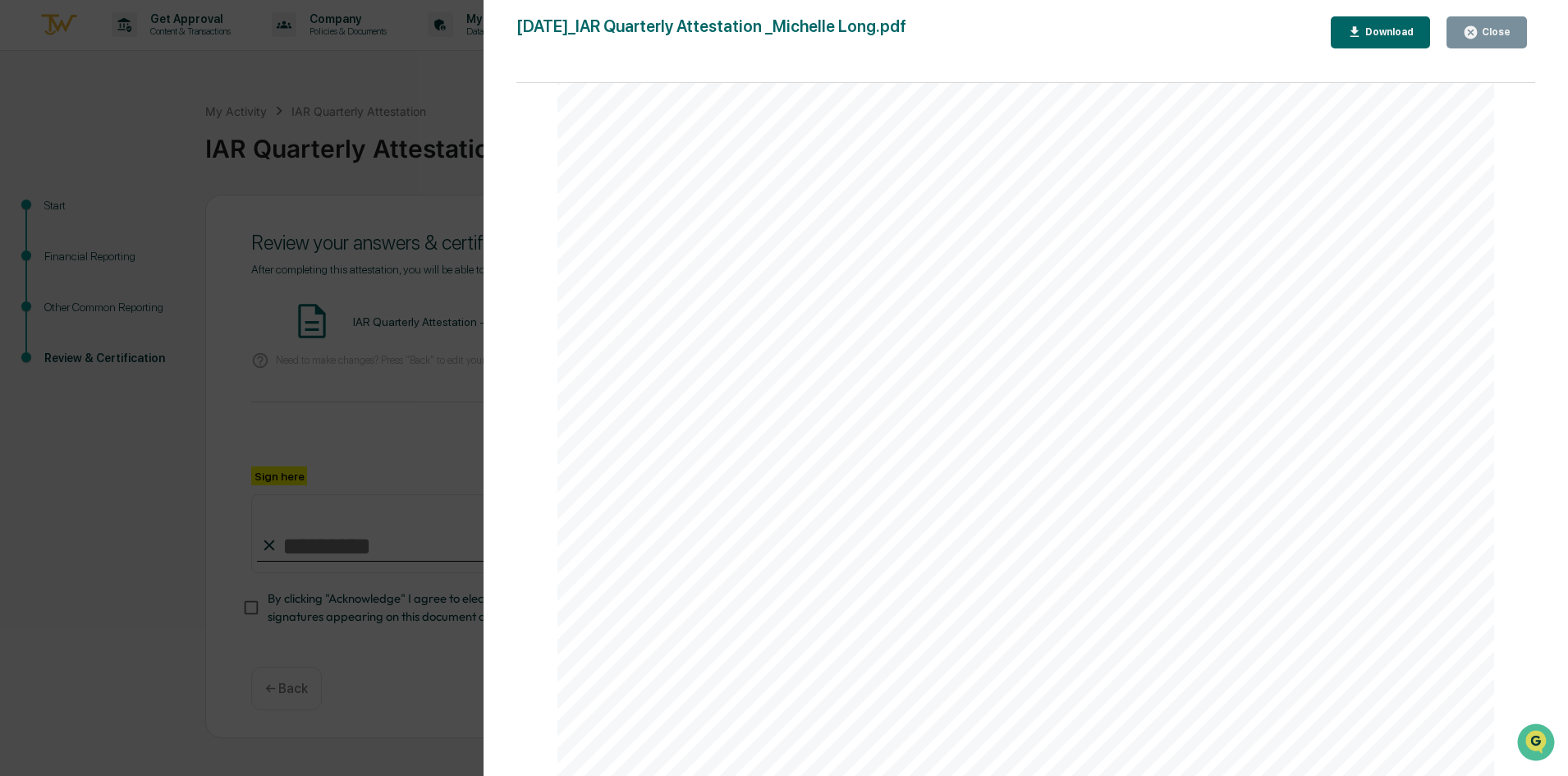
scroll to position [10096, 0]
click at [1497, 42] on button "Close" at bounding box center [1487, 32] width 81 height 32
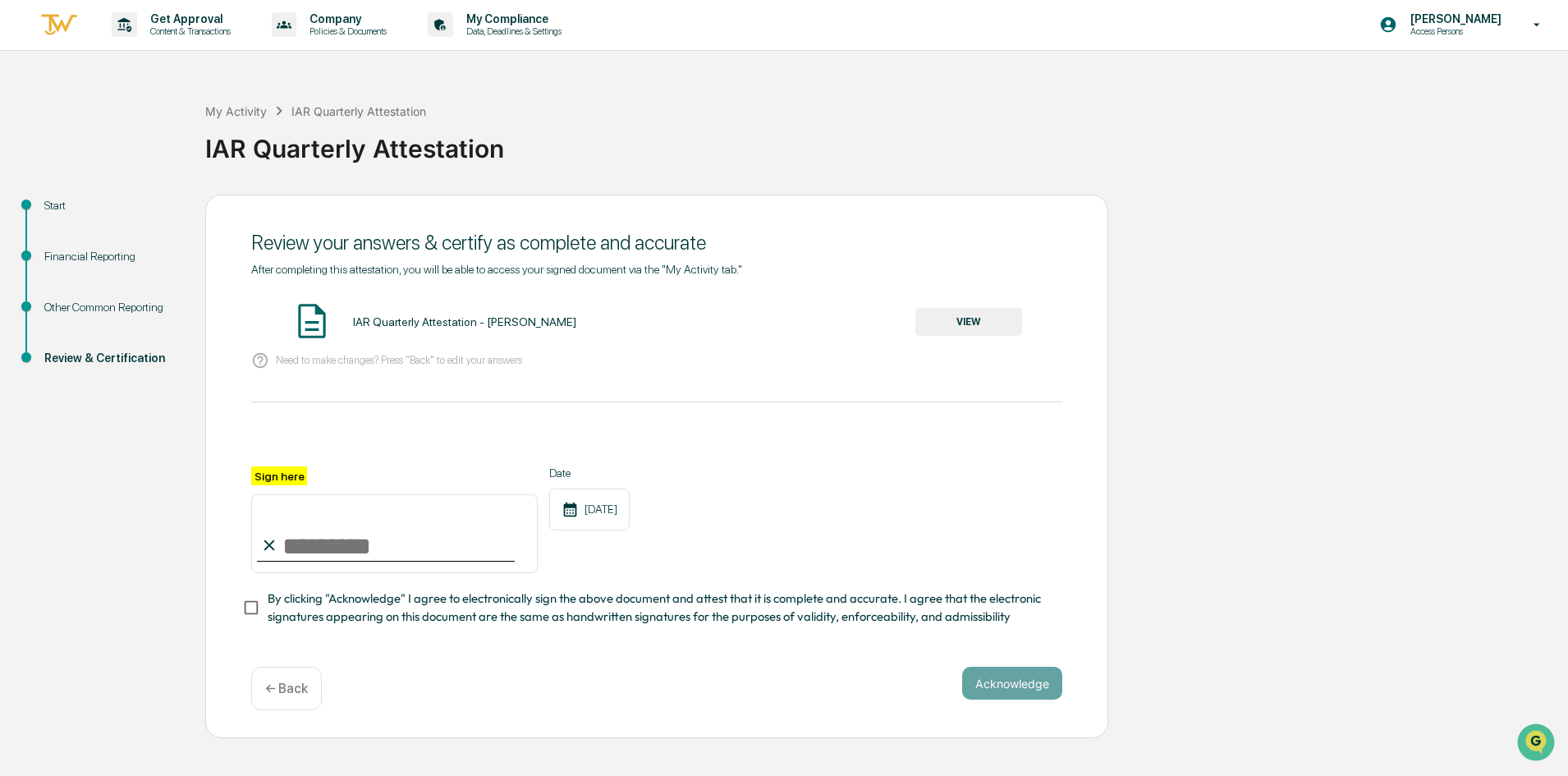
click at [329, 554] on input "Sign here" at bounding box center [394, 534] width 286 height 79
type input "**********"
click at [132, 661] on div "**********" at bounding box center [784, 467] width 1552 height 544
click at [1001, 691] on button "Acknowledge" at bounding box center [1012, 683] width 100 height 33
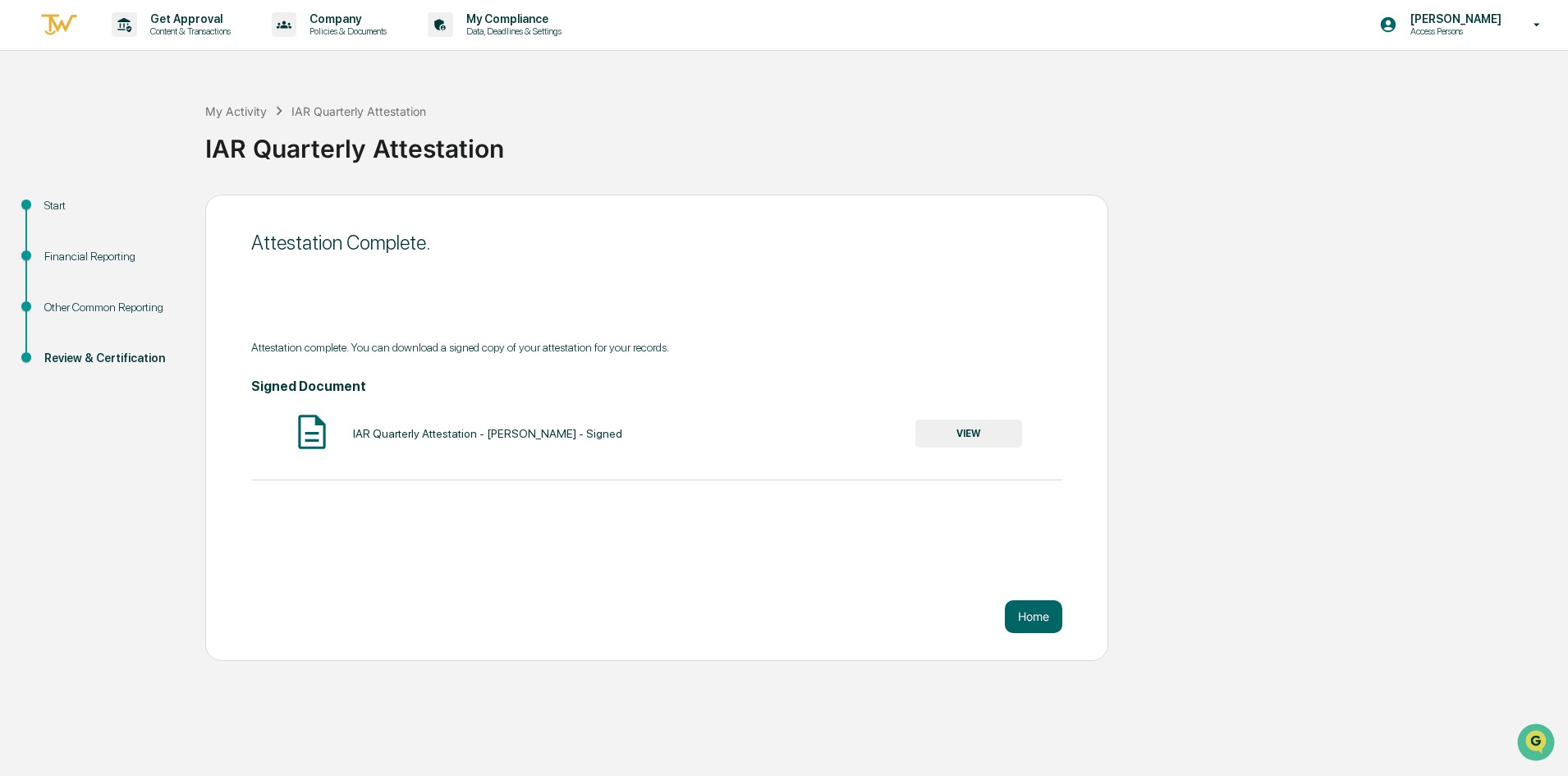
click at [1015, 620] on button "Home" at bounding box center [1034, 617] width 58 height 33
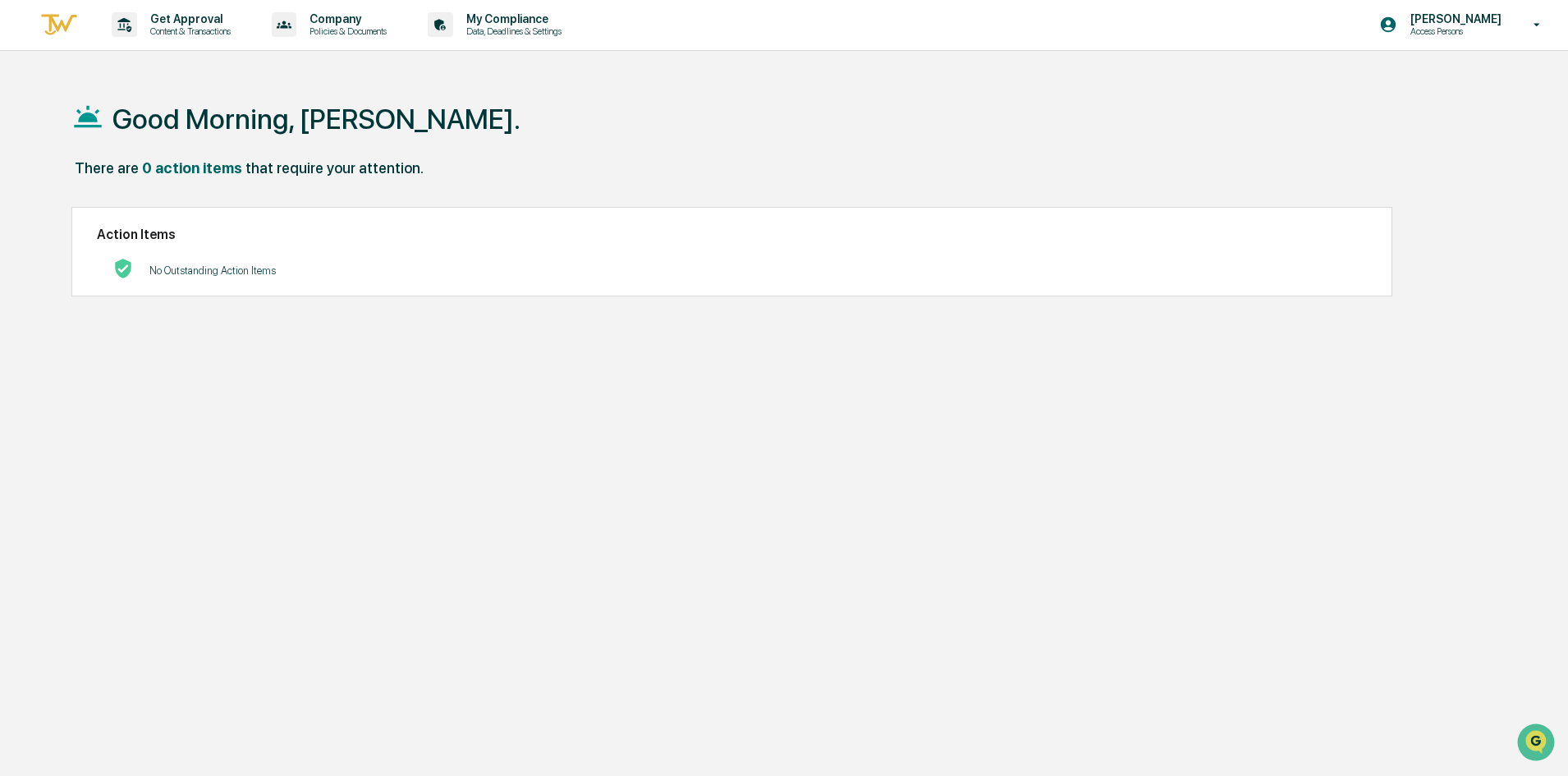
click at [491, 23] on p "My Compliance" at bounding box center [511, 19] width 116 height 13
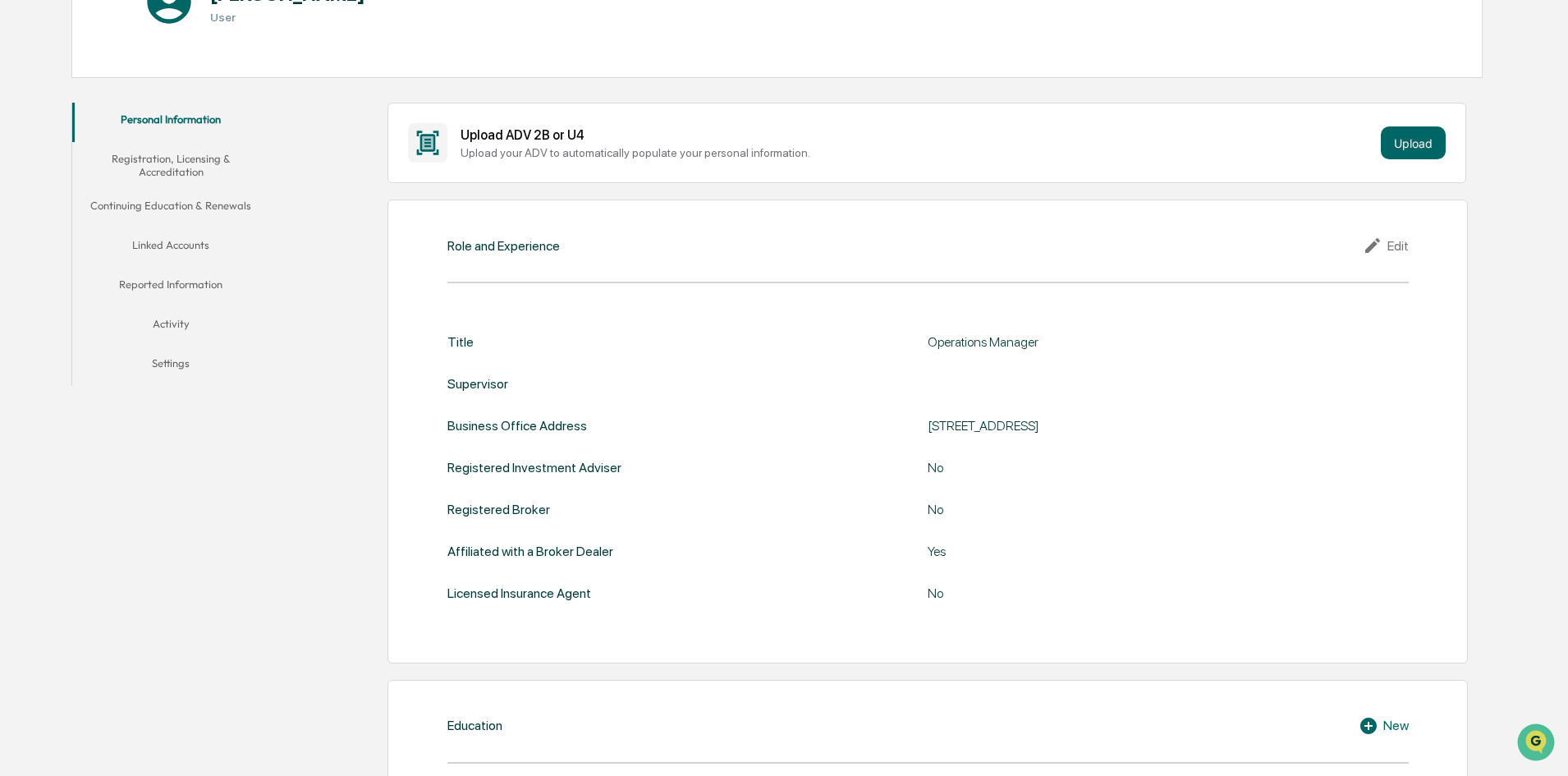
scroll to position [1, 0]
